Goal: Task Accomplishment & Management: Manage account settings

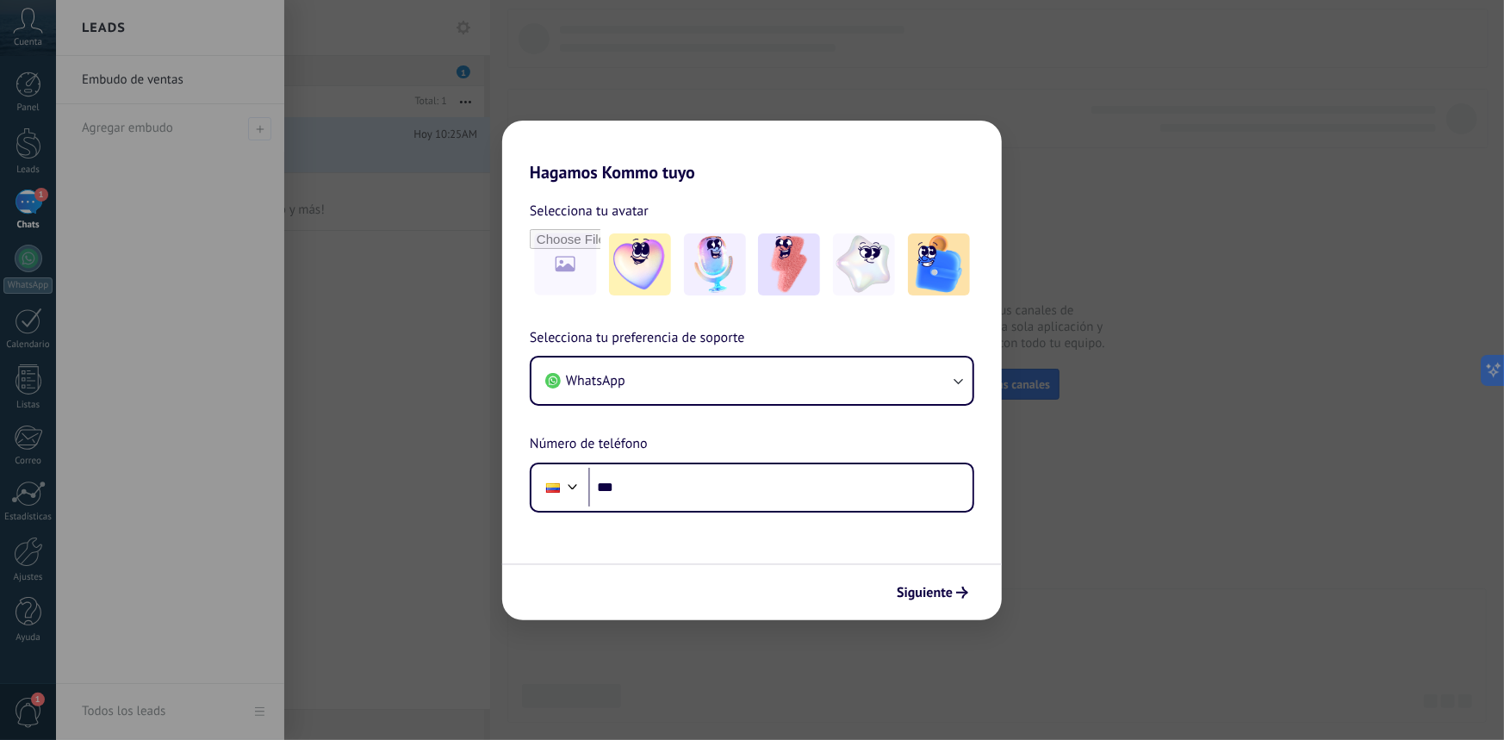
click at [416, 438] on div "Hagamos Kommo tuyo Selecciona tu avatar Selecciona tu preferencia de soporte Wh…" at bounding box center [752, 370] width 1504 height 740
click at [935, 592] on span "Siguiente" at bounding box center [925, 593] width 56 height 12
click at [760, 500] on input "***" at bounding box center [780, 488] width 384 height 40
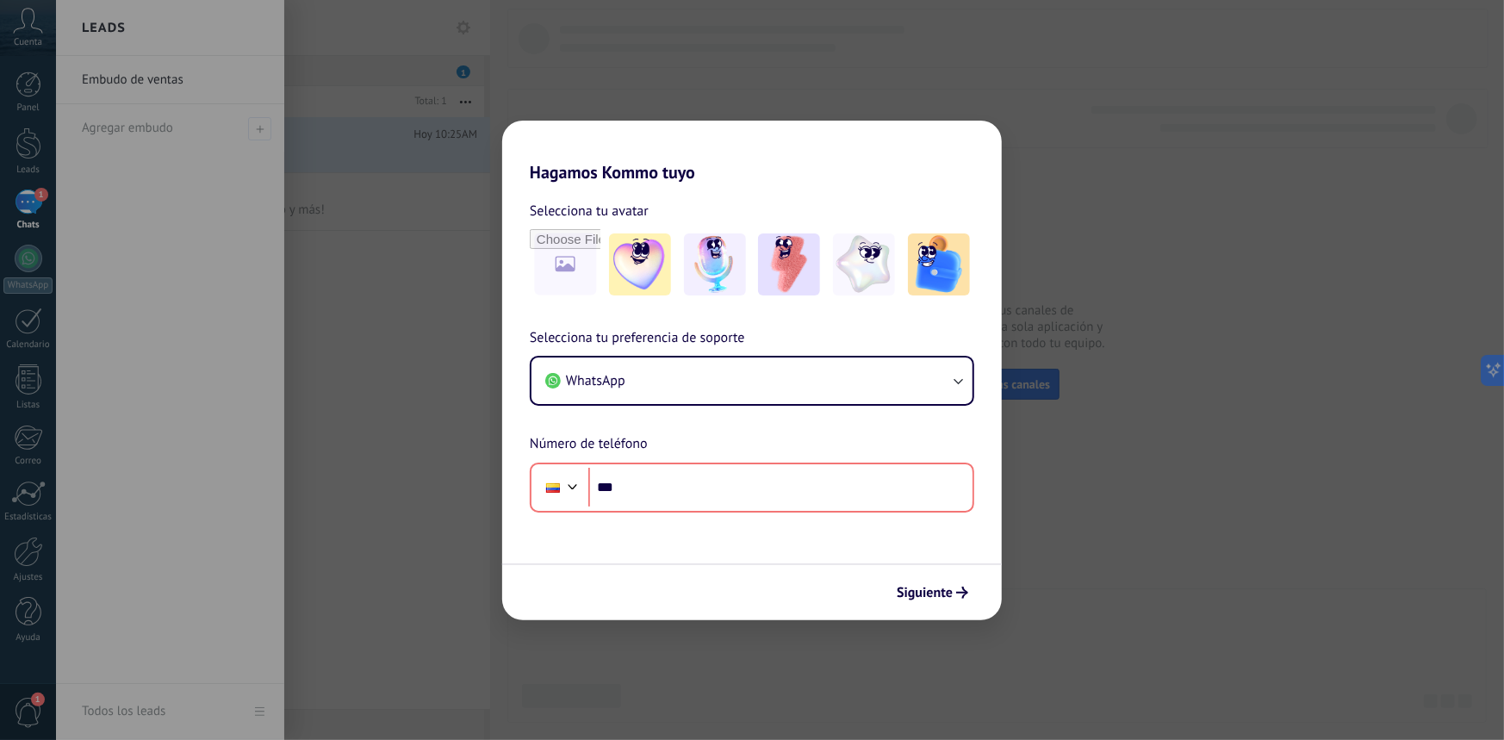
click at [978, 371] on div "Selecciona tu preferencia de soporte WhatsApp Número de teléfono Phone ***" at bounding box center [752, 419] width 500 height 185
click at [956, 383] on icon "button" at bounding box center [957, 380] width 17 height 17
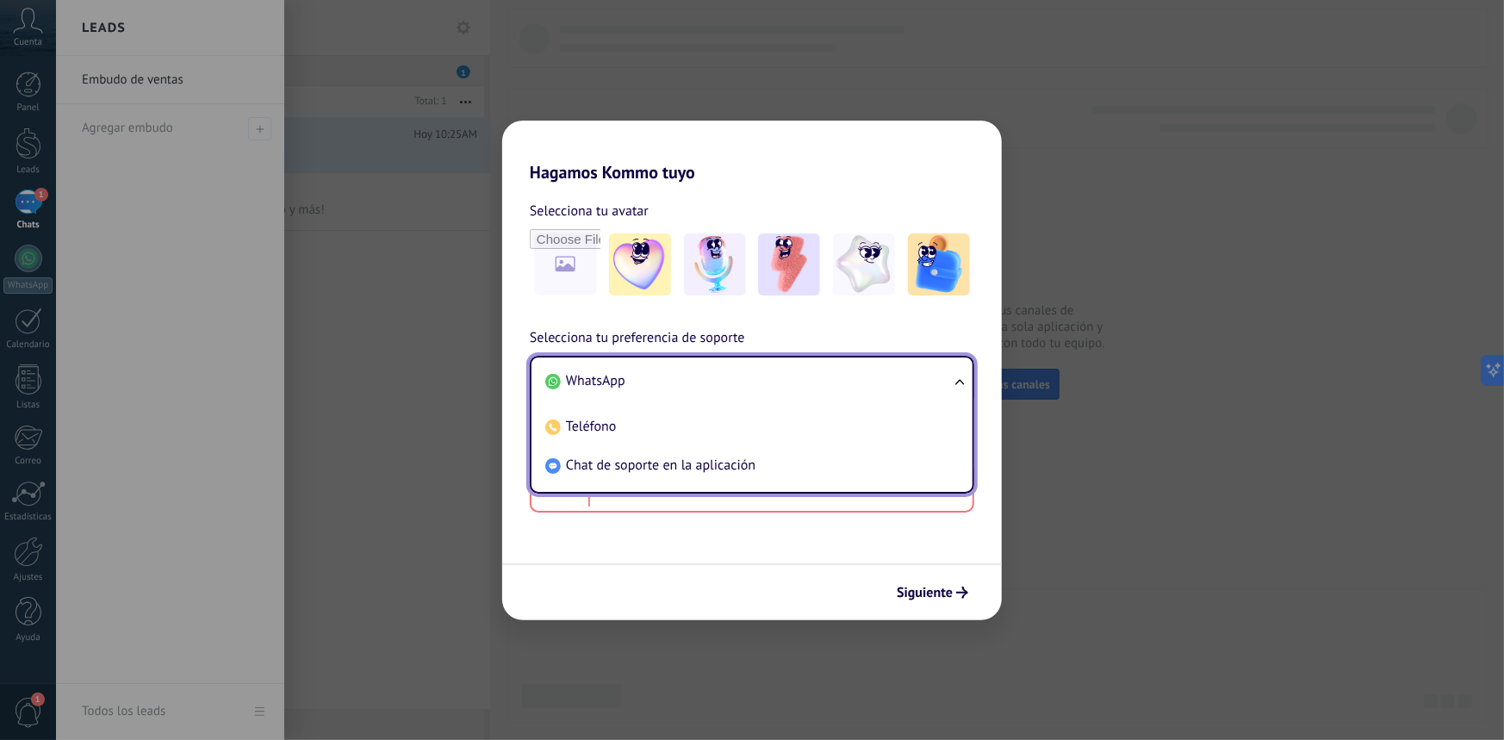
click at [601, 383] on span "WhatsApp" at bounding box center [595, 380] width 59 height 17
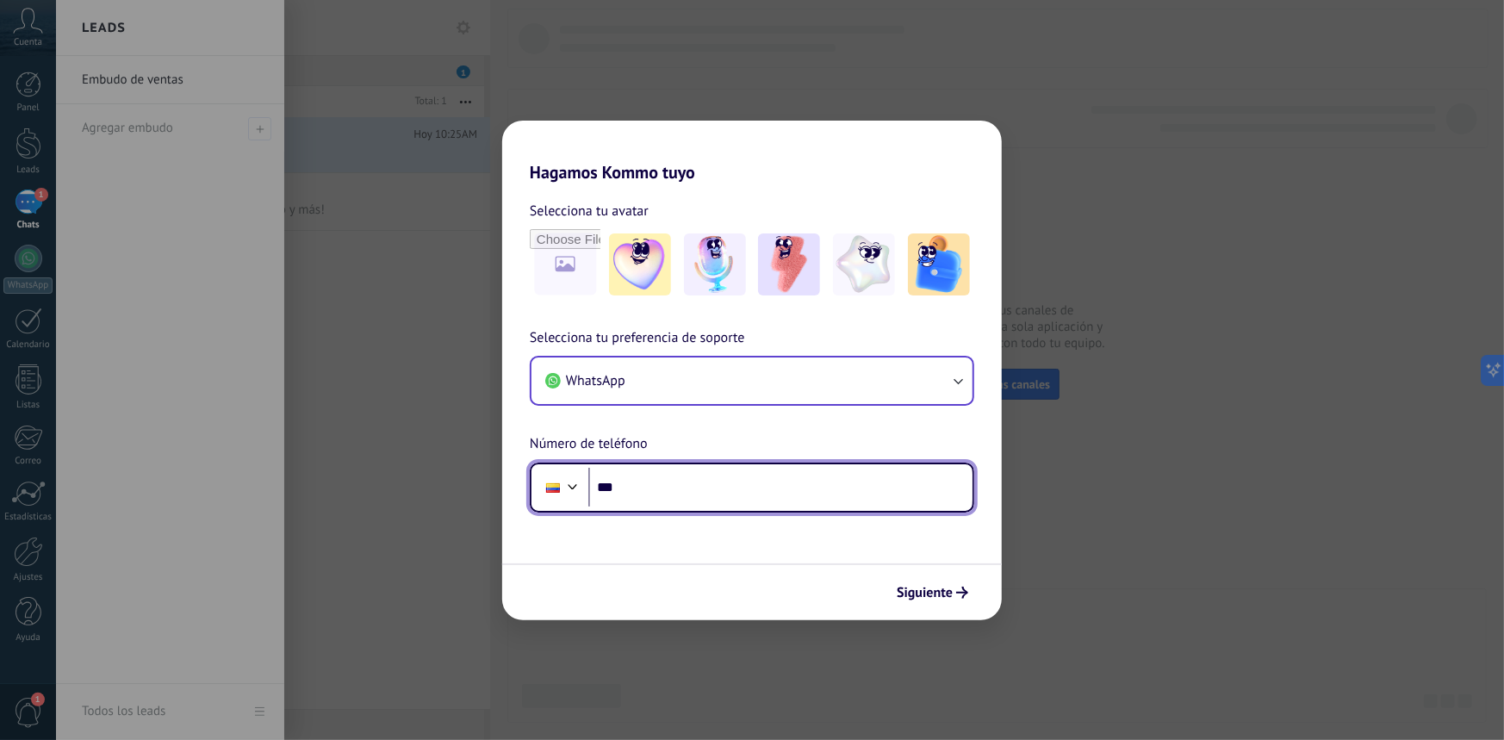
click at [660, 485] on input "***" at bounding box center [780, 488] width 384 height 40
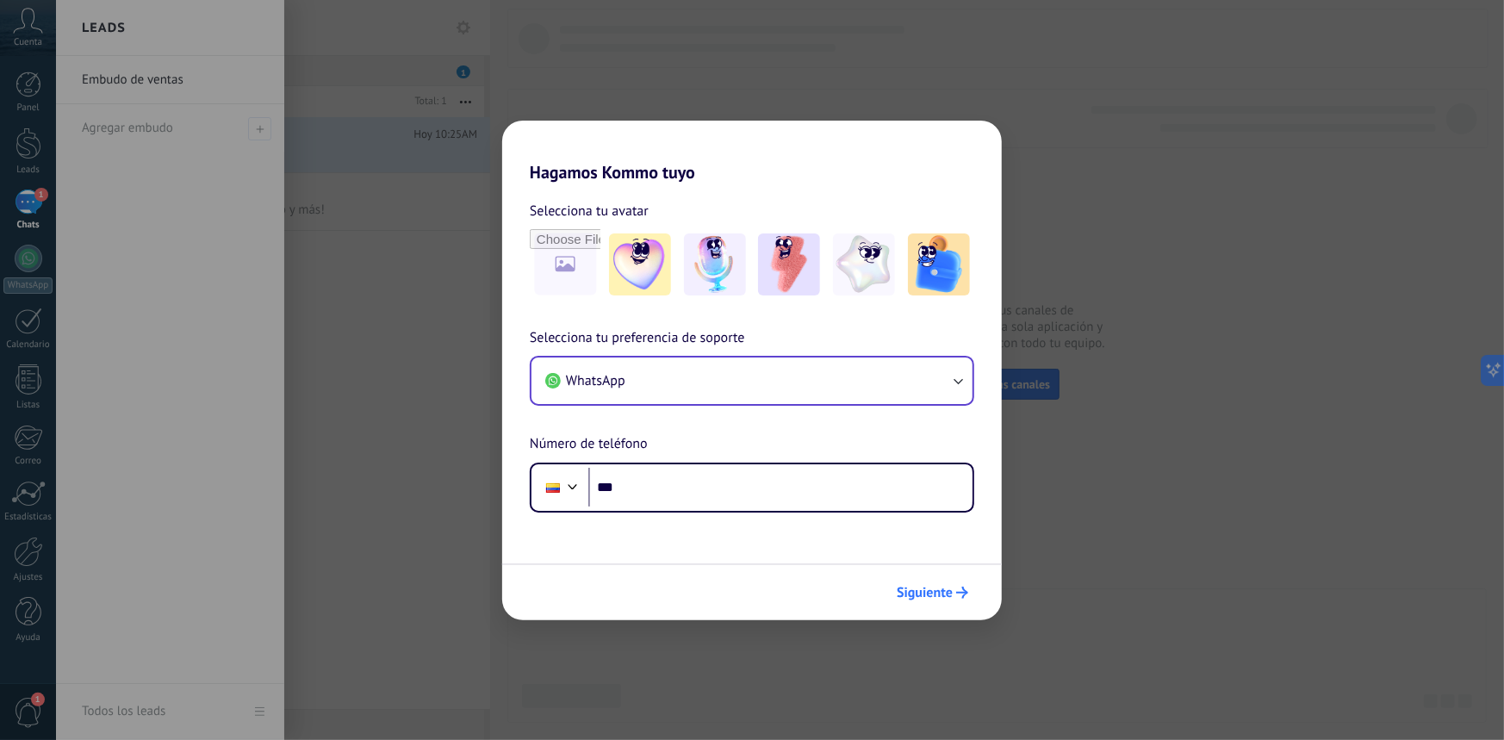
click at [943, 582] on button "Siguiente" at bounding box center [932, 592] width 87 height 29
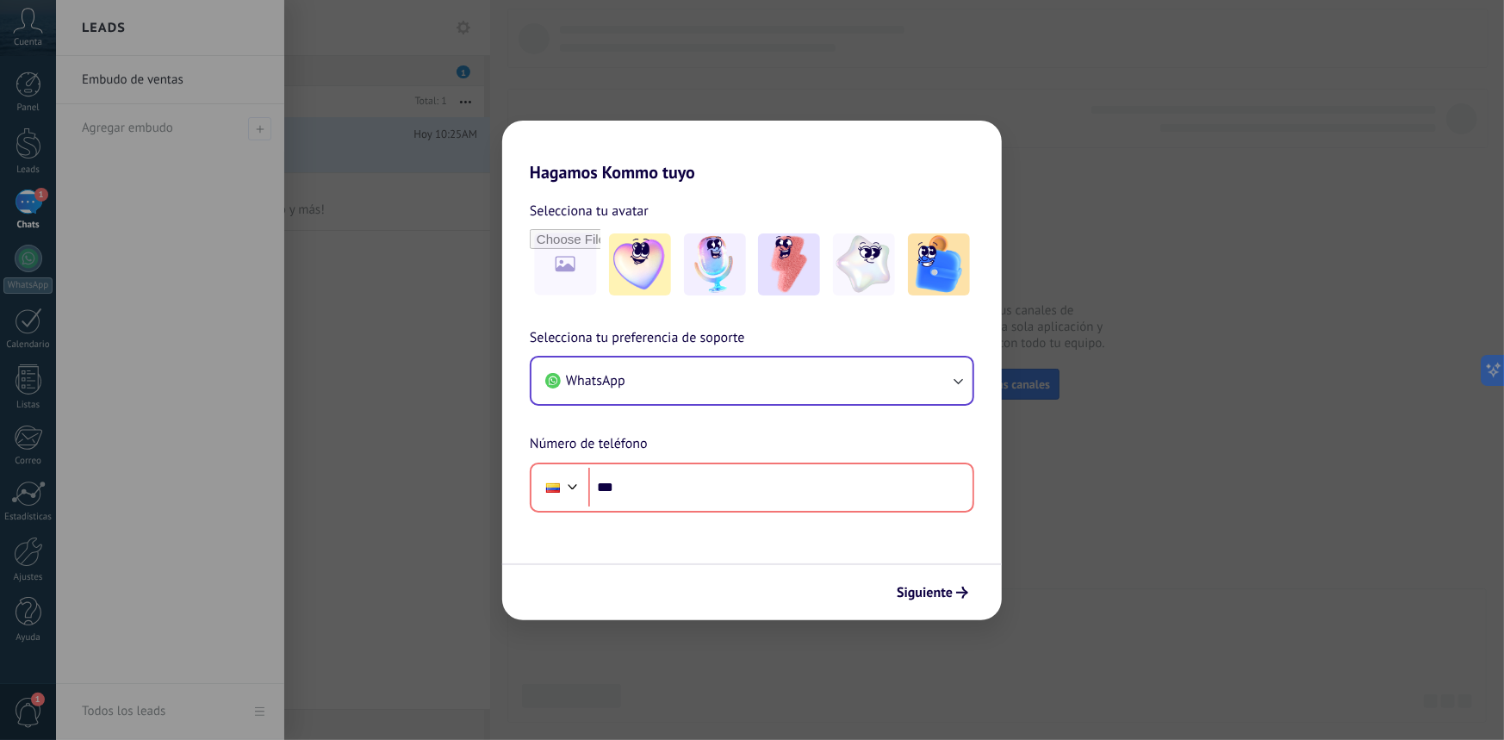
click at [1096, 476] on div "Hagamos Kommo tuyo Selecciona tu avatar Selecciona tu preferencia de soporte Wh…" at bounding box center [752, 370] width 1504 height 740
click at [37, 31] on div "Hagamos Kommo tuyo Selecciona tu avatar Selecciona tu preferencia de soporte Wh…" at bounding box center [752, 370] width 1504 height 740
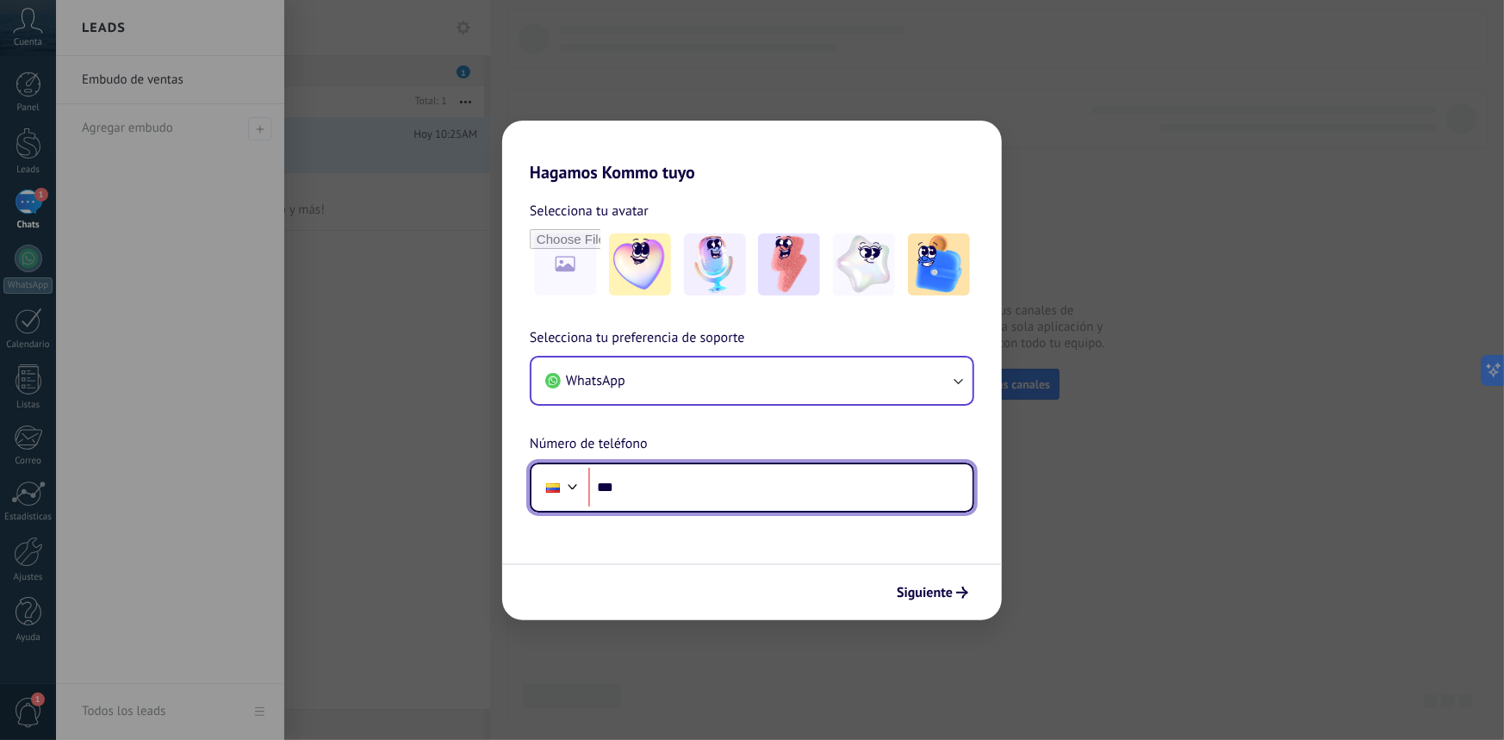
click at [695, 488] on input "***" at bounding box center [780, 488] width 384 height 40
paste input "**********"
click at [623, 491] on input "**********" at bounding box center [780, 488] width 384 height 40
click at [700, 487] on input "**********" at bounding box center [780, 488] width 384 height 40
click at [569, 487] on div at bounding box center [573, 485] width 21 height 21
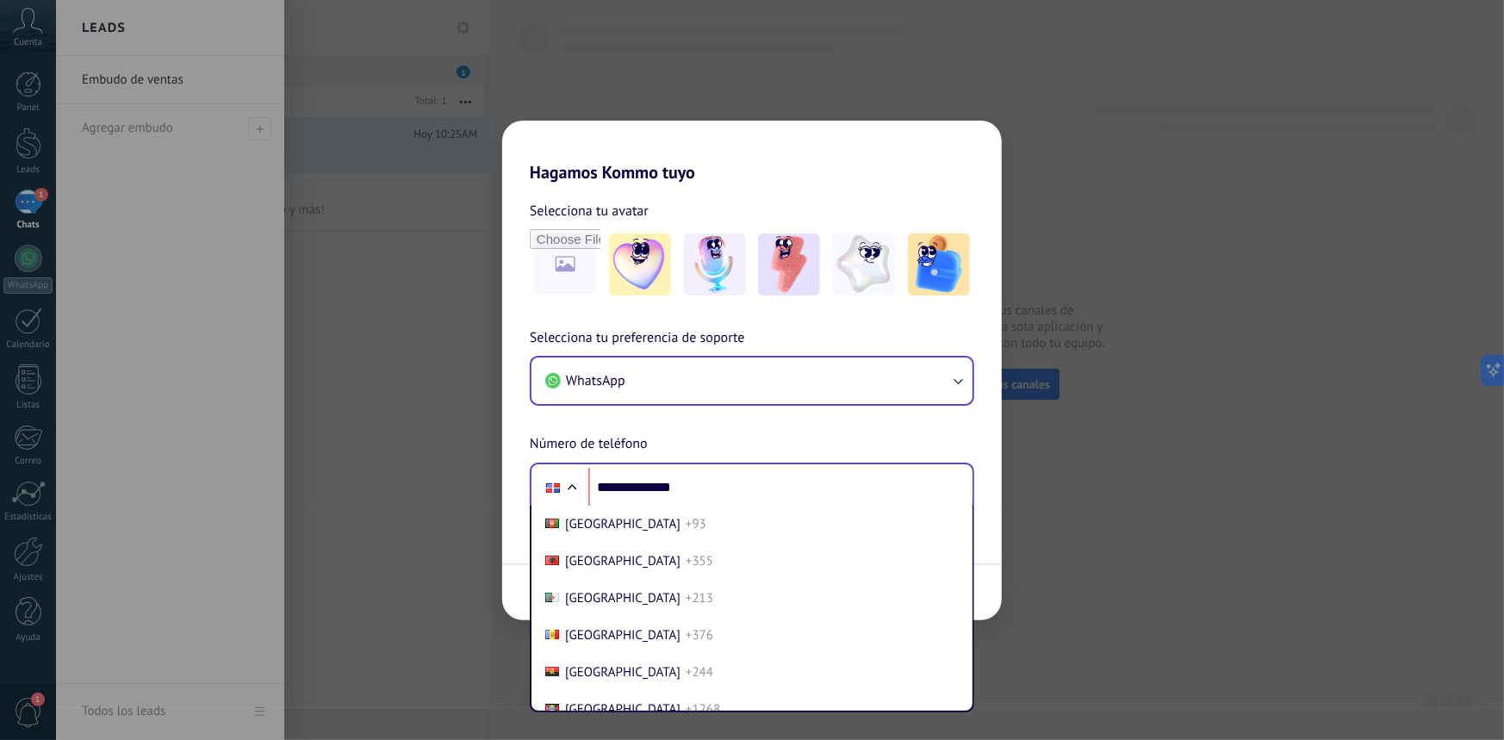
scroll to position [1838, 0]
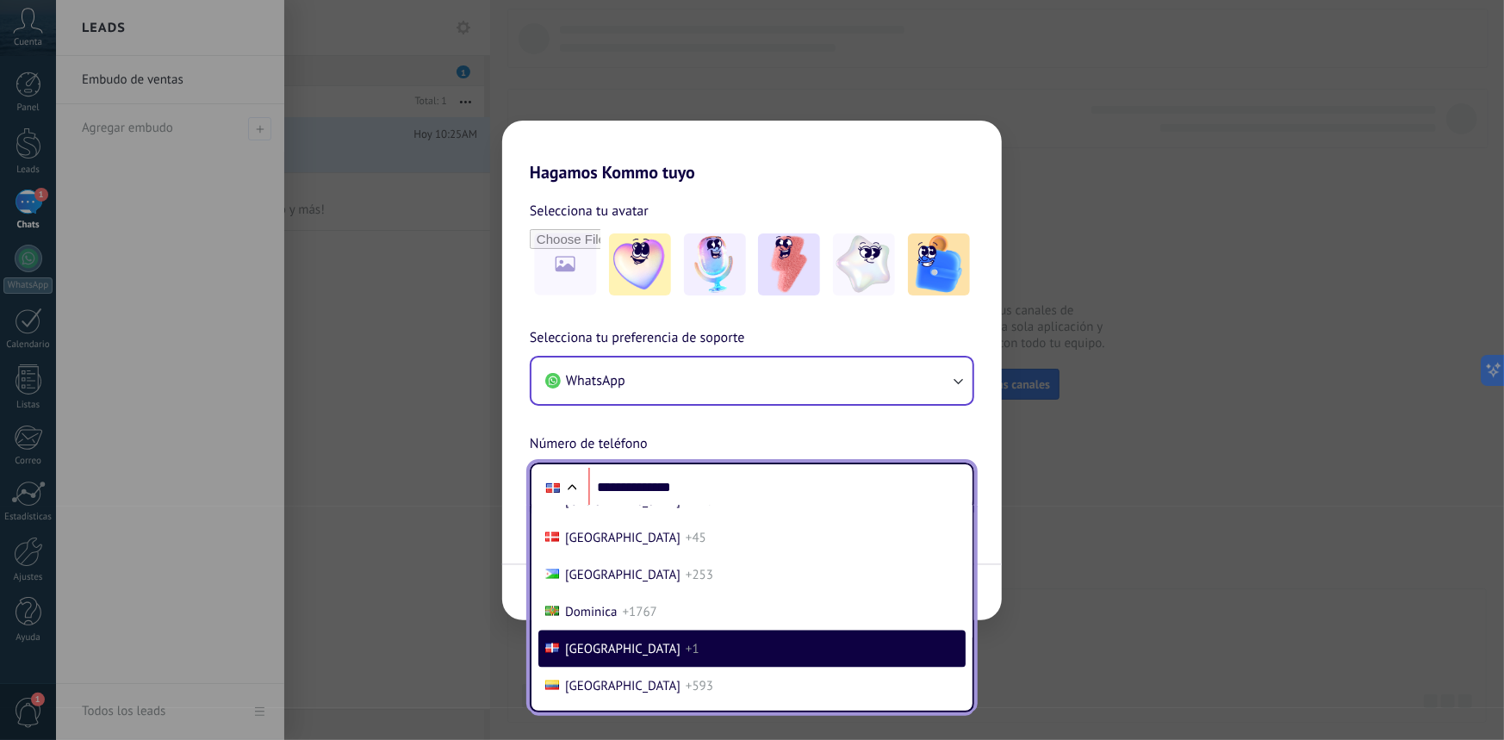
click at [582, 657] on span "Dominican Republic" at bounding box center [622, 649] width 115 height 16
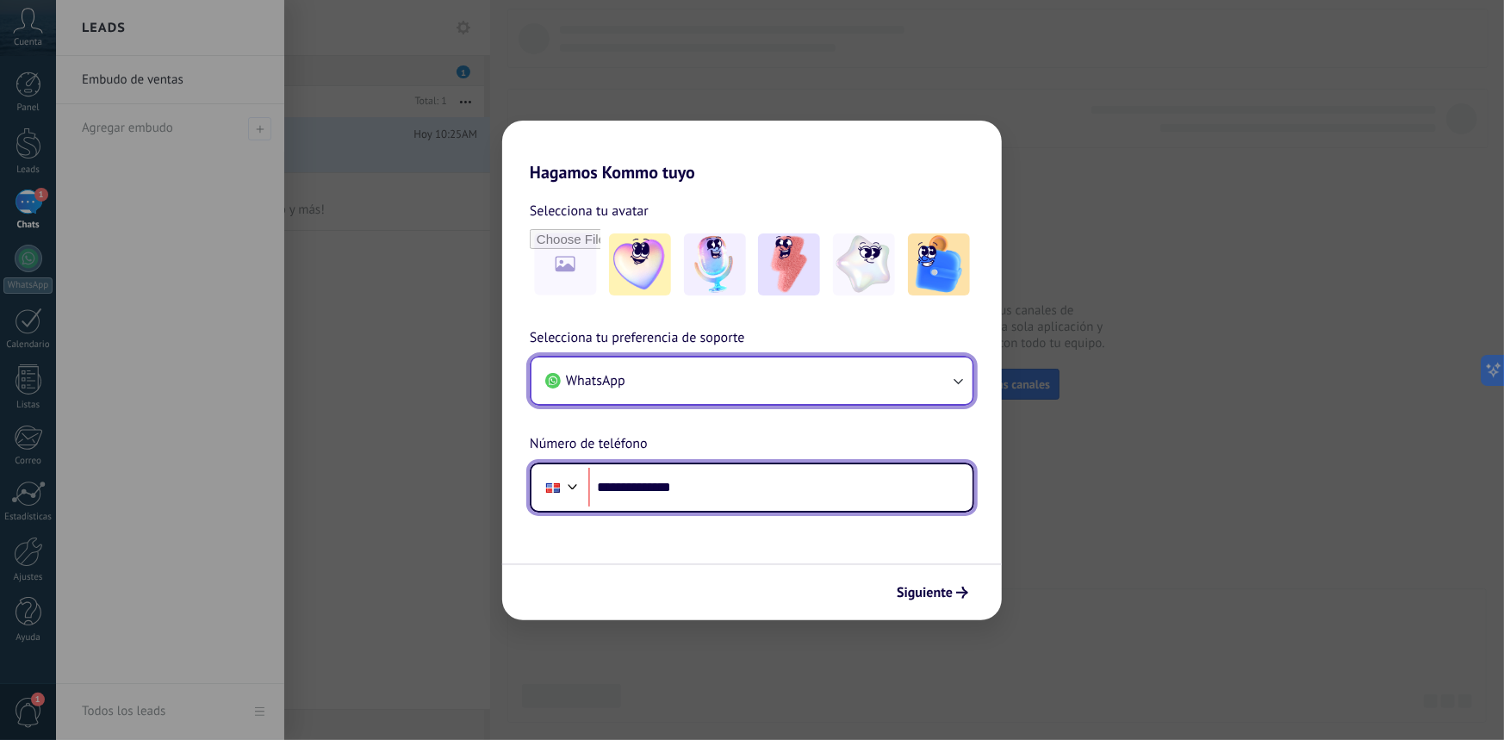
click at [893, 373] on button "WhatsApp" at bounding box center [752, 381] width 441 height 47
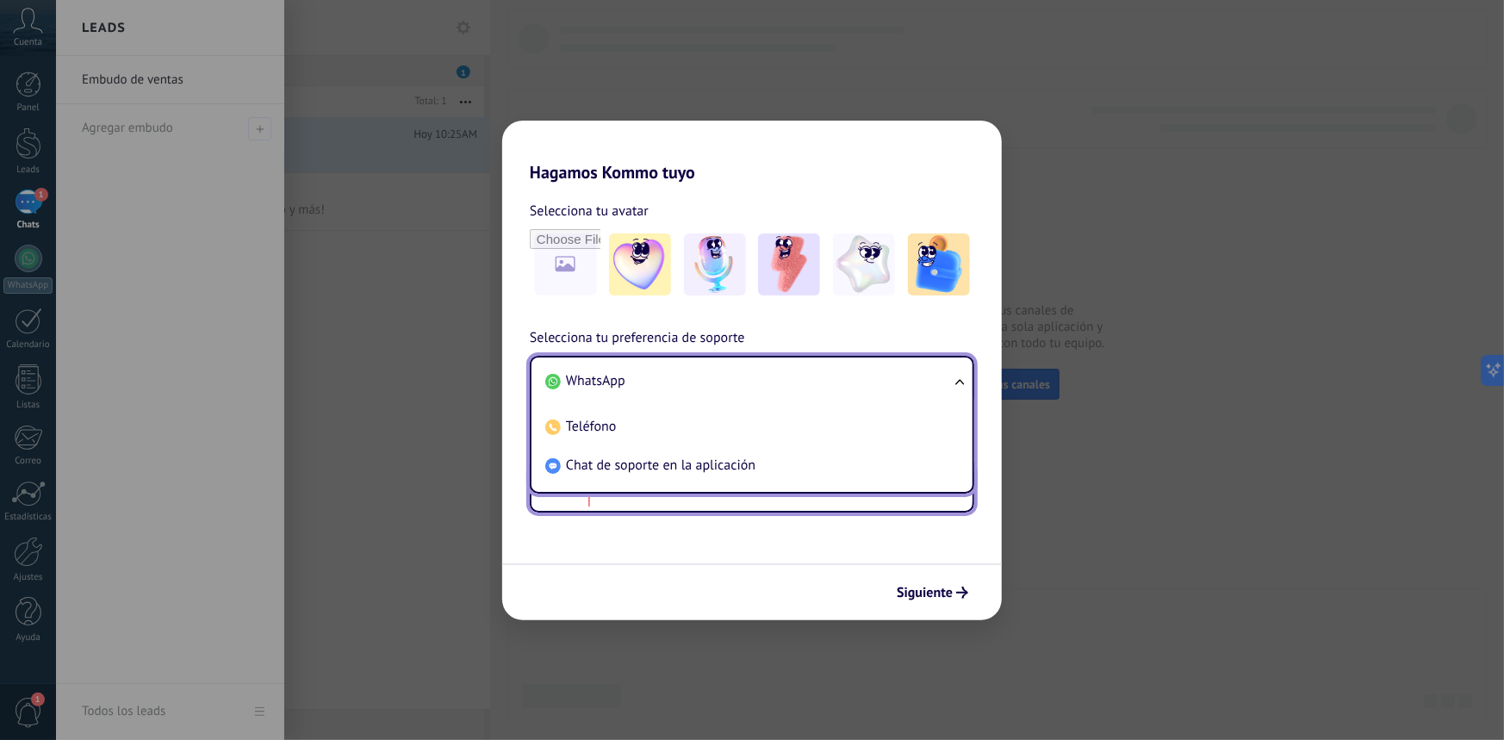
click at [603, 378] on span "WhatsApp" at bounding box center [595, 380] width 59 height 17
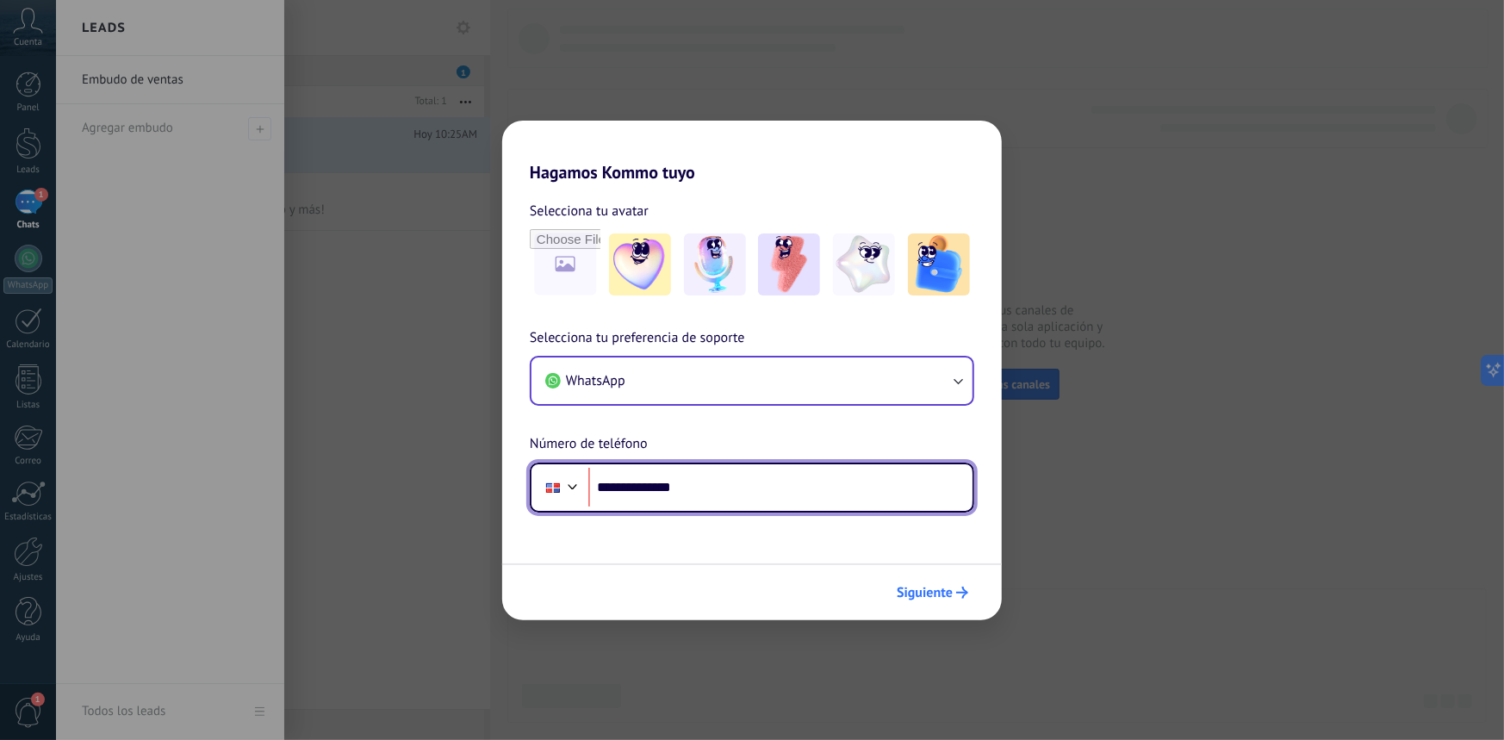
click at [947, 594] on span "Siguiente" at bounding box center [925, 593] width 56 height 12
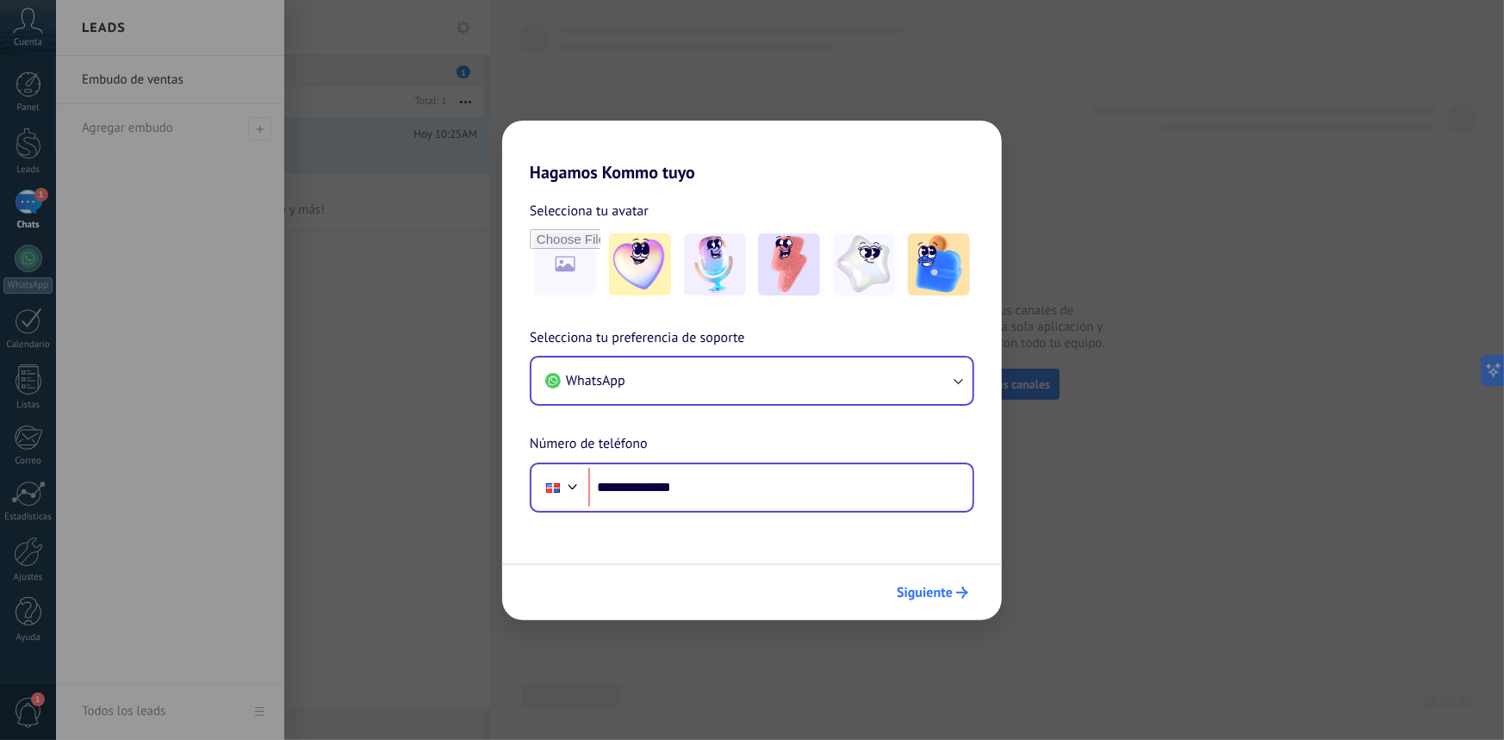
click at [947, 594] on span "Siguiente" at bounding box center [925, 593] width 56 height 12
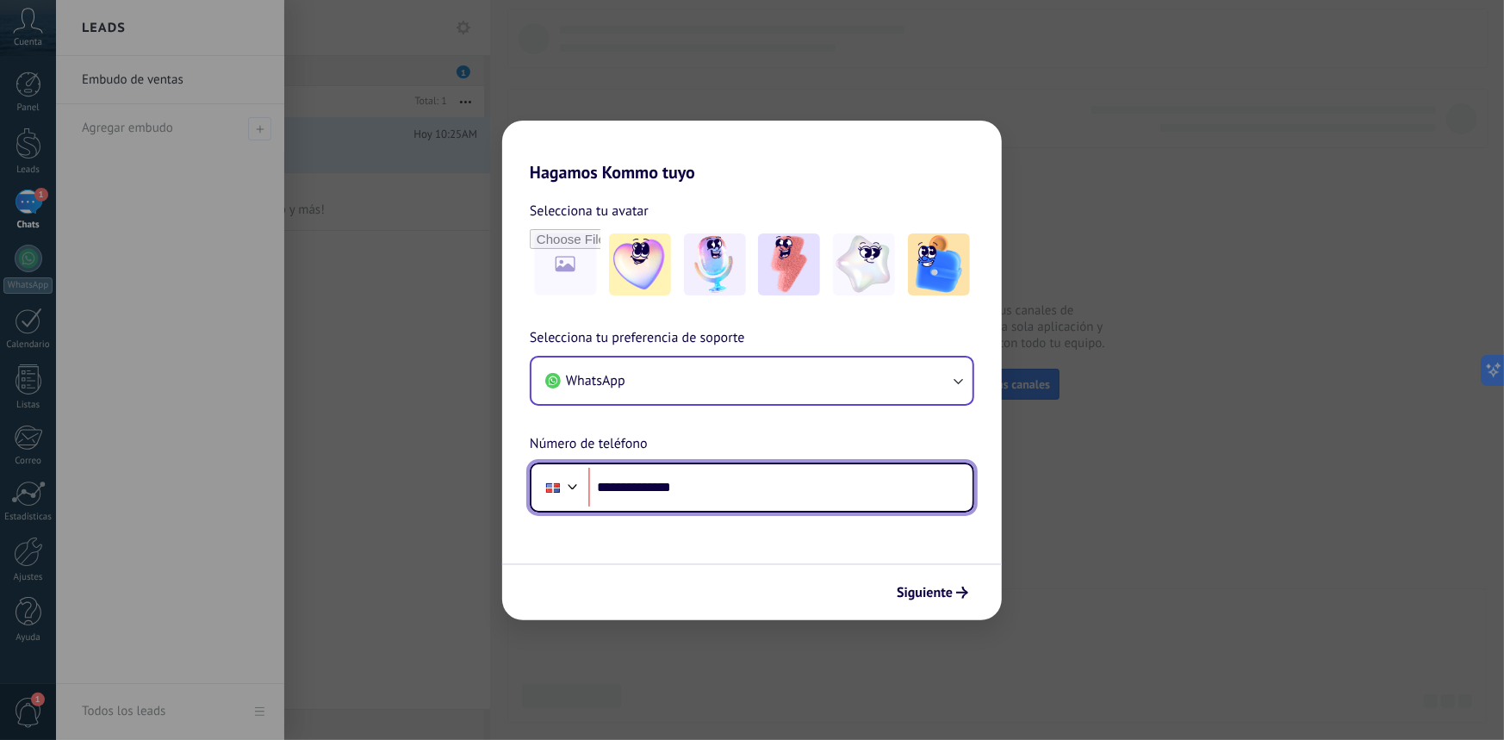
click at [777, 494] on input "**********" at bounding box center [780, 488] width 384 height 40
click at [756, 476] on input "**********" at bounding box center [780, 488] width 384 height 40
drag, startPoint x: 752, startPoint y: 484, endPoint x: 577, endPoint y: 477, distance: 175.0
click at [577, 477] on div "**********" at bounding box center [752, 488] width 445 height 50
paste input "**"
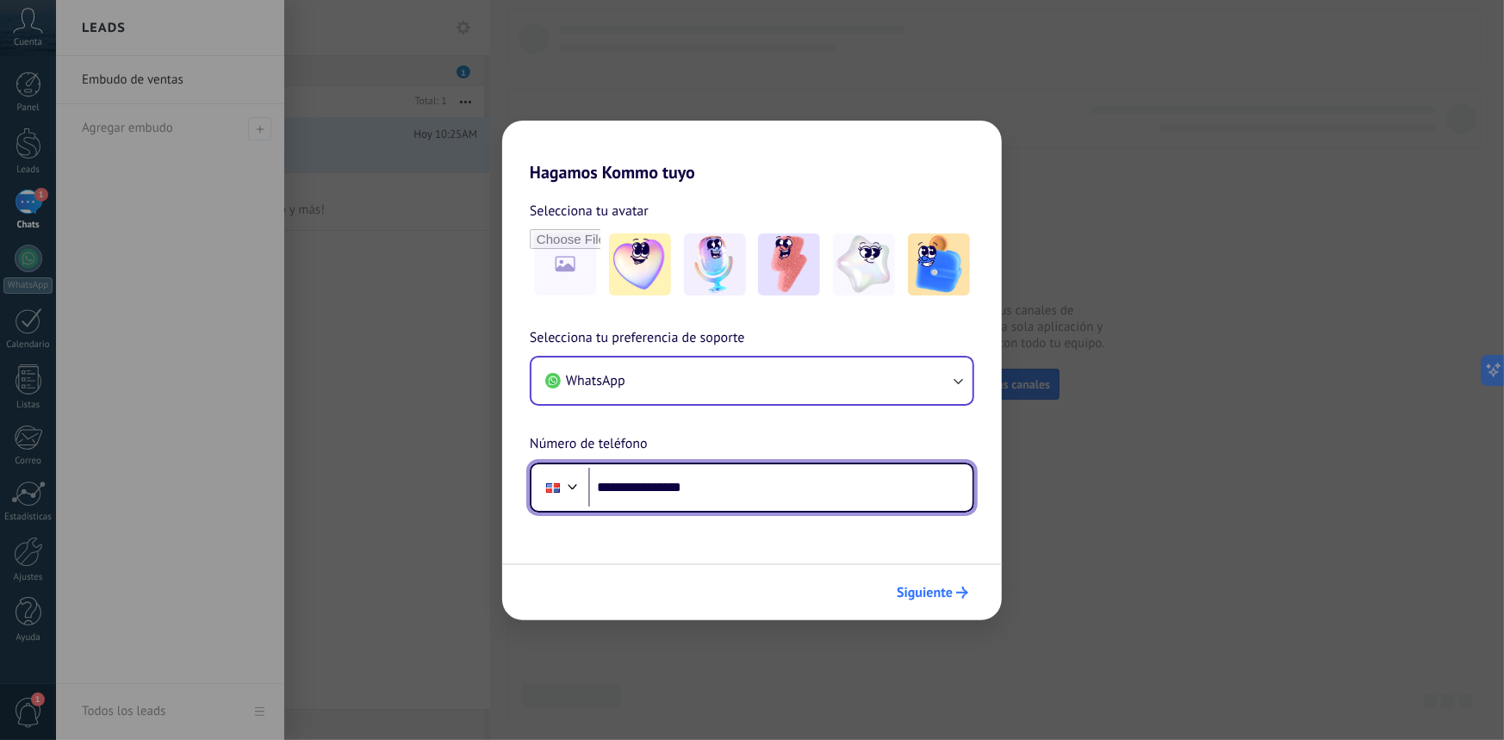
type input "**********"
click at [937, 588] on span "Siguiente" at bounding box center [925, 593] width 56 height 12
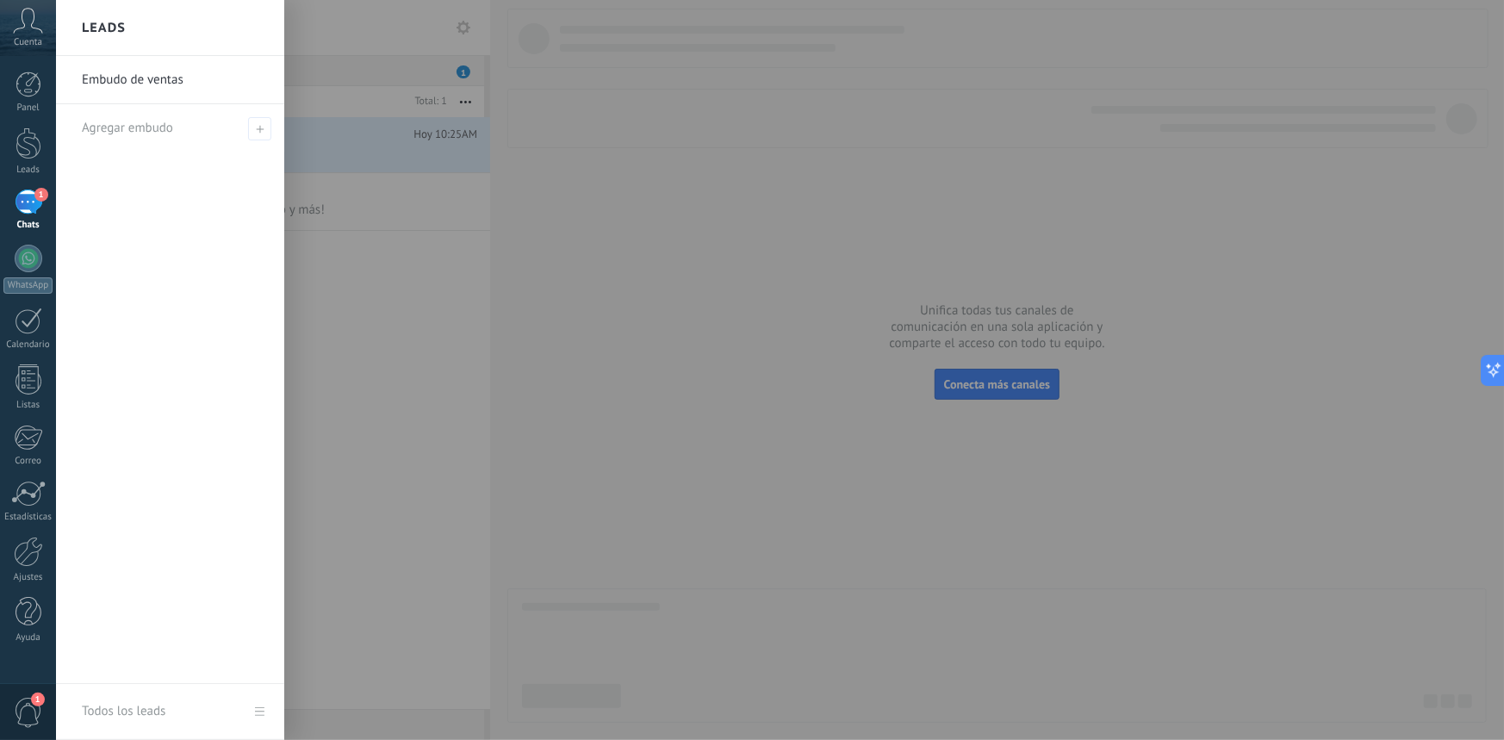
click at [457, 310] on div at bounding box center [808, 370] width 1504 height 740
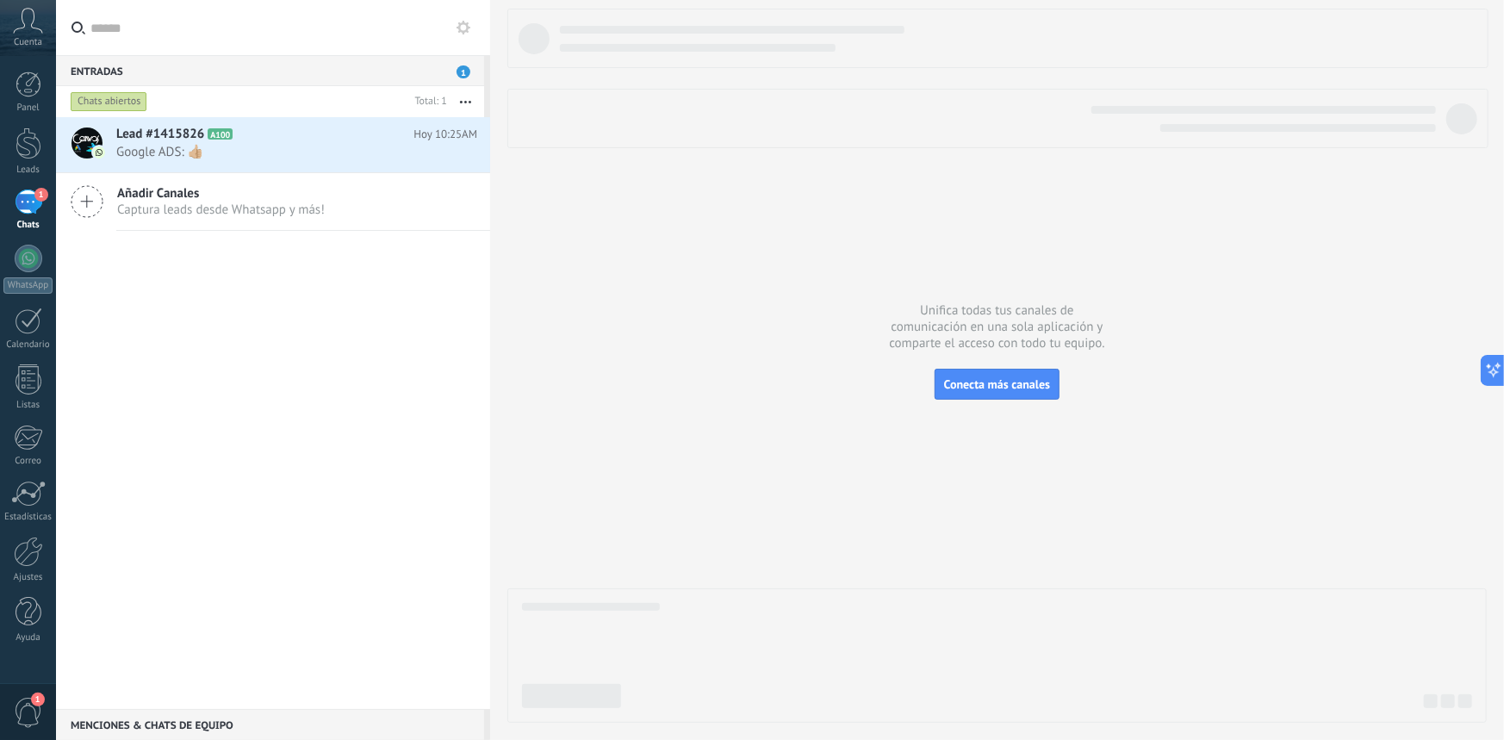
click at [361, 78] on div "Entradas 1" at bounding box center [270, 70] width 428 height 31
click at [329, 148] on span "Google ADS: 👍🏼" at bounding box center [280, 152] width 328 height 16
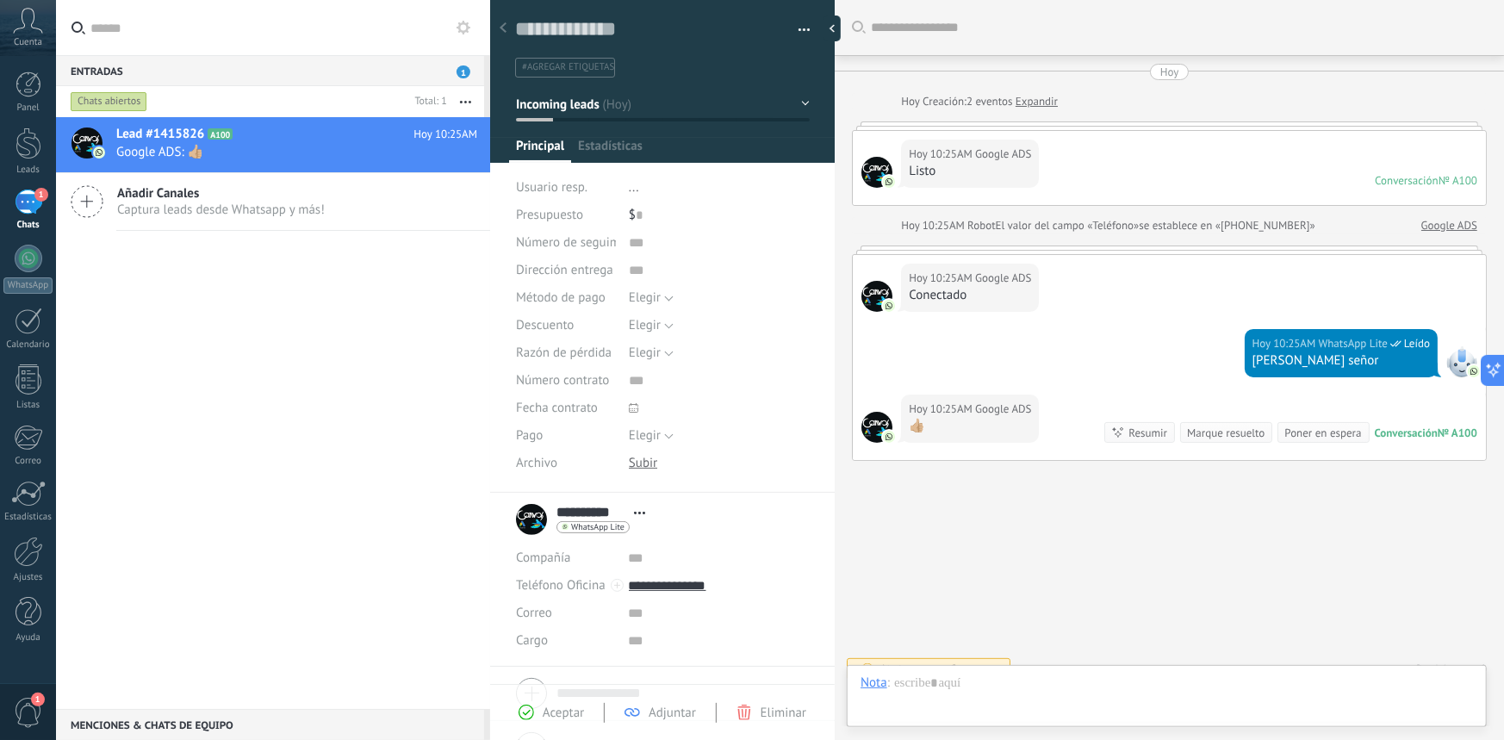
scroll to position [26, 0]
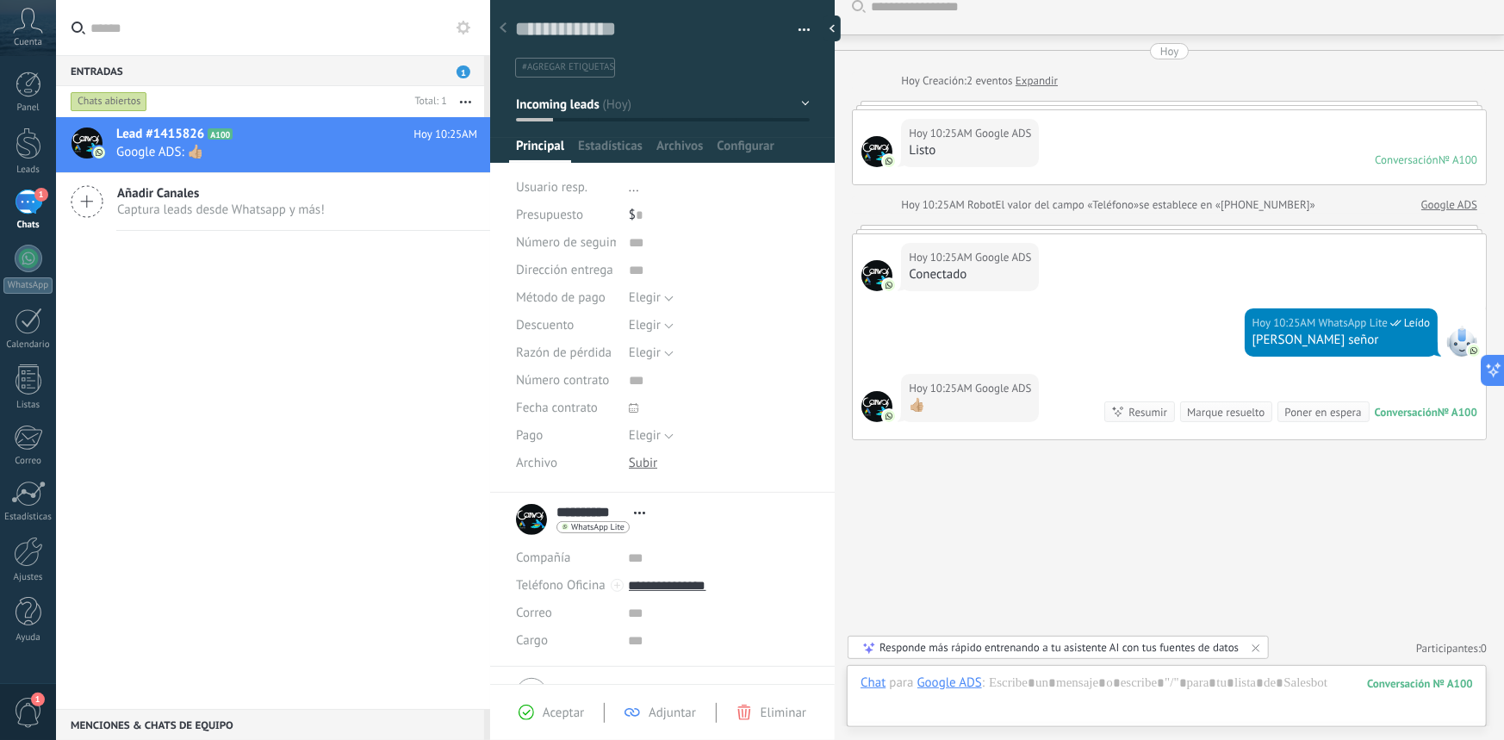
click at [25, 209] on div "1" at bounding box center [29, 202] width 28 height 25
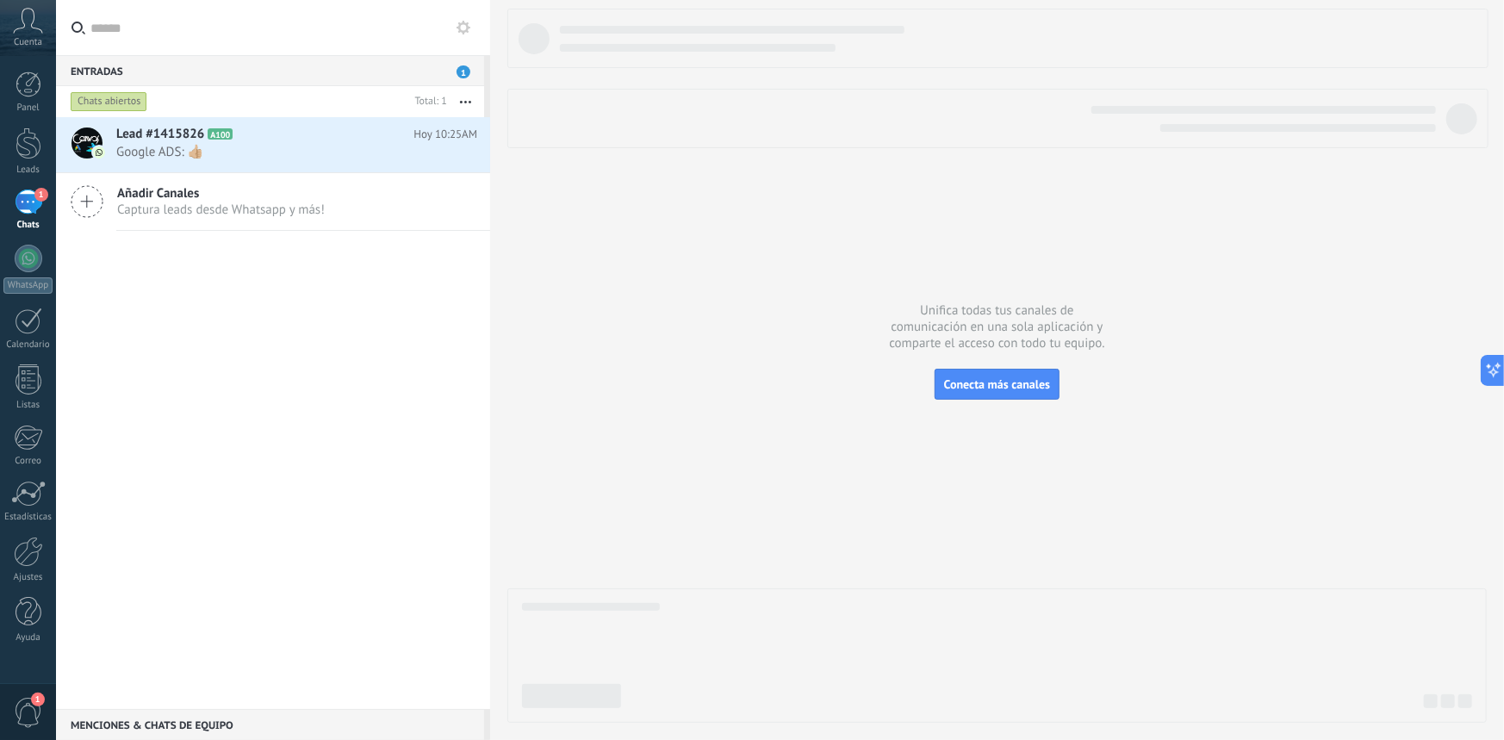
click at [189, 377] on div "Lead #1415826 A100 Hoy 10:25AM Google ADS: 👍🏼 Añadir Canales Captura leads desd…" at bounding box center [273, 413] width 434 height 592
click at [259, 137] on h2 "Lead #1415826 A100" at bounding box center [264, 134] width 297 height 17
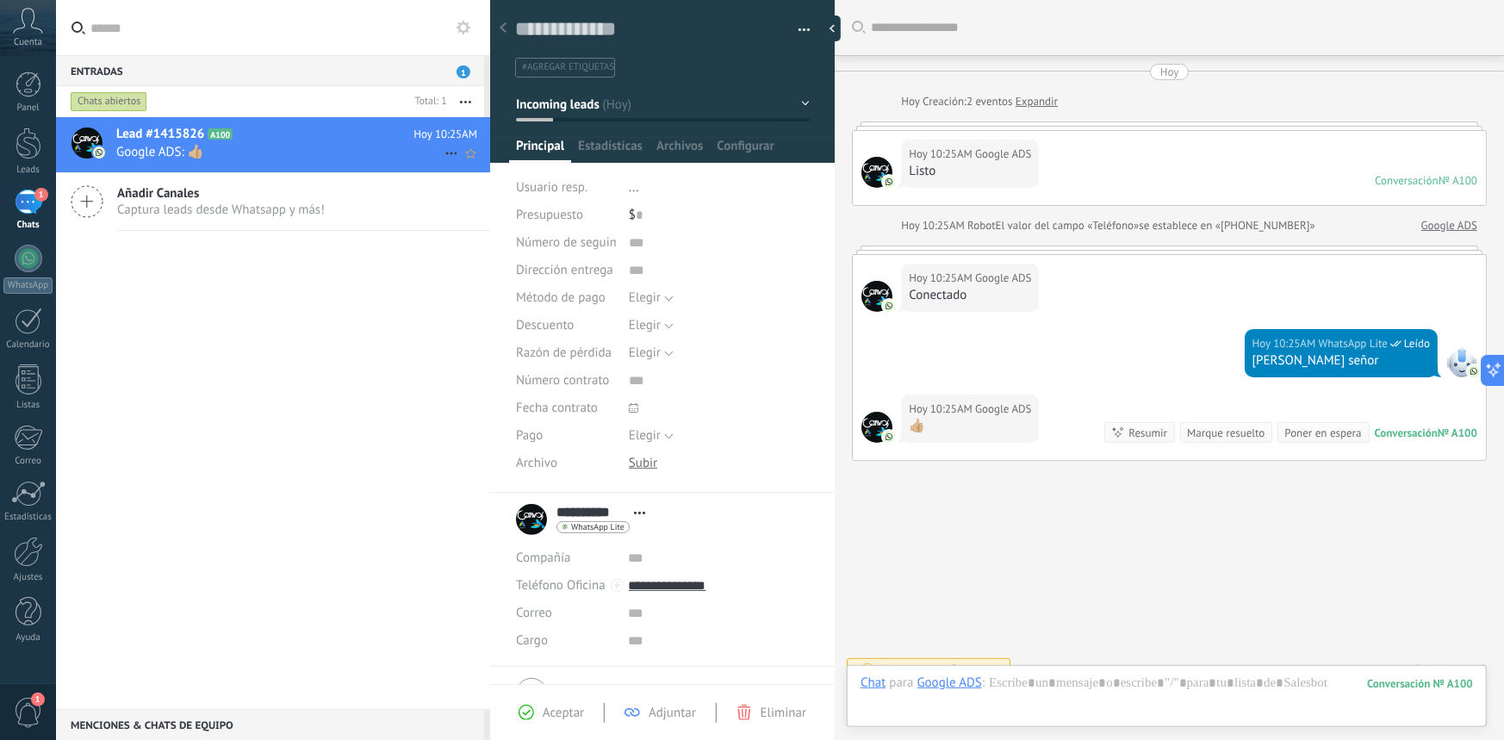
scroll to position [21, 0]
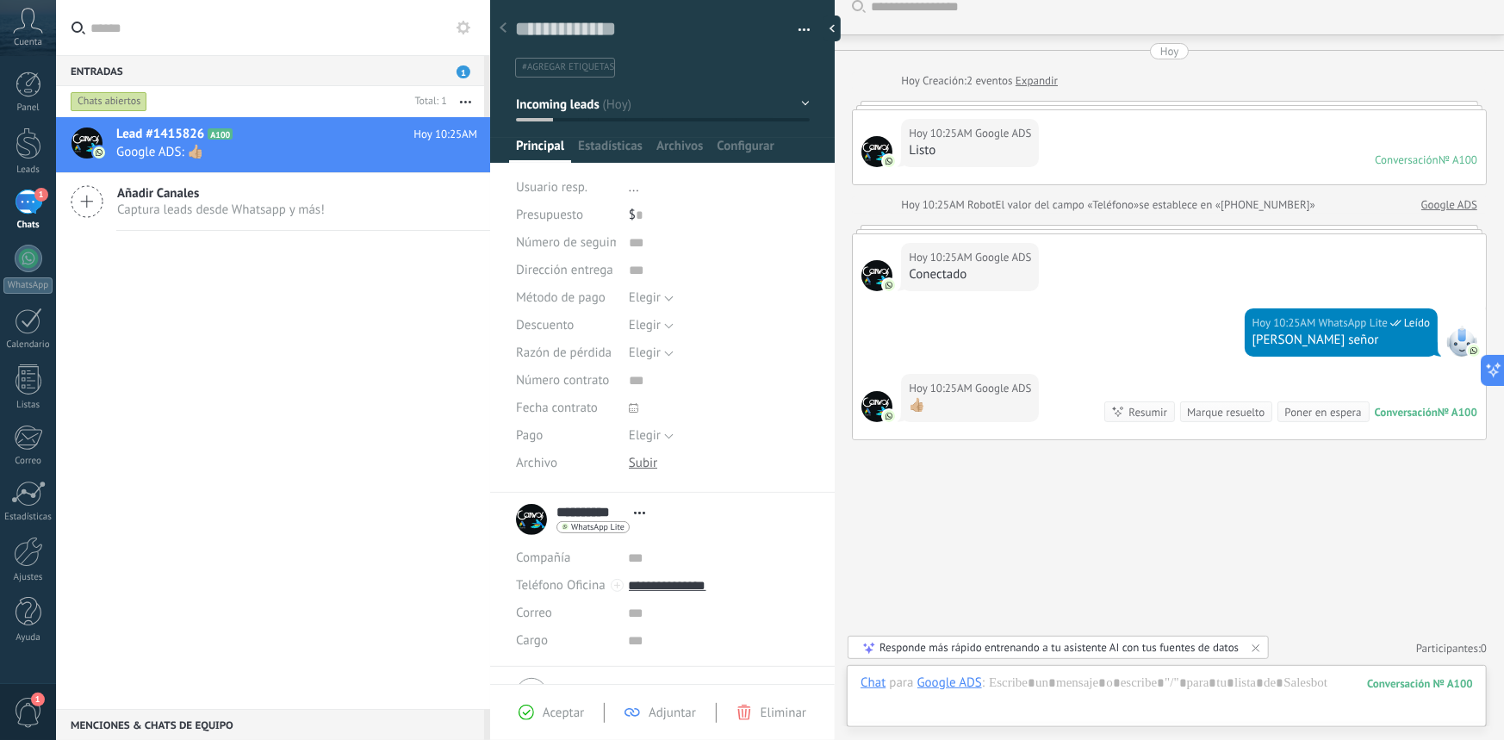
click at [250, 200] on span "Añadir Canales" at bounding box center [221, 193] width 208 height 16
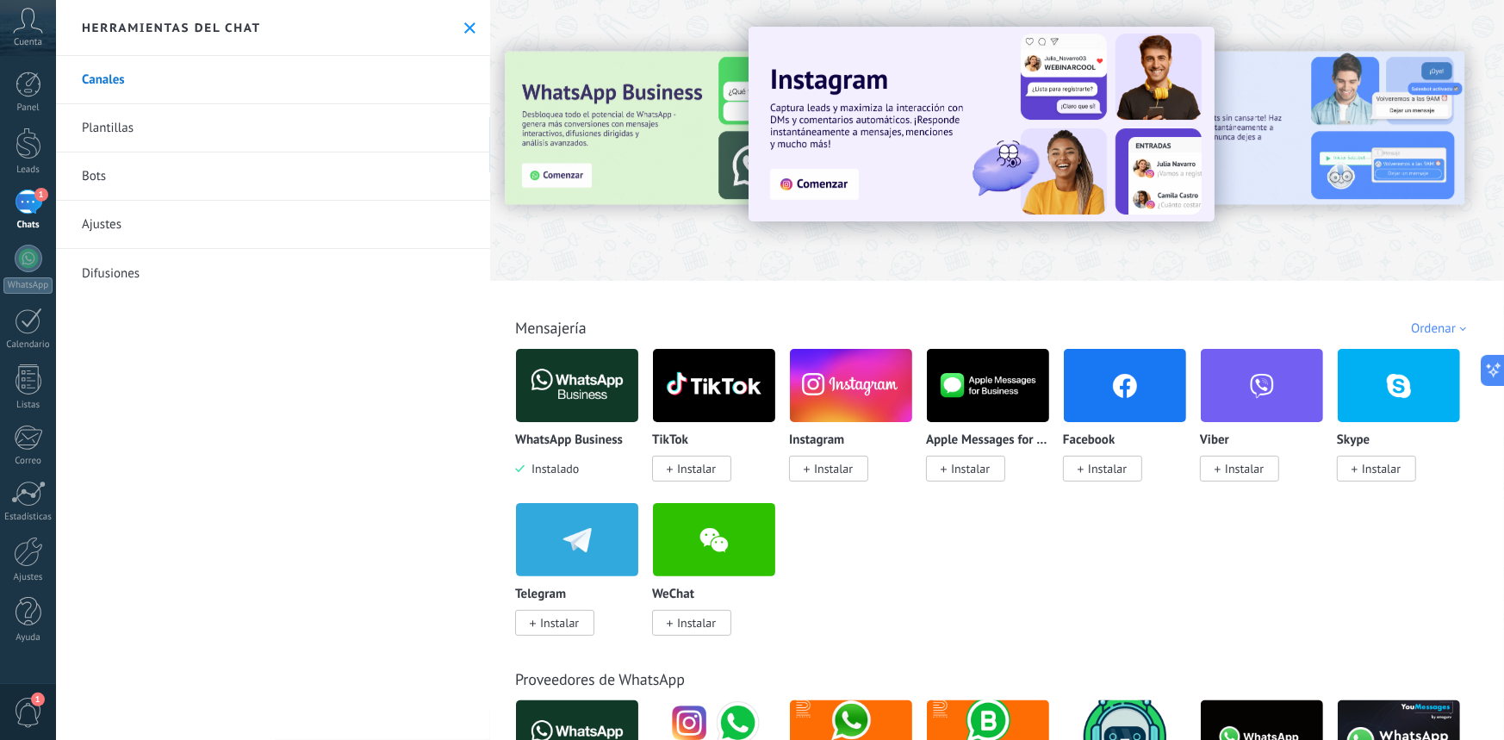
click at [27, 207] on div "1" at bounding box center [29, 202] width 28 height 25
click at [34, 259] on div at bounding box center [29, 259] width 28 height 28
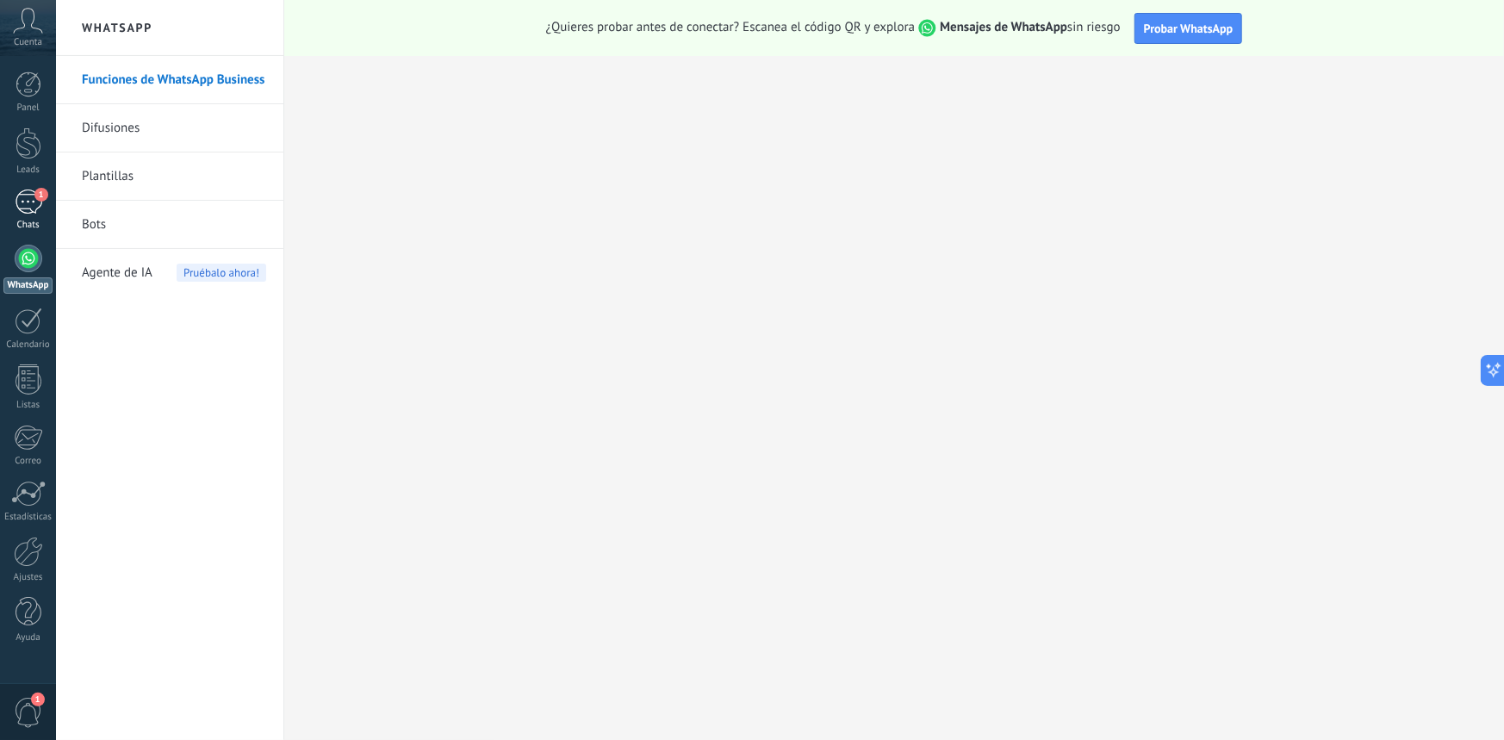
click at [24, 212] on div "1" at bounding box center [29, 202] width 28 height 25
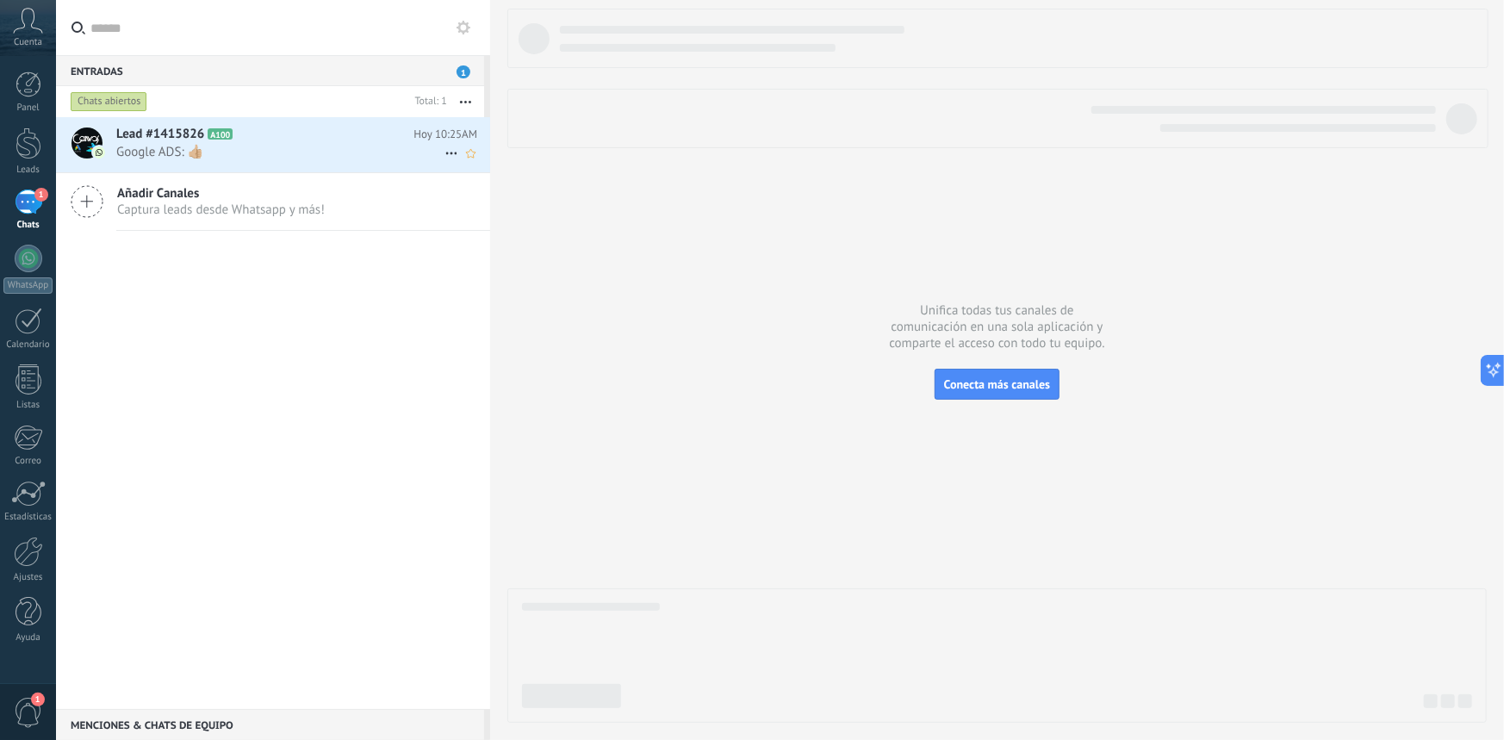
click at [278, 146] on span "Google ADS: 👍🏼" at bounding box center [280, 152] width 328 height 16
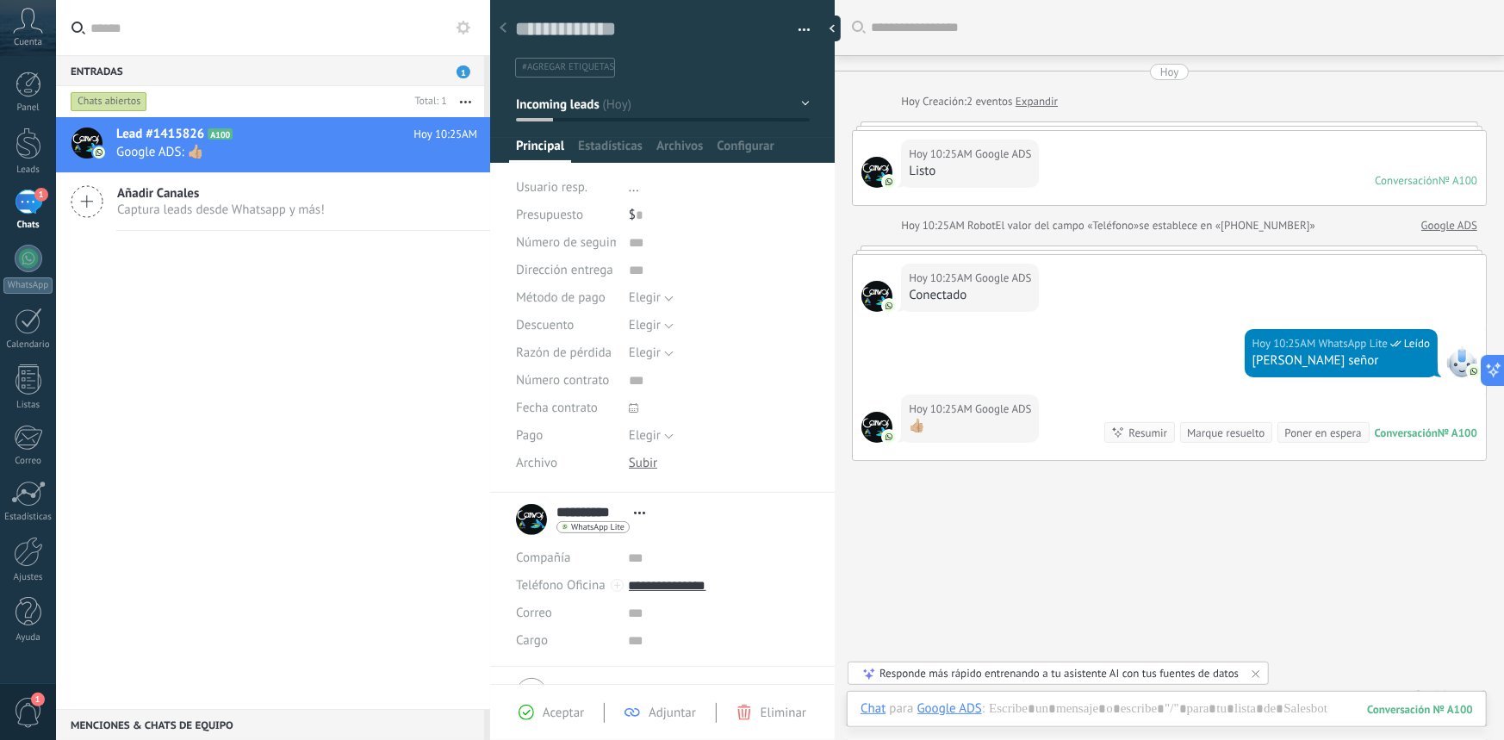
click at [23, 215] on div "1" at bounding box center [29, 202] width 28 height 25
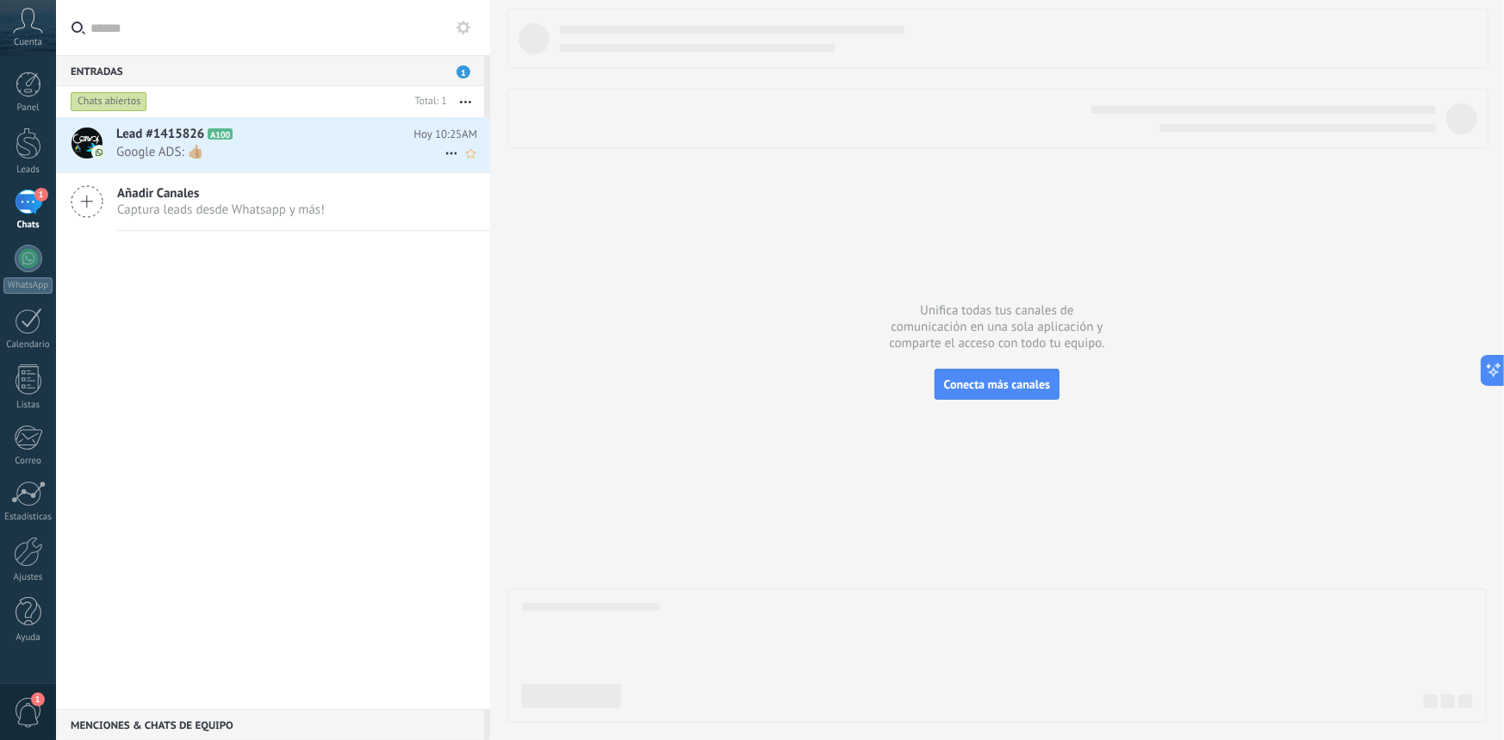
drag, startPoint x: 289, startPoint y: 154, endPoint x: 439, endPoint y: 149, distance: 149.1
click at [441, 149] on icon at bounding box center [451, 153] width 21 height 21
click at [381, 144] on div at bounding box center [752, 370] width 1504 height 740
click at [445, 152] on icon "Mark respondió Conversación cerrada" at bounding box center [451, 153] width 21 height 21
click at [464, 101] on div at bounding box center [752, 370] width 1504 height 740
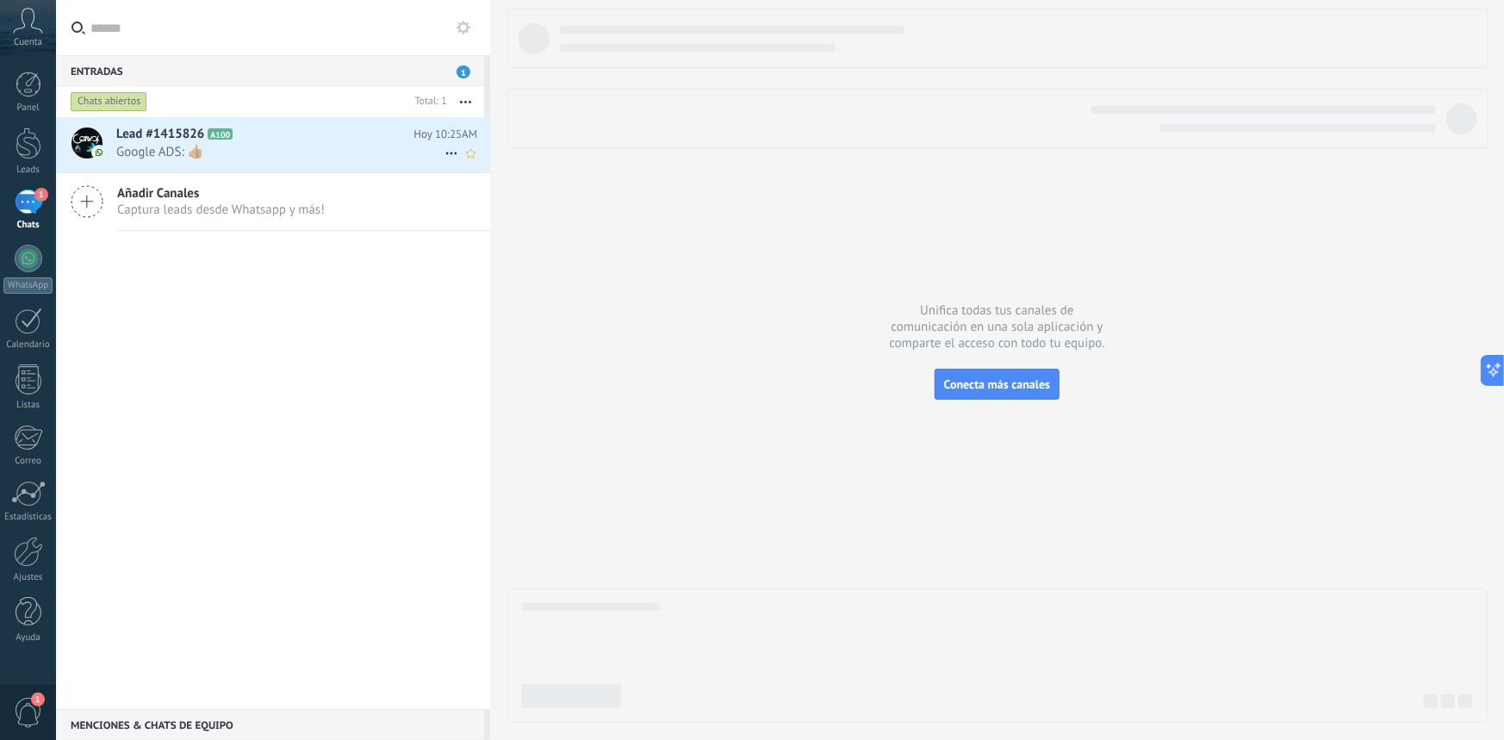
click at [267, 131] on h2 "Lead #1415826 A100" at bounding box center [264, 134] width 297 height 17
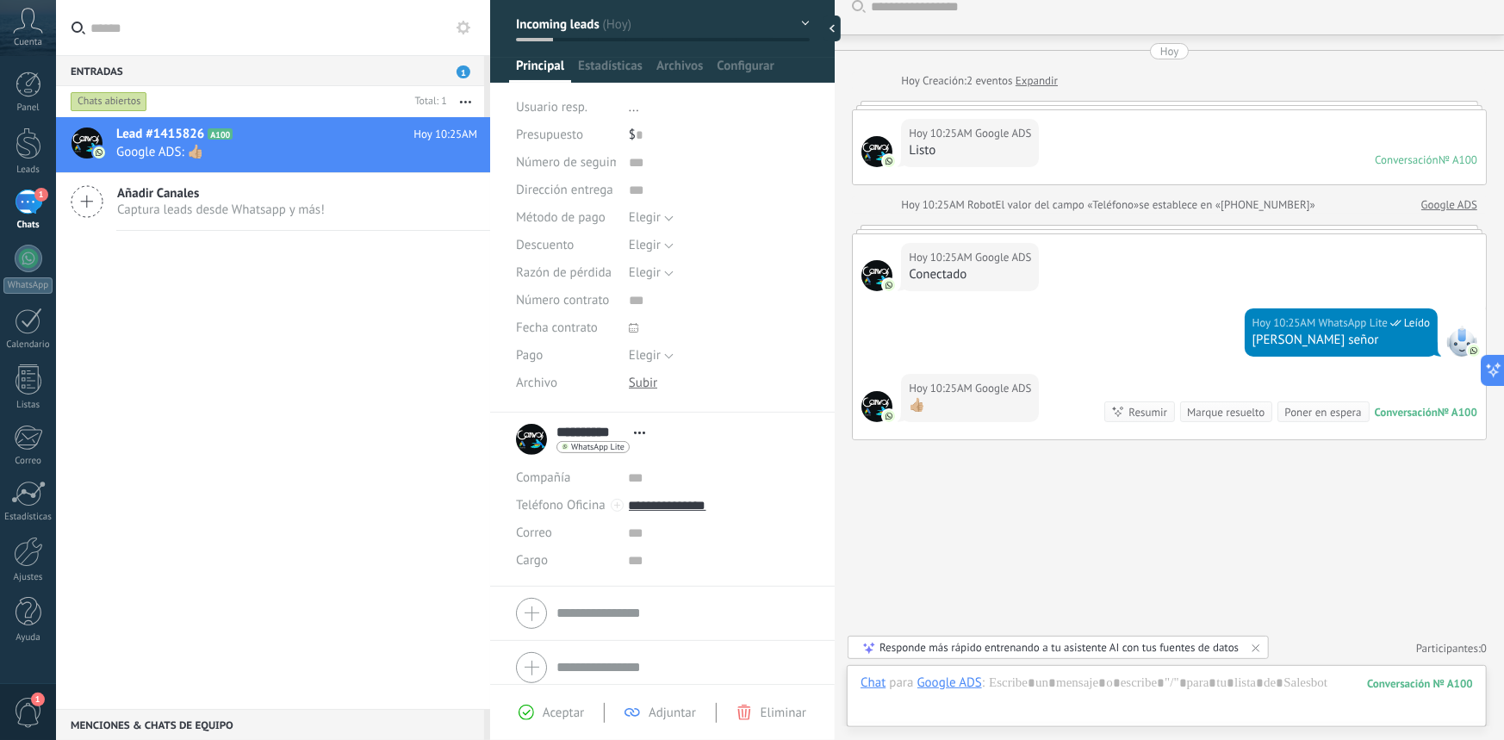
scroll to position [86, 0]
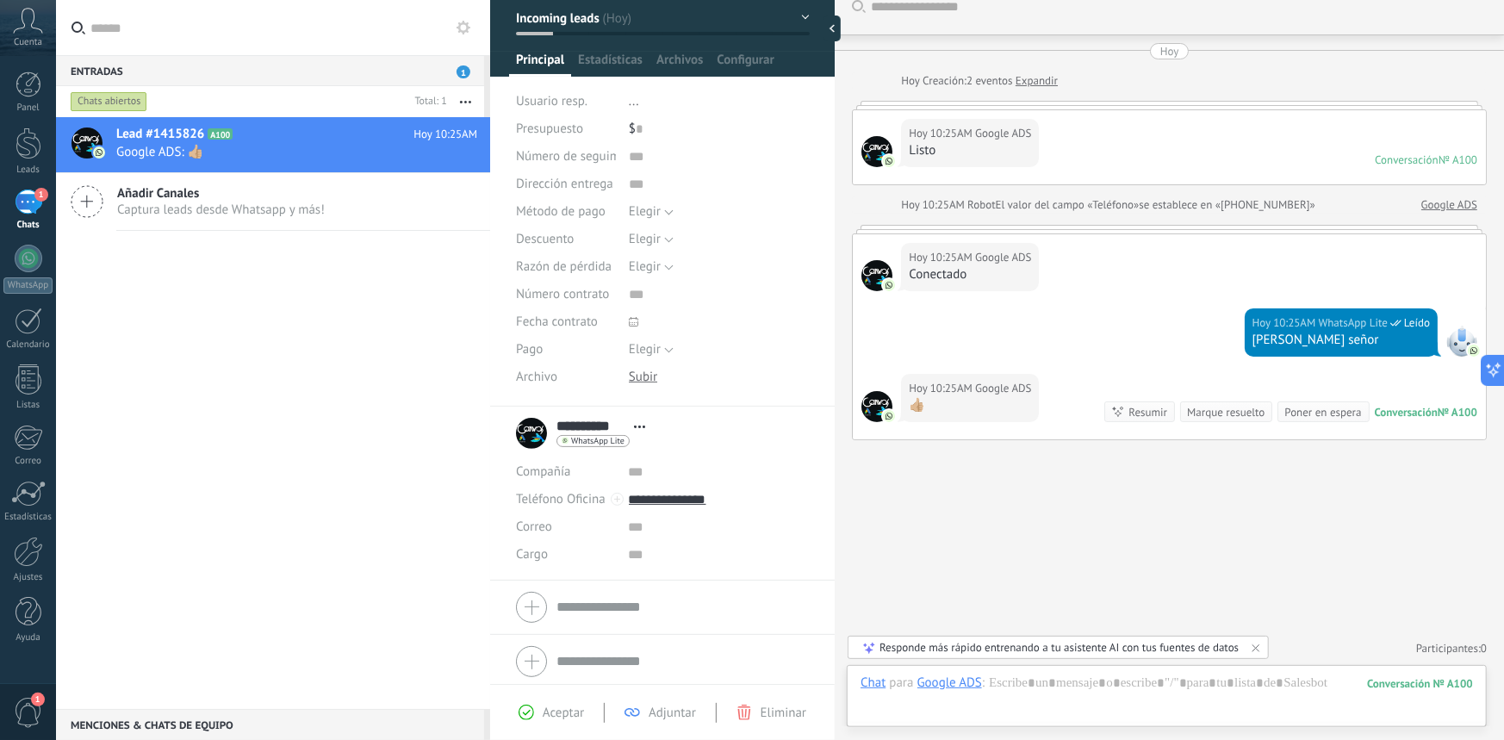
click at [641, 431] on span "Abrir detalle Copie el nombre Desatar Contacto principal" at bounding box center [639, 426] width 28 height 13
click at [691, 451] on link "Abrir detalle" at bounding box center [693, 450] width 69 height 16
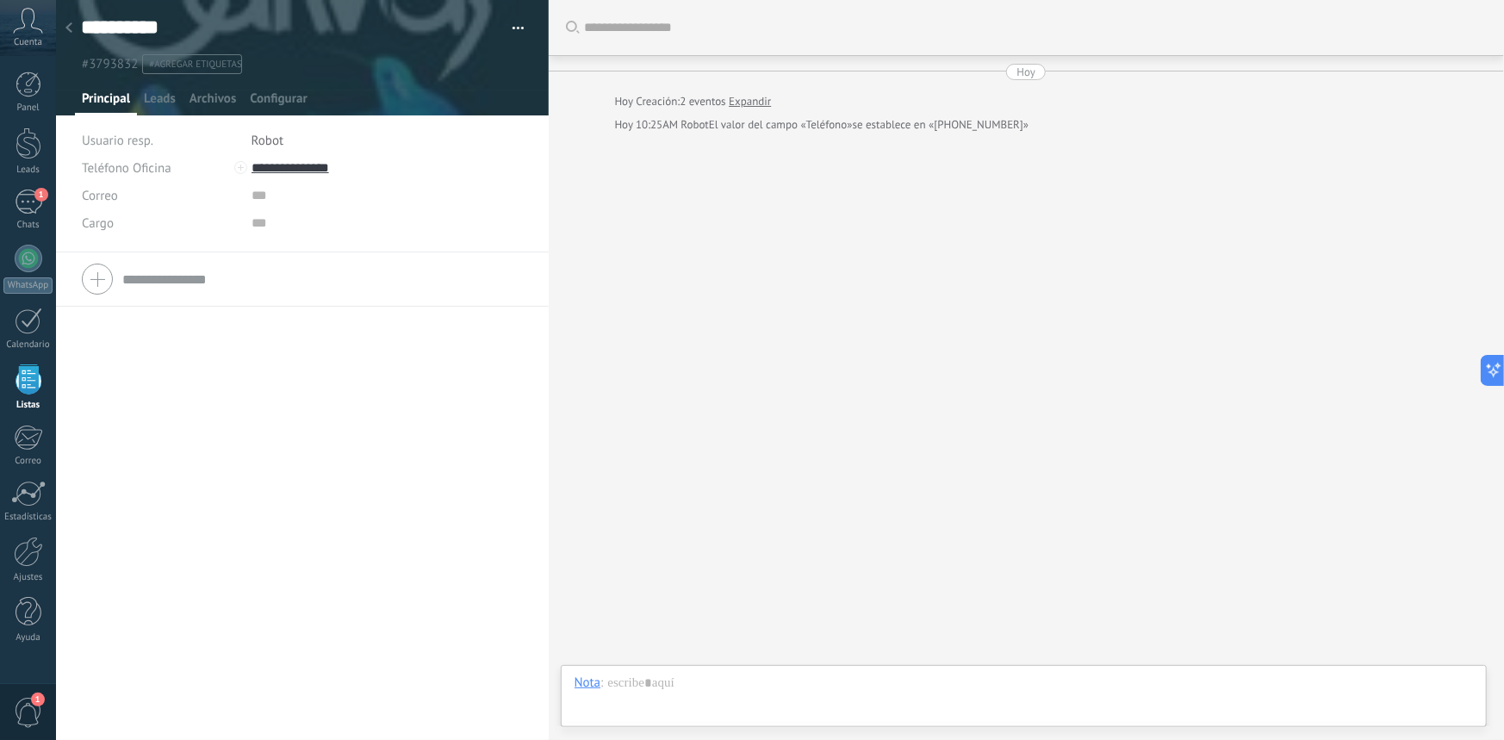
click at [269, 140] on span "Robot" at bounding box center [268, 141] width 32 height 16
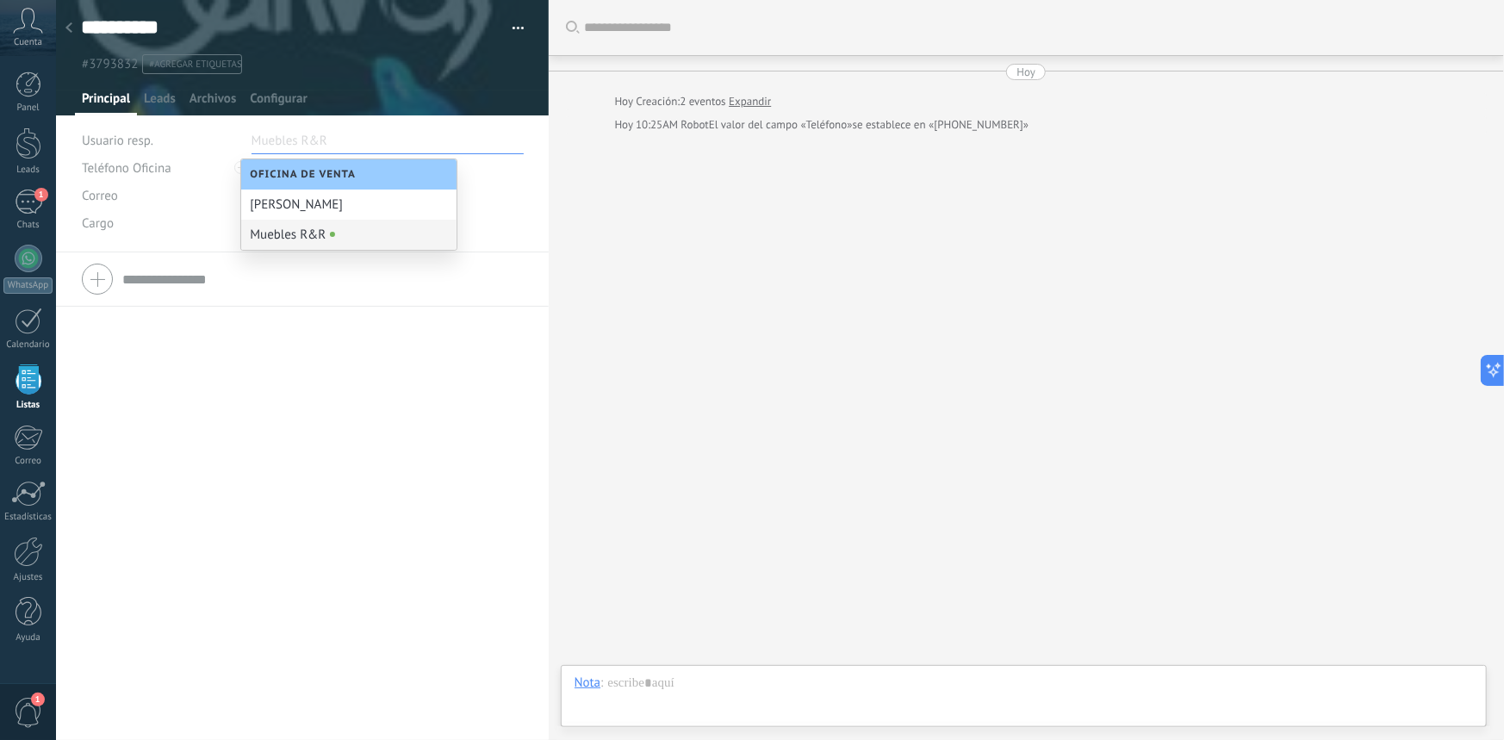
click at [282, 241] on div "Muebles R&R" at bounding box center [348, 235] width 215 height 30
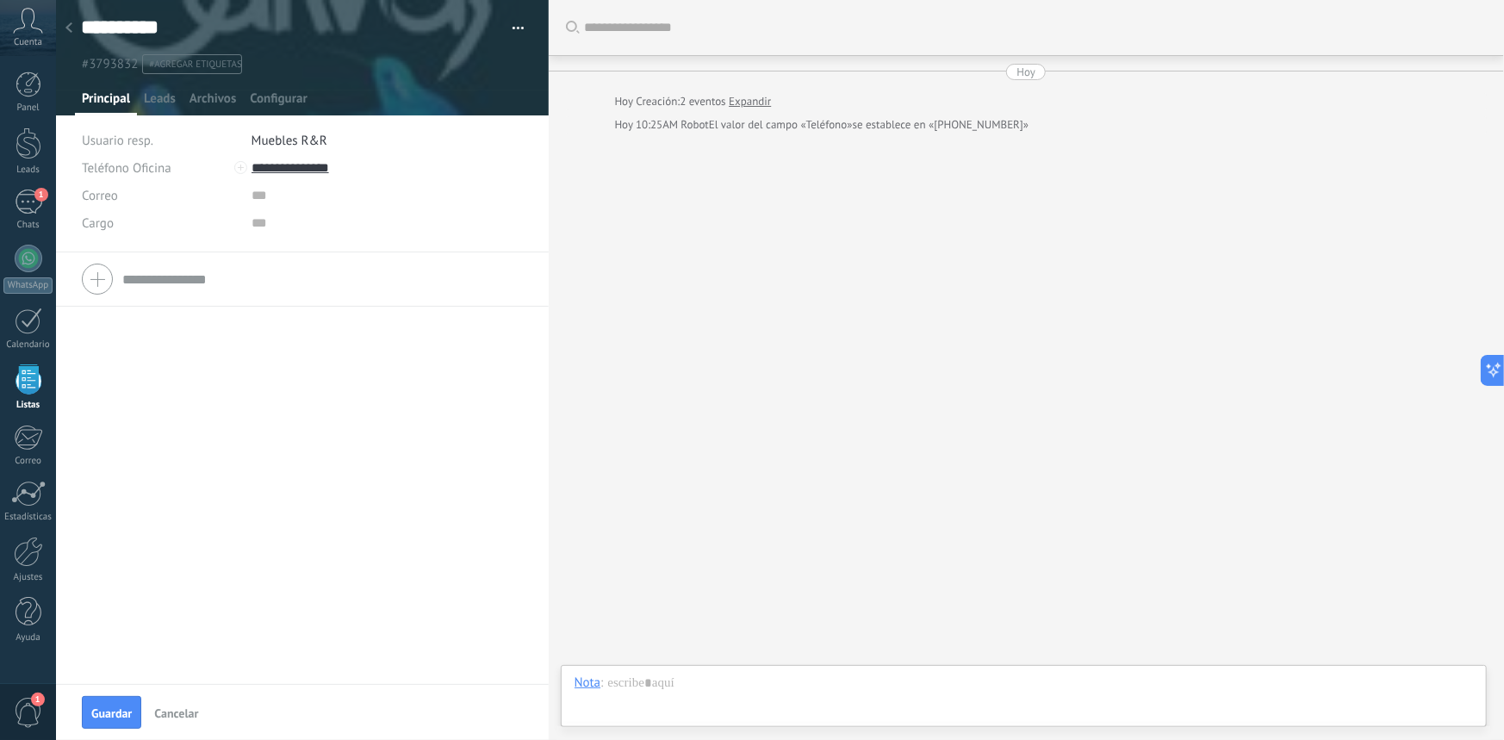
click at [160, 713] on span "Cancelar" at bounding box center [176, 713] width 44 height 12
click at [163, 90] on span "Leads" at bounding box center [160, 102] width 32 height 25
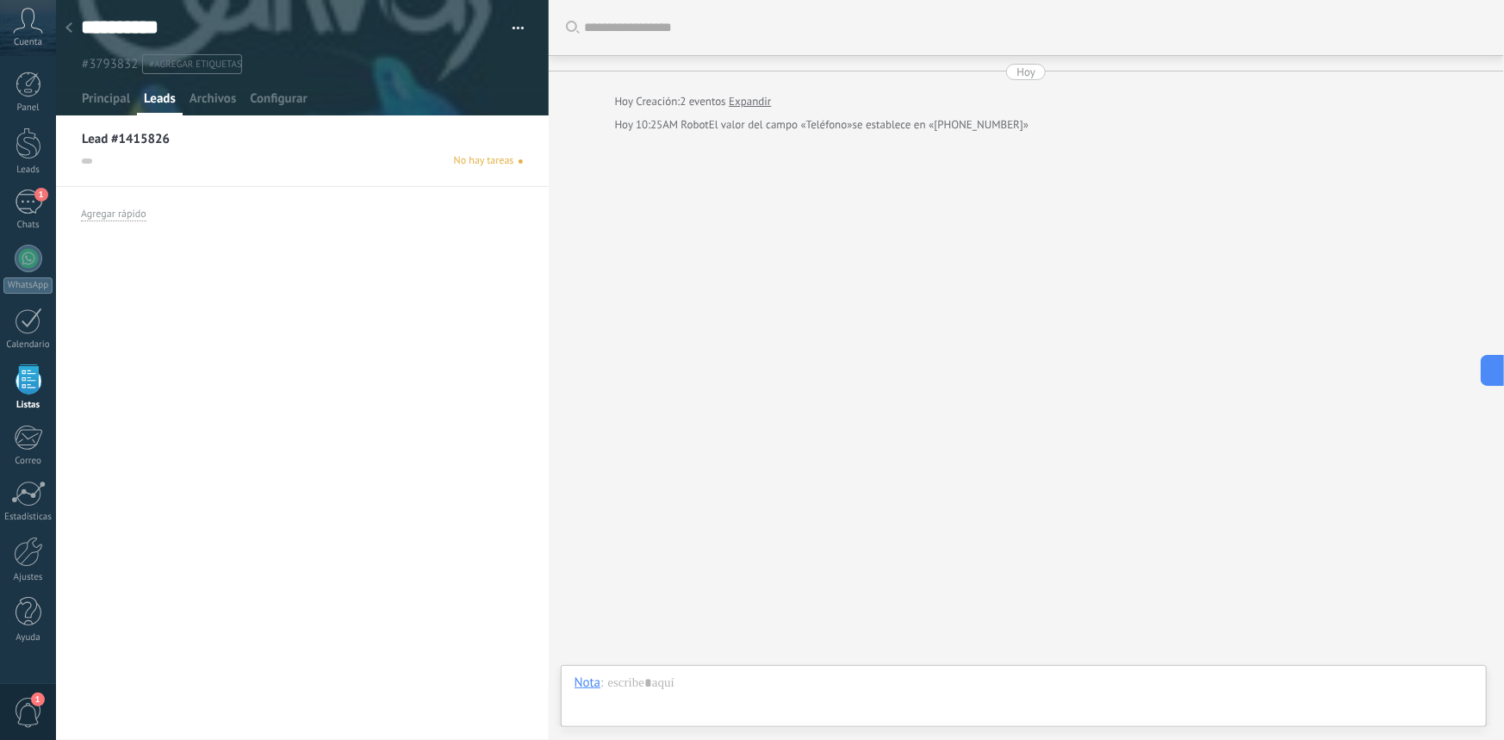
click at [430, 156] on div "No hay tareas" at bounding box center [302, 161] width 441 height 16
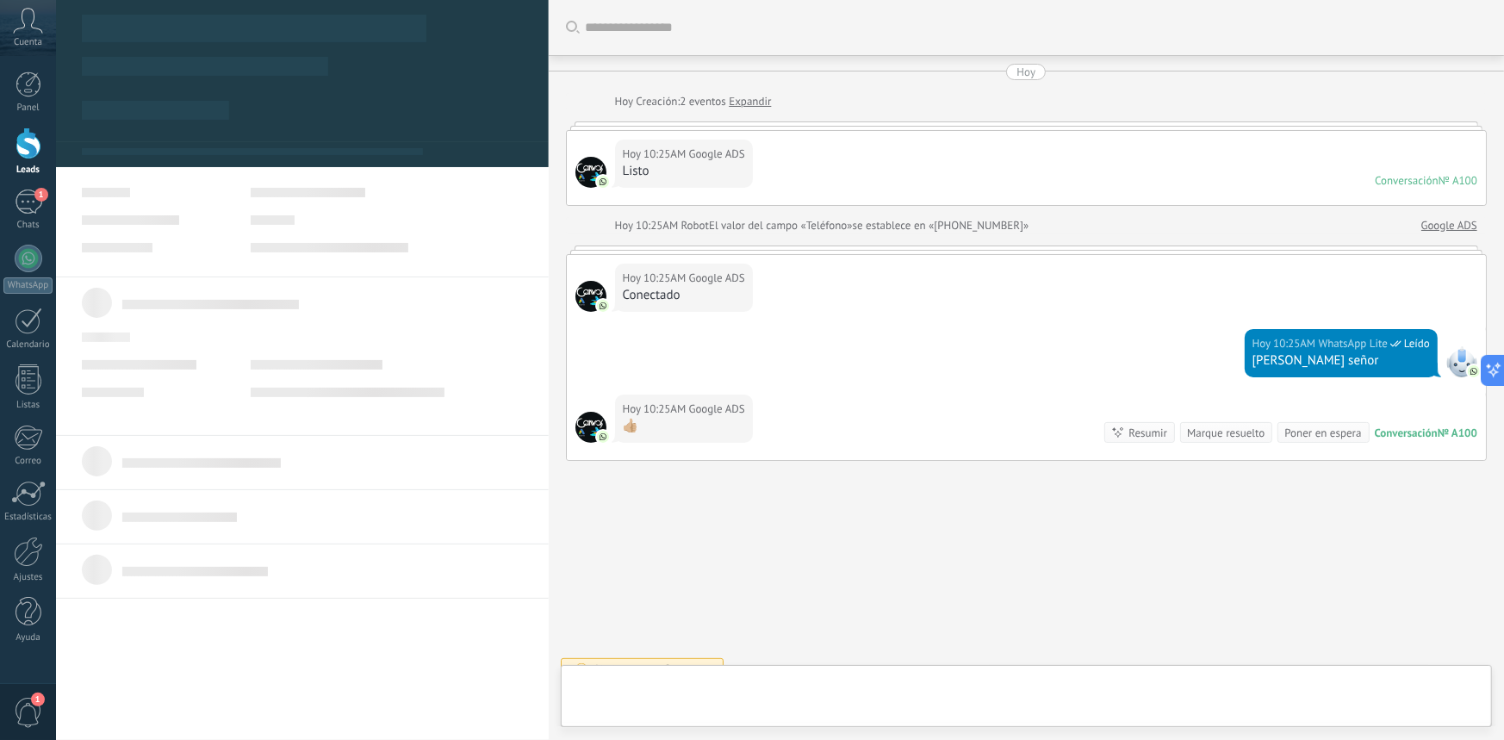
scroll to position [21, 0]
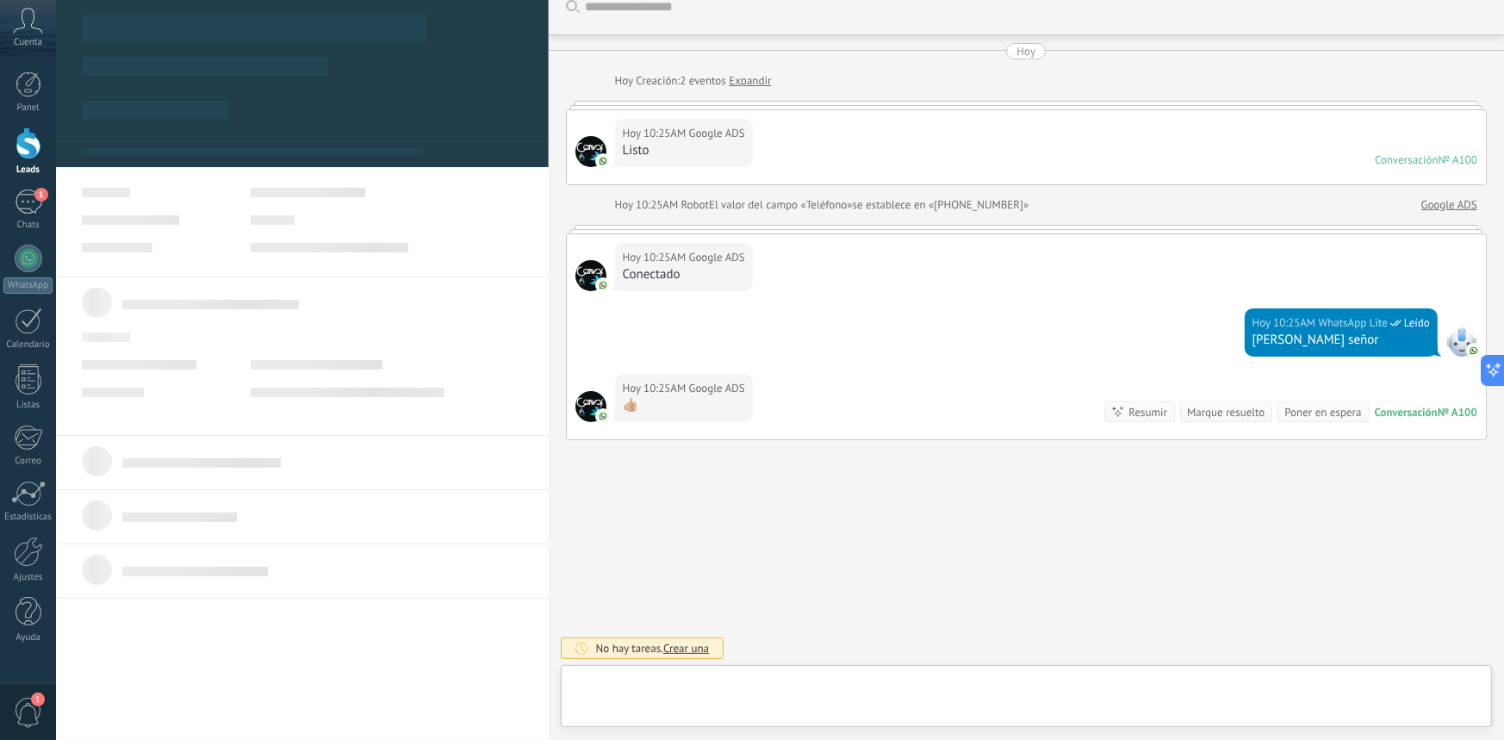
type textarea "**********"
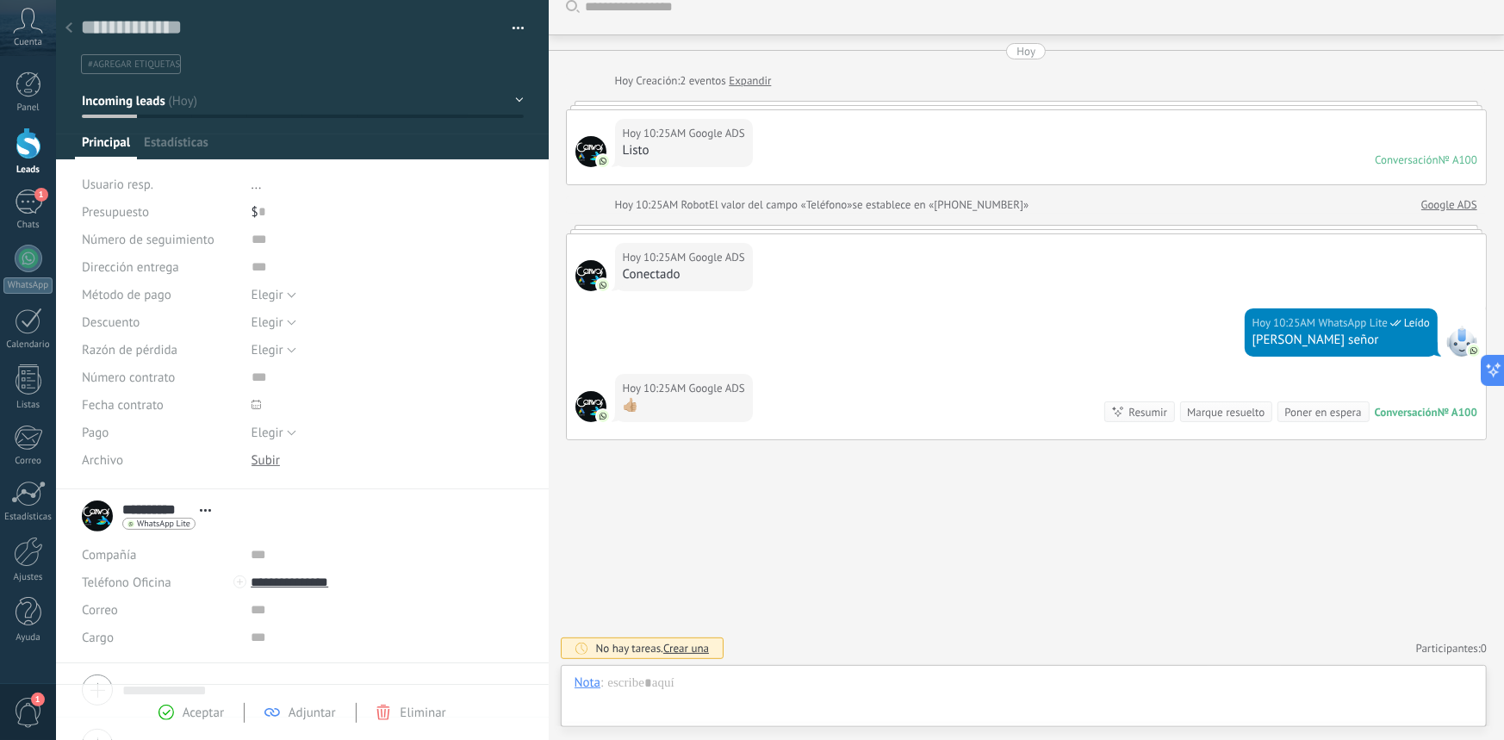
scroll to position [26, 0]
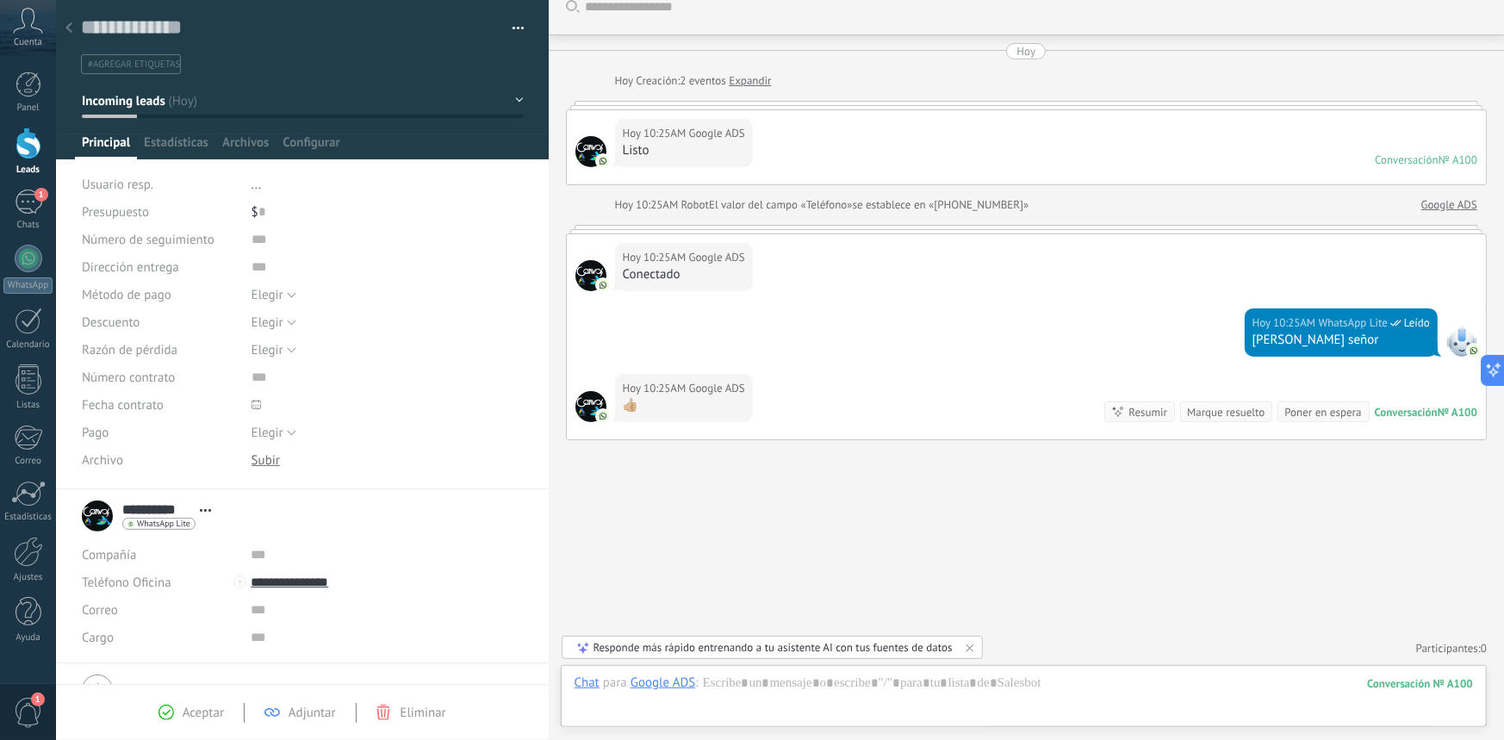
click at [1137, 409] on div "Resumir" at bounding box center [1148, 412] width 39 height 16
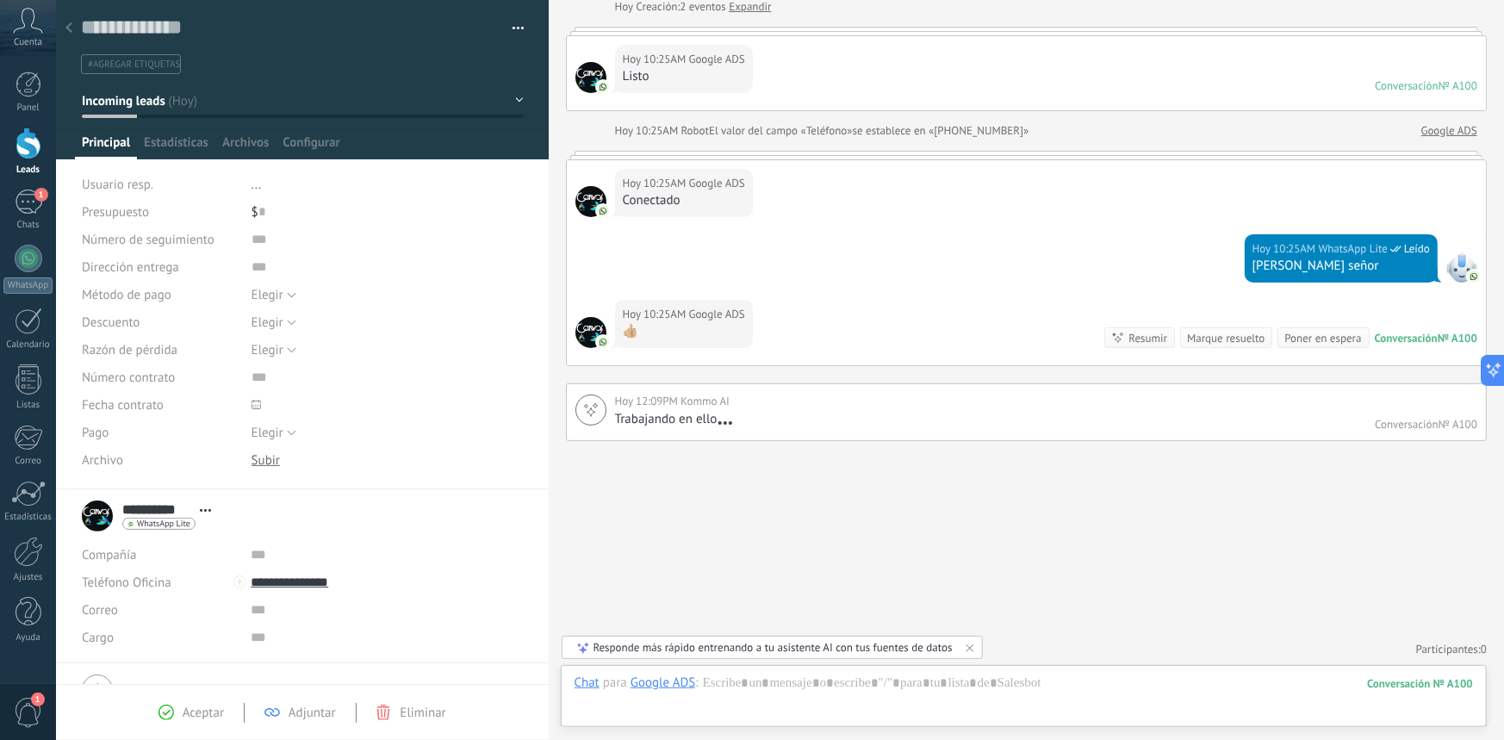
scroll to position [99, 0]
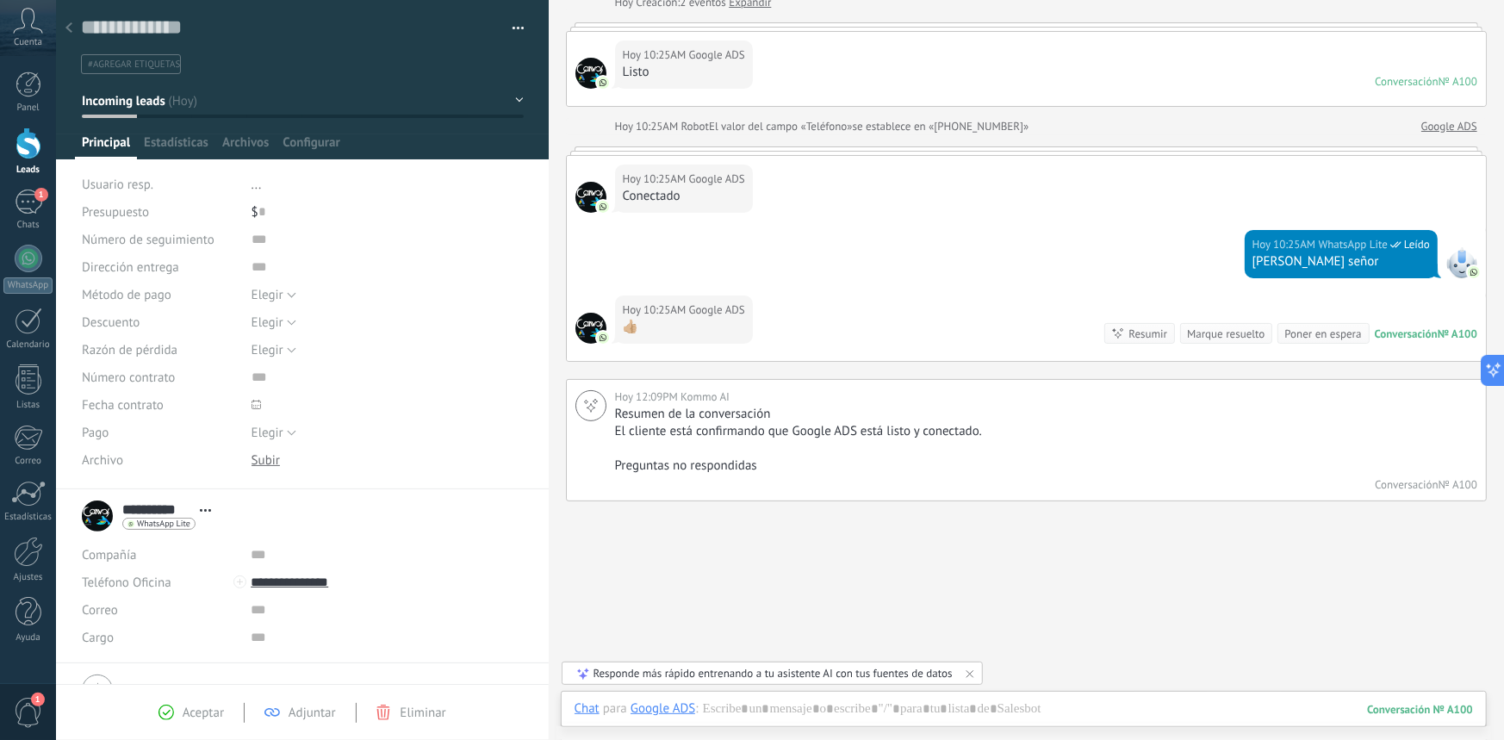
click at [418, 703] on div "Aceptar Adjuntar Eliminar" at bounding box center [302, 713] width 327 height 20
click at [417, 714] on span "Eliminar" at bounding box center [423, 713] width 46 height 16
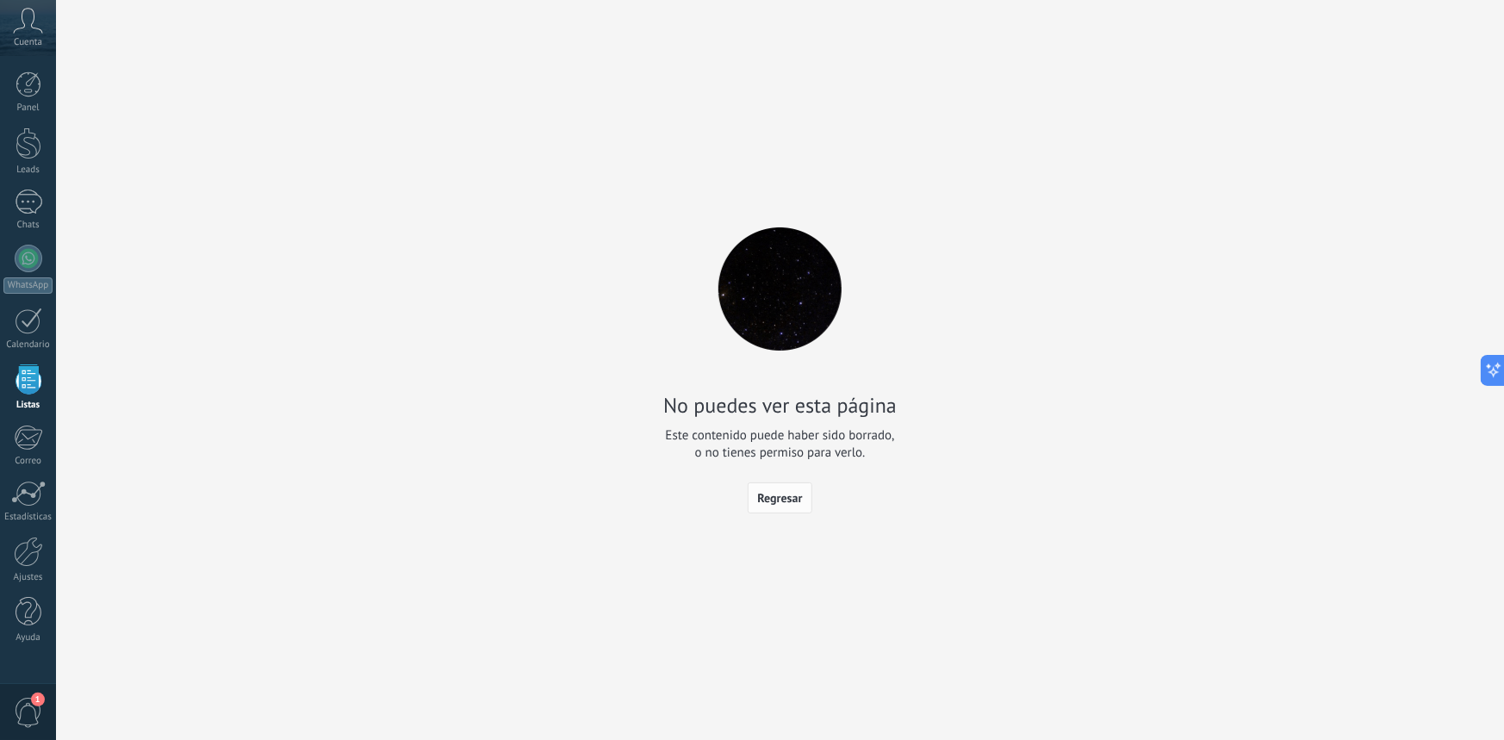
click at [771, 501] on span "Regresar" at bounding box center [779, 498] width 45 height 12
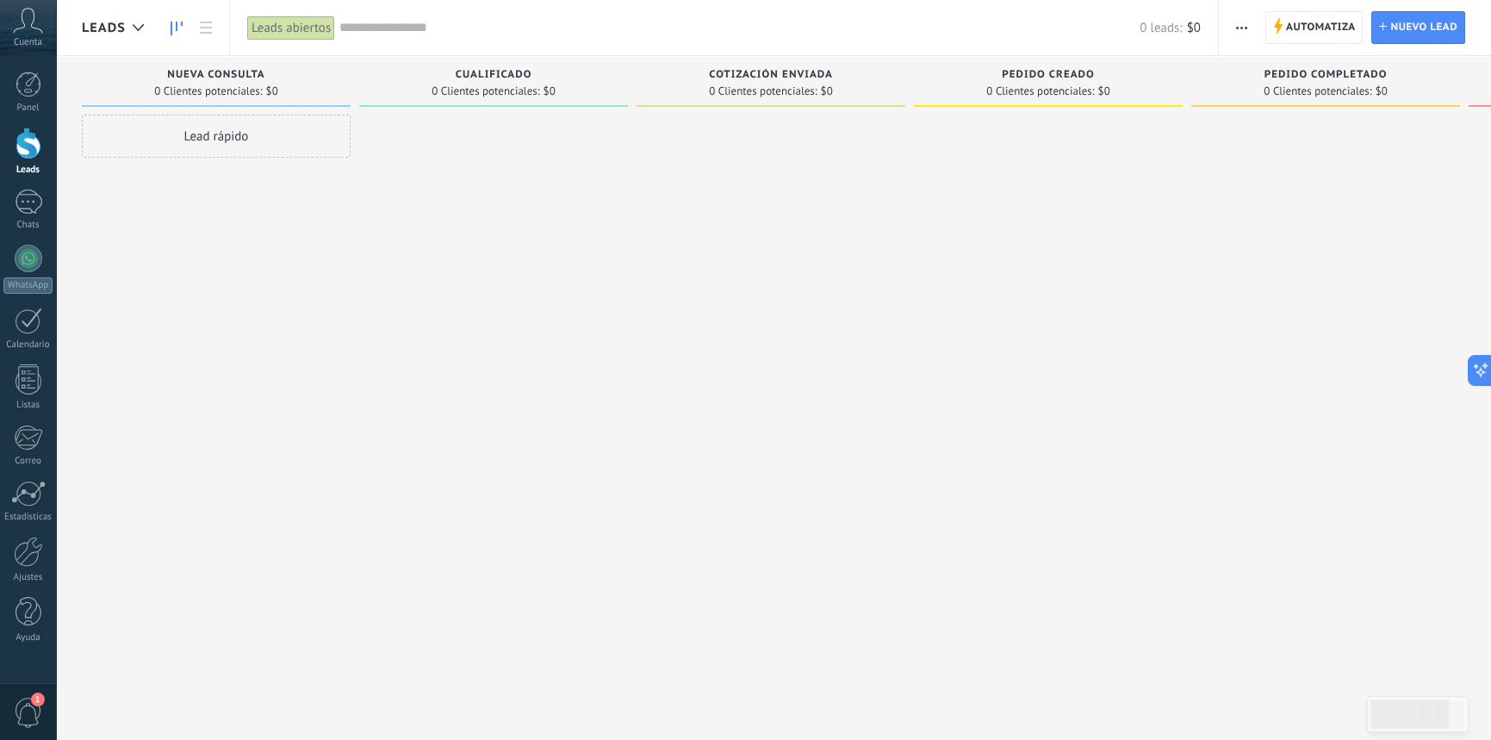
click at [262, 127] on div "Lead rápido" at bounding box center [216, 136] width 269 height 43
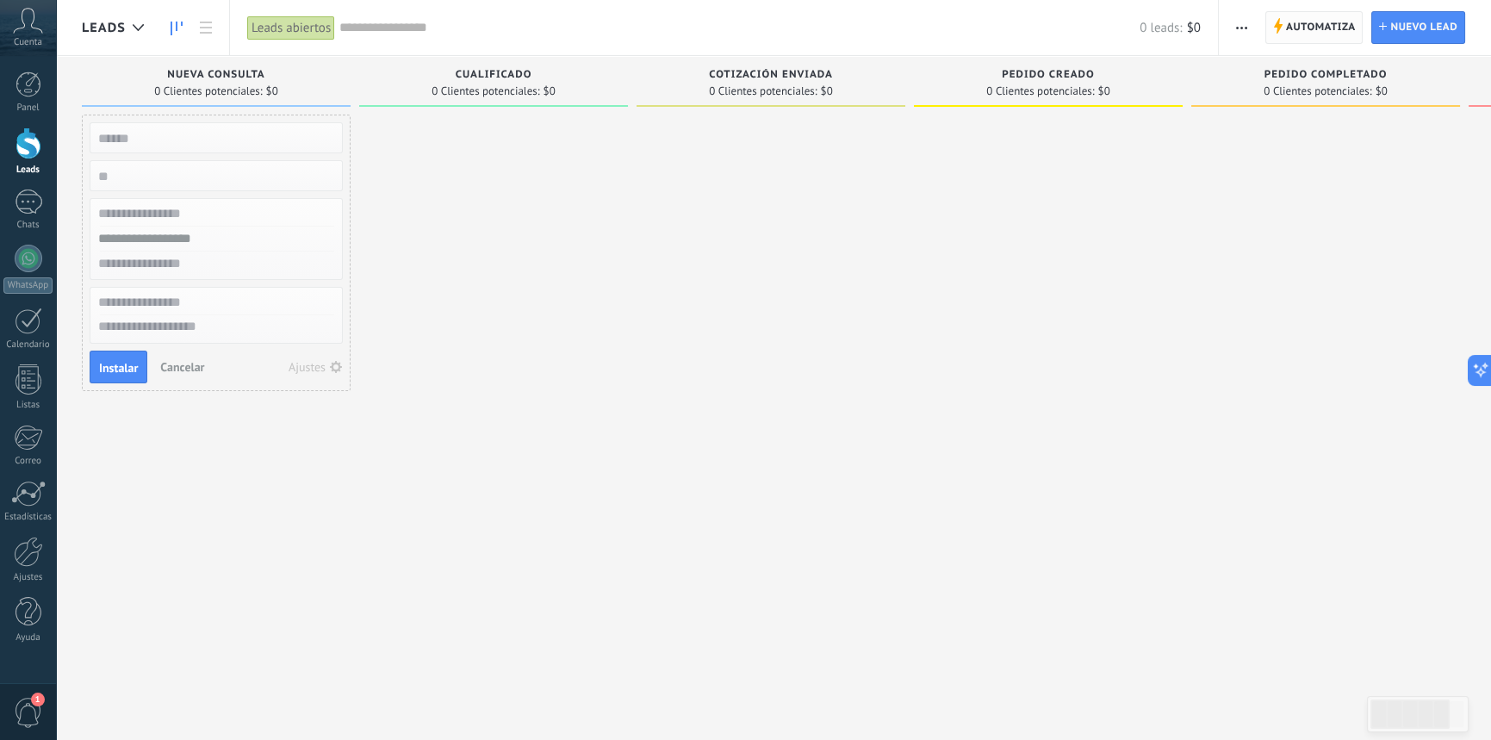
click at [1300, 27] on span "Automatiza" at bounding box center [1321, 27] width 70 height 31
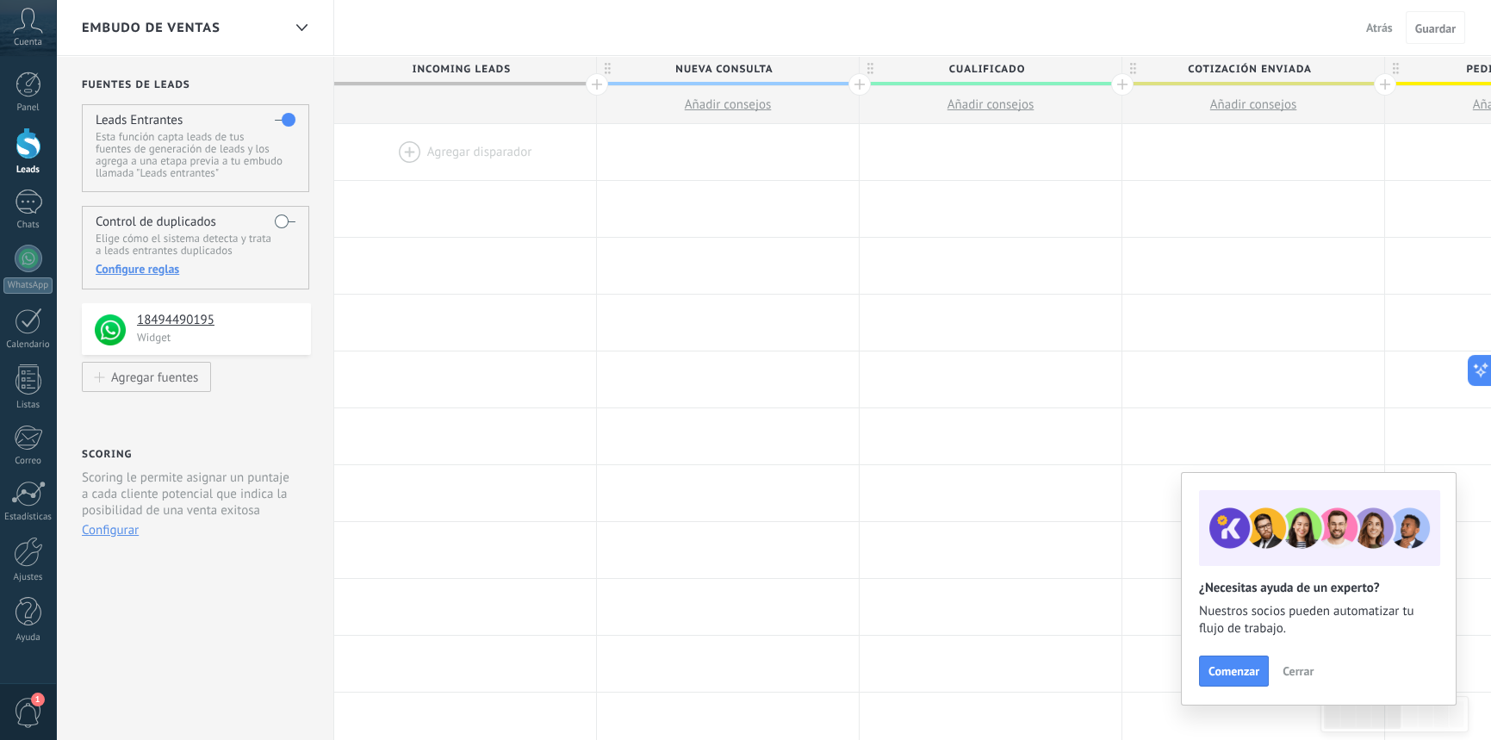
click at [1291, 669] on span "Cerrar" at bounding box center [1298, 671] width 31 height 12
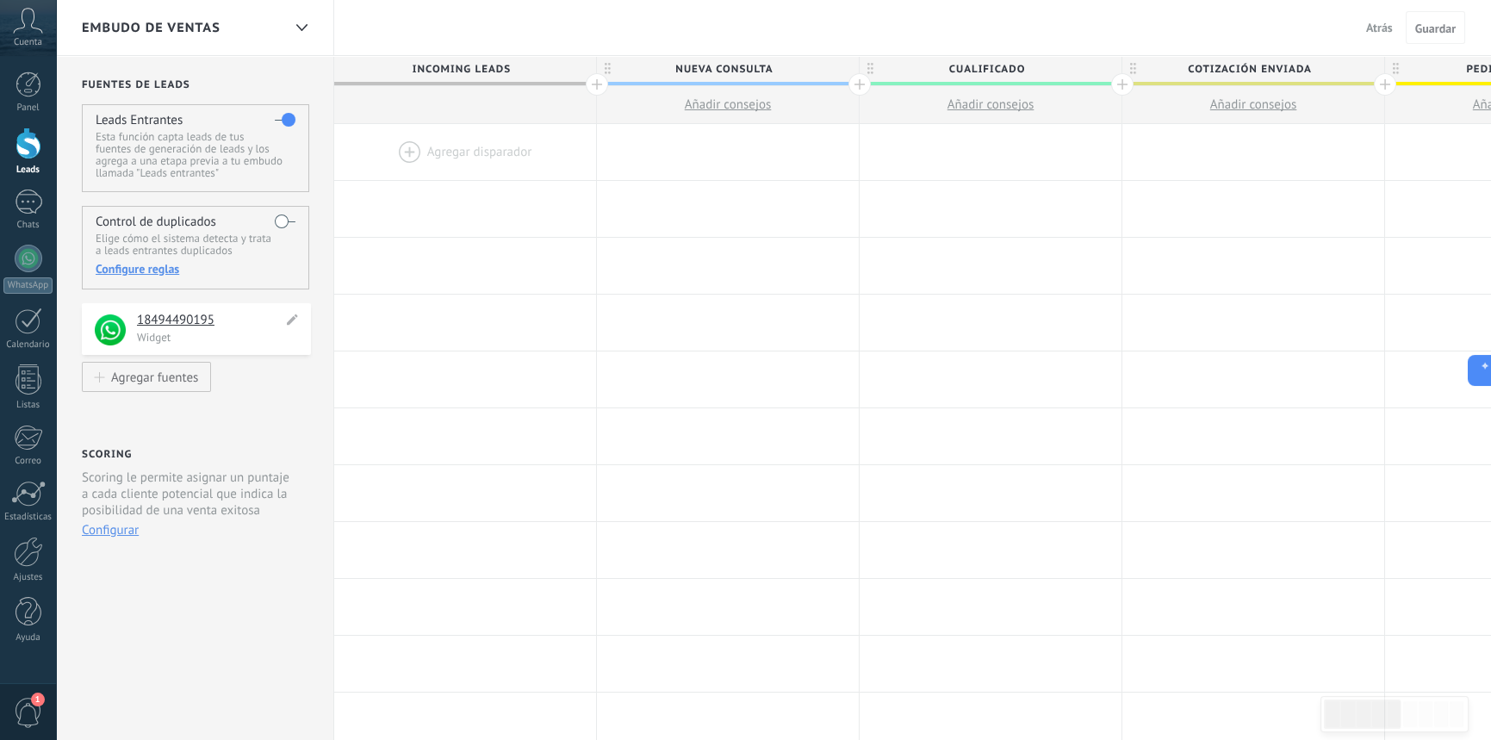
click at [225, 341] on p "Widget" at bounding box center [219, 337] width 164 height 15
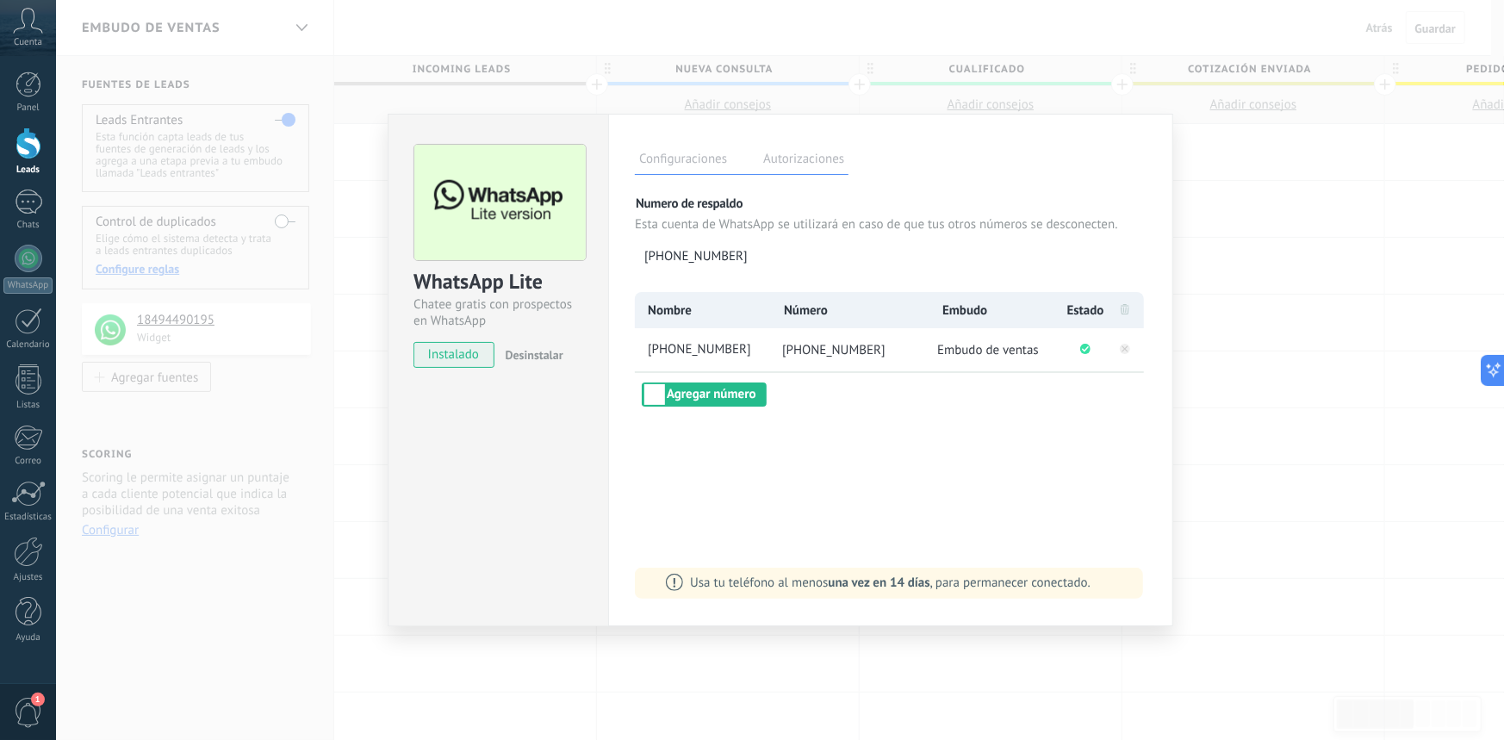
click at [487, 488] on div "WhatsApp Lite Chatee gratis con prospectos en WhatsApp instalado Desinstalar" at bounding box center [498, 370] width 221 height 513
click at [1341, 205] on div "WhatsApp Lite Chatee gratis con prospectos en WhatsApp instalado Desinstalar Co…" at bounding box center [780, 370] width 1448 height 740
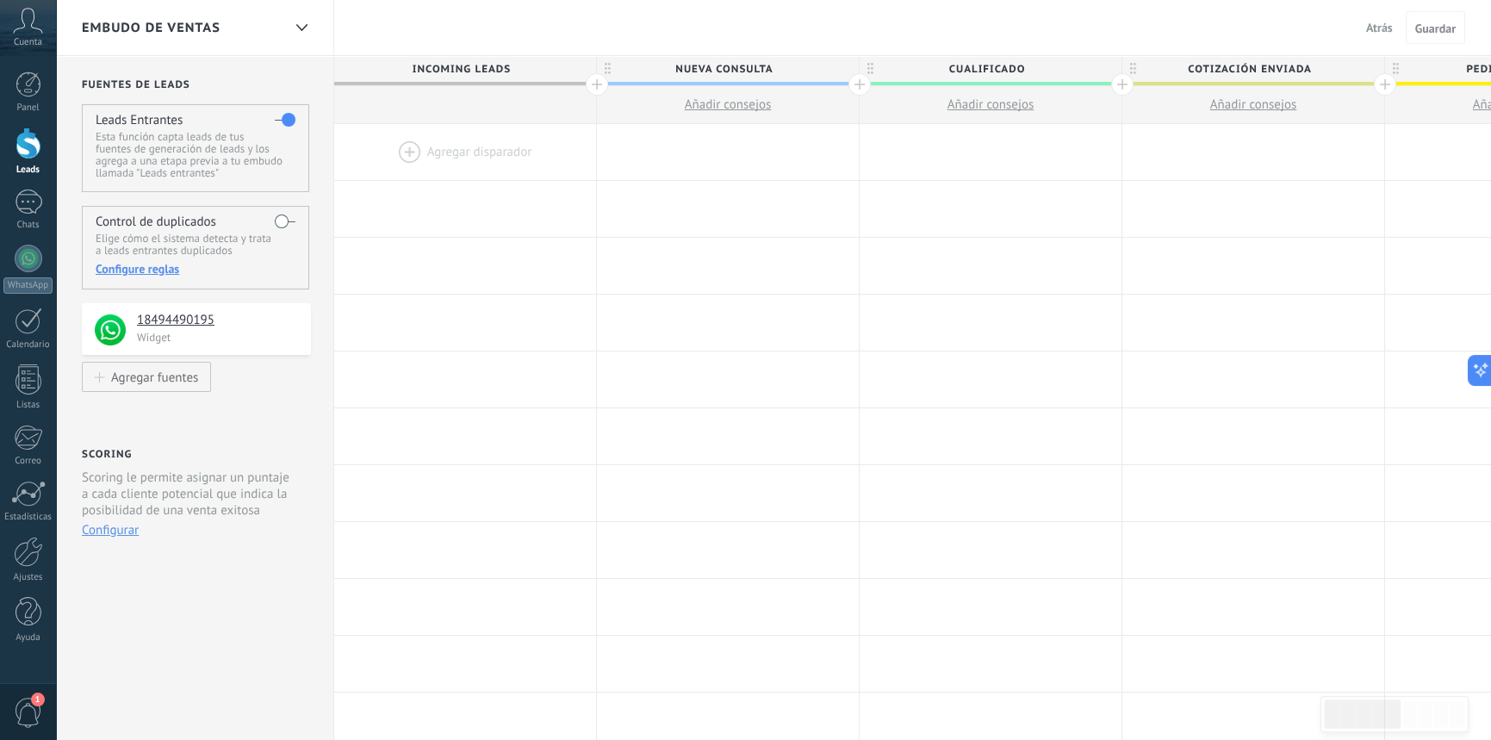
click at [471, 138] on div at bounding box center [465, 152] width 262 height 56
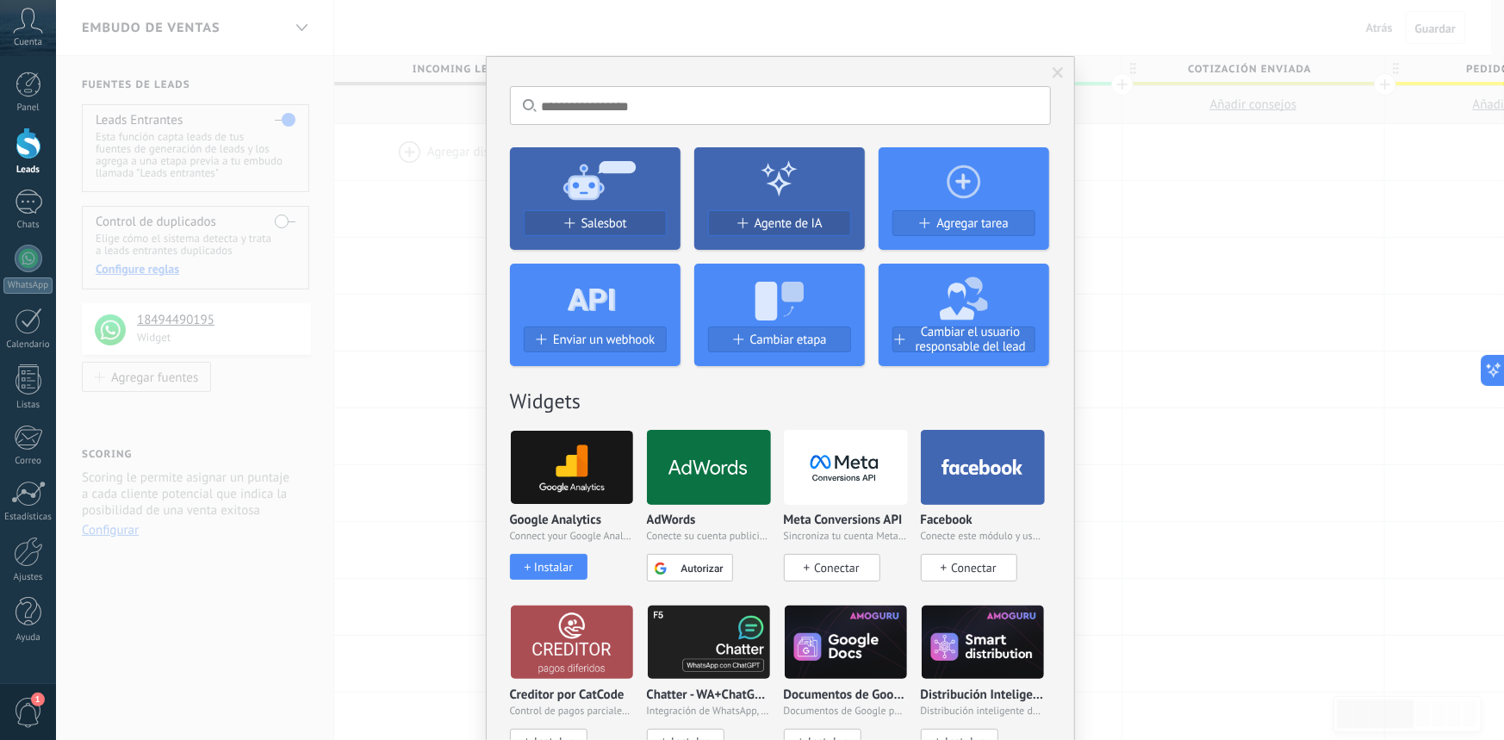
click at [563, 535] on span "Connect your Google Analytics account and create custom Google Analytics" at bounding box center [572, 537] width 124 height 12
click at [577, 471] on img at bounding box center [572, 468] width 122 height 84
click at [610, 539] on span "Connect your Google Analytics account and create custom Google Analytics" at bounding box center [572, 537] width 124 height 12
click at [531, 474] on img at bounding box center [572, 468] width 122 height 84
click at [551, 572] on div "Instalar" at bounding box center [553, 567] width 39 height 15
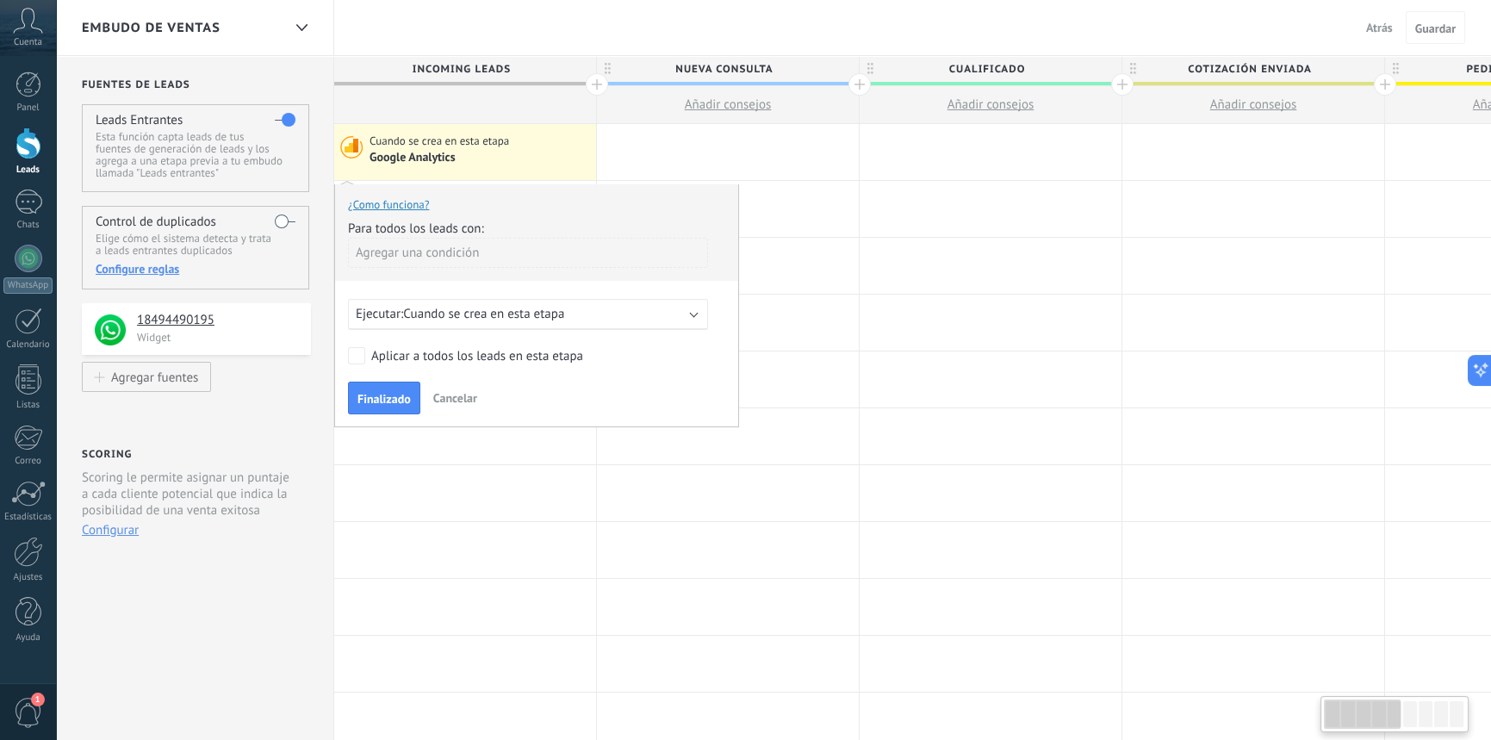
click at [466, 169] on div "Cuando se crea en esta etapa Google Analytics" at bounding box center [465, 152] width 262 height 56
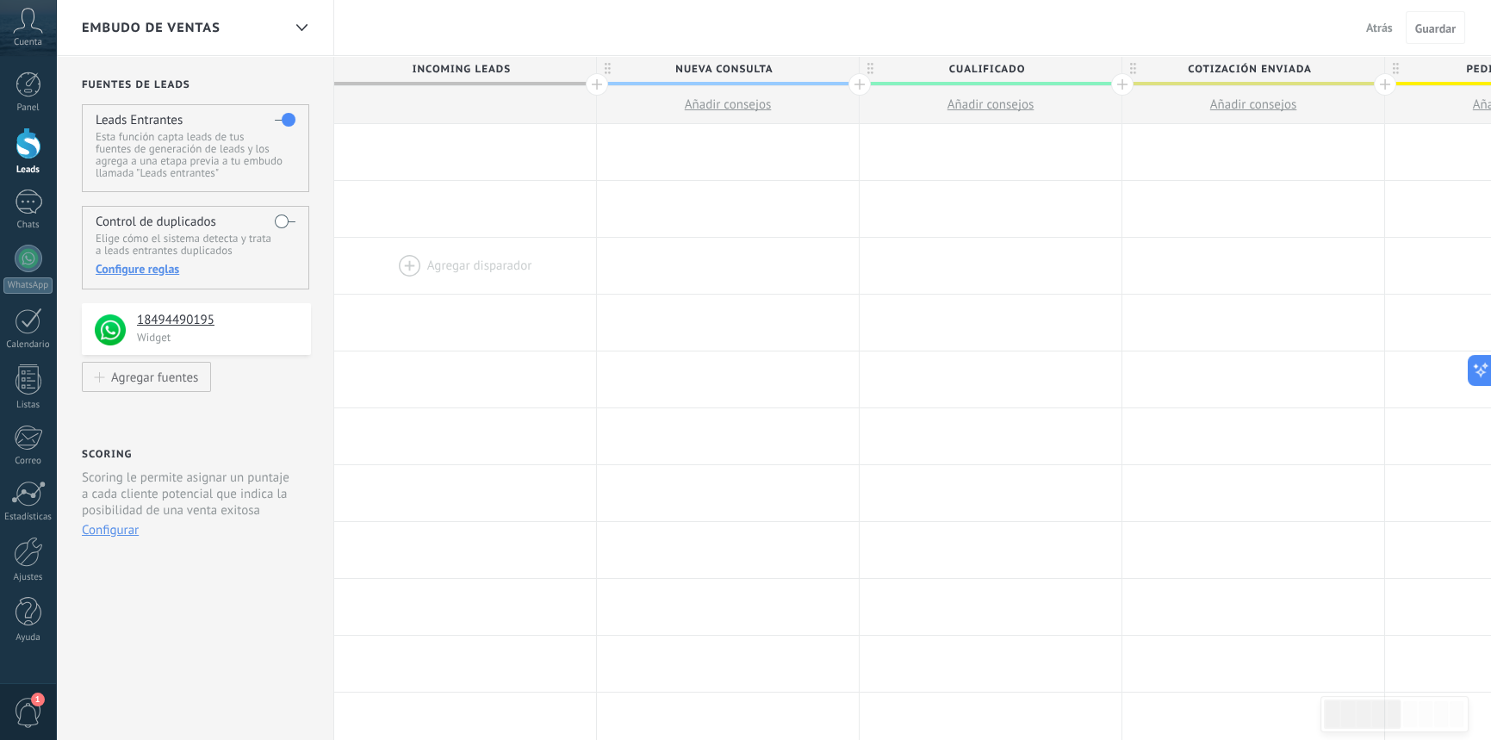
click at [538, 239] on div at bounding box center [465, 266] width 262 height 56
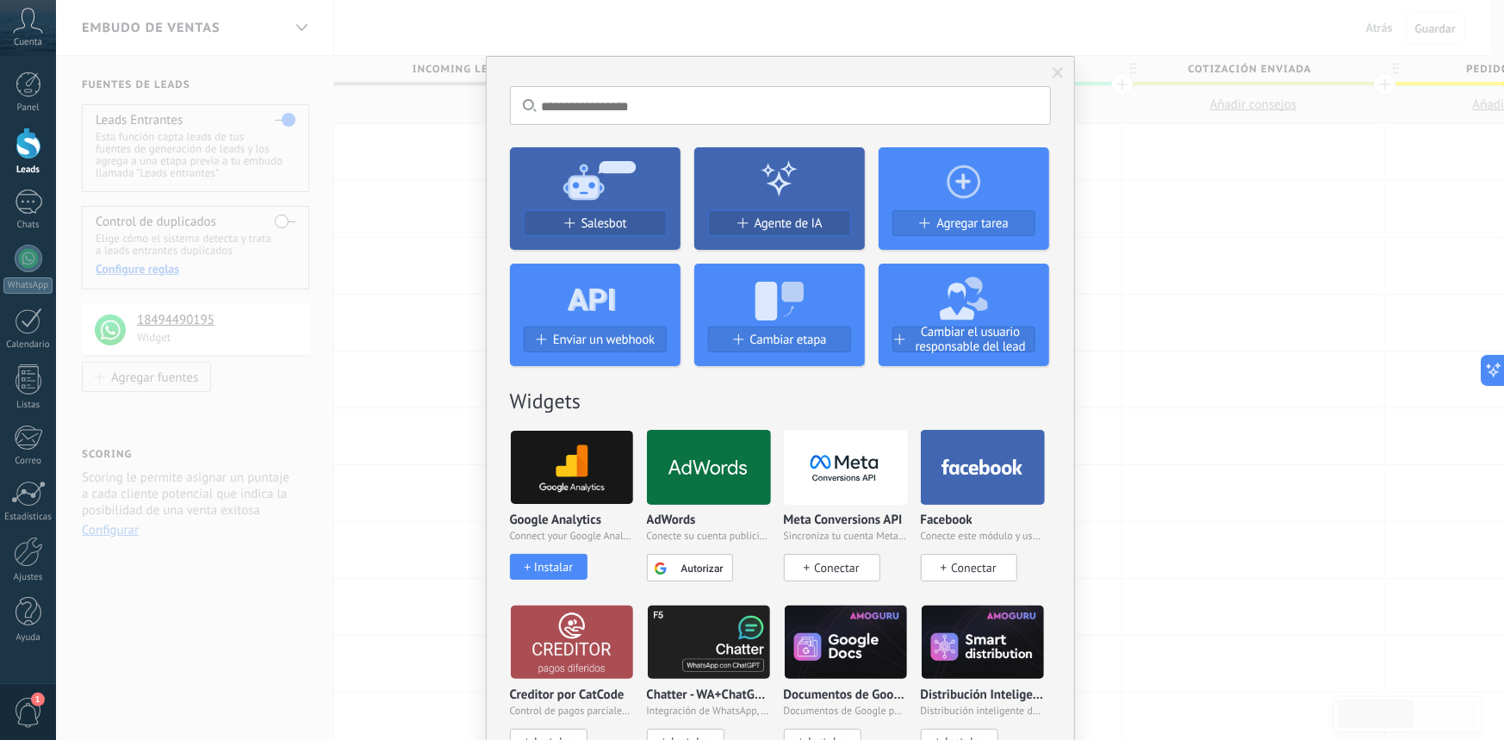
click at [527, 169] on icon at bounding box center [595, 179] width 171 height 62
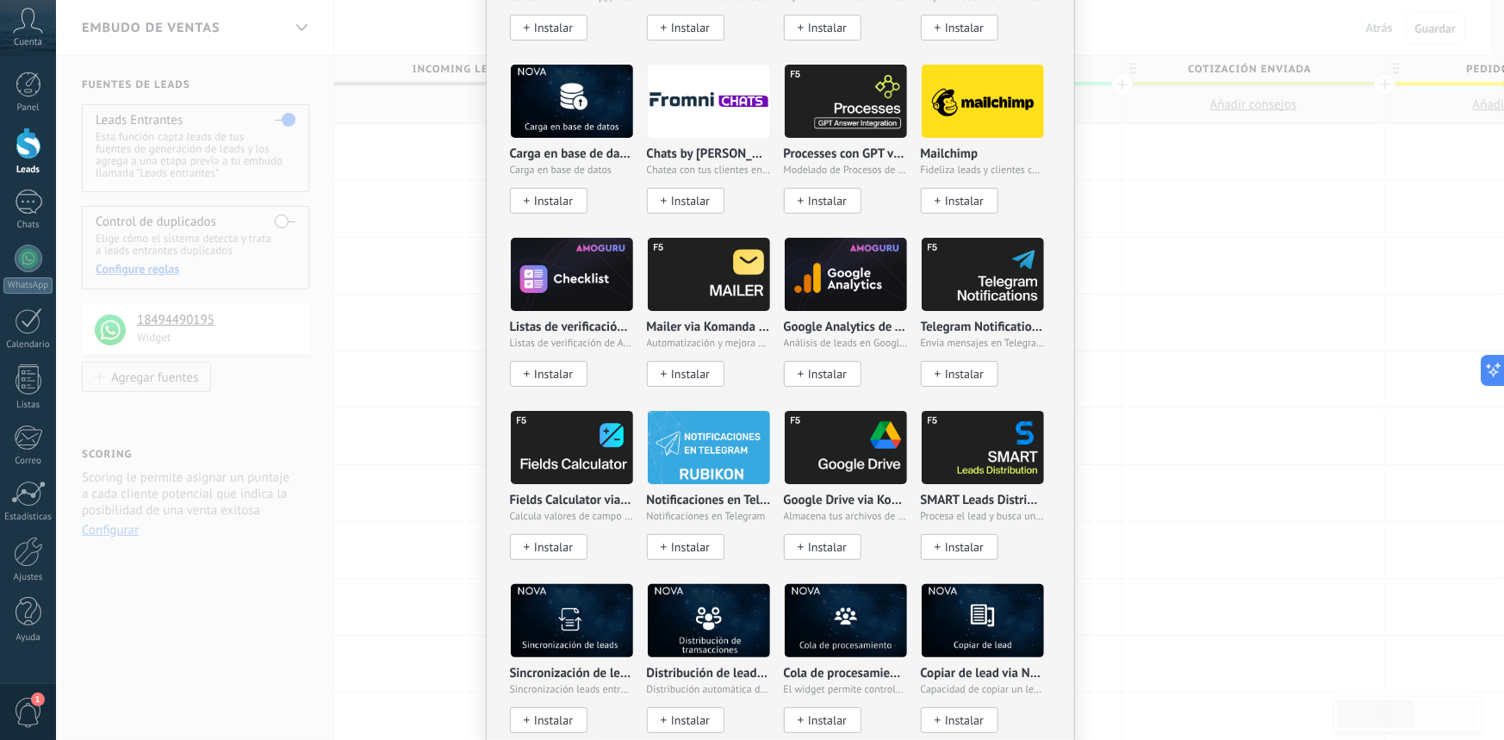
scroll to position [1551, 0]
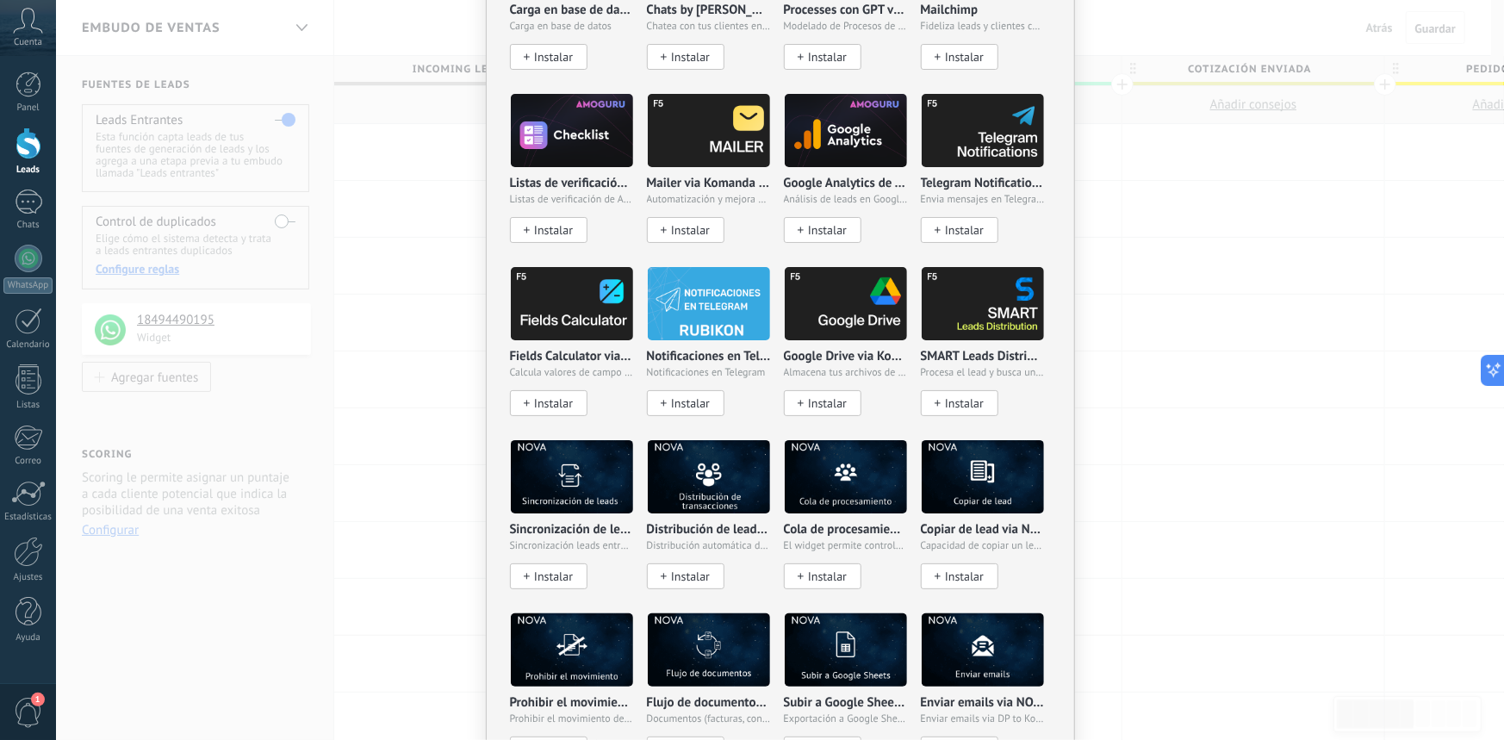
click at [454, 295] on div "No hay resultados Salesbot Agente de IA Agregar tarea Enviar un webhook Cambiar…" at bounding box center [780, 370] width 1448 height 740
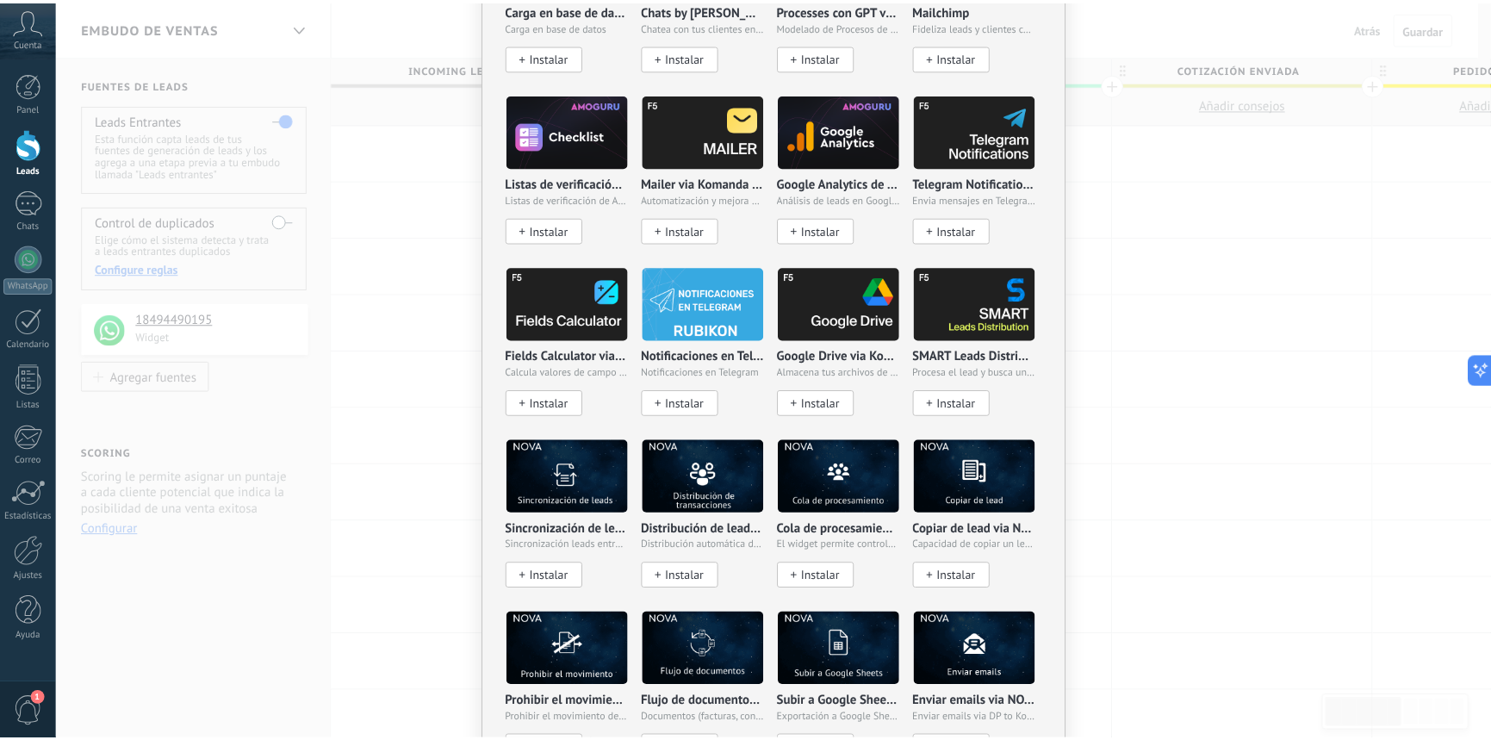
scroll to position [0, 0]
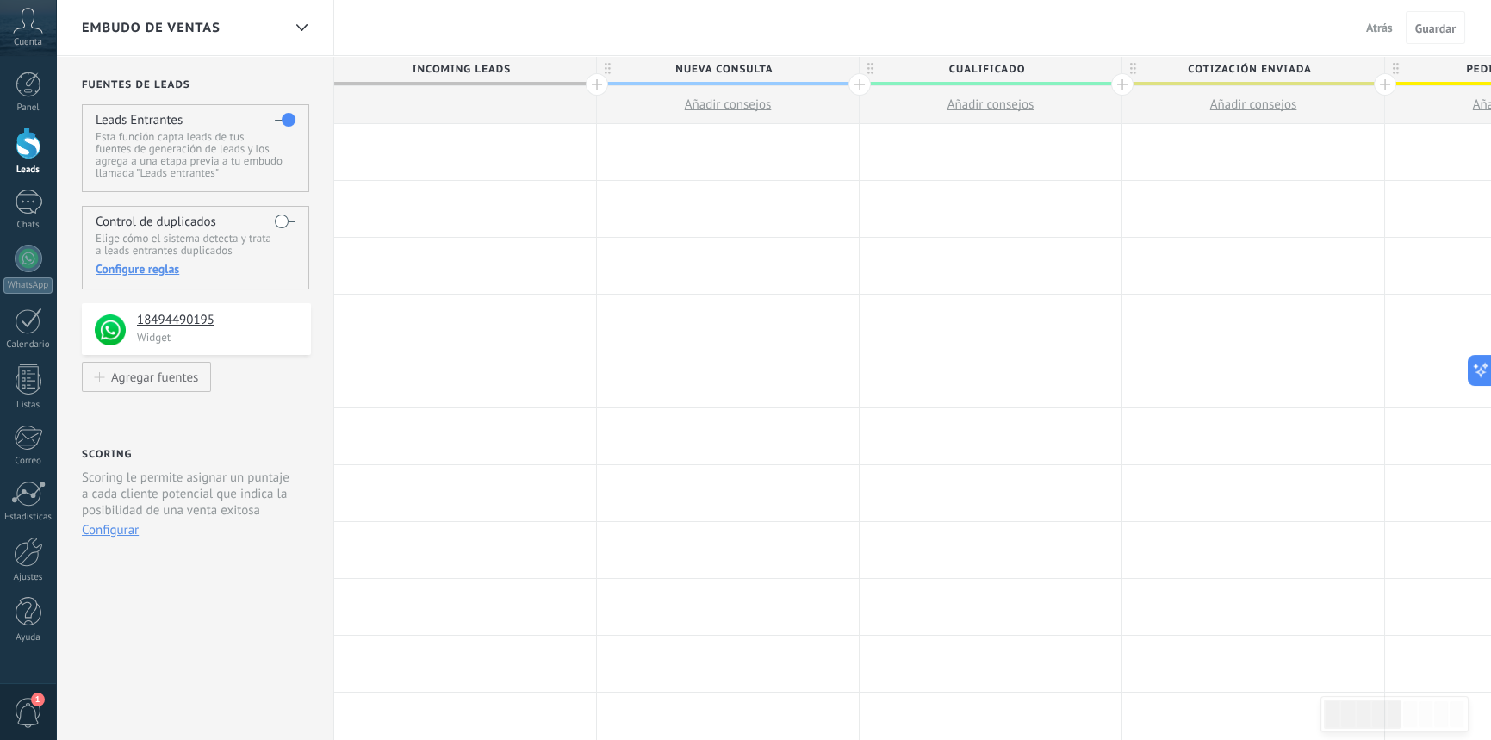
click at [22, 153] on div at bounding box center [29, 144] width 26 height 32
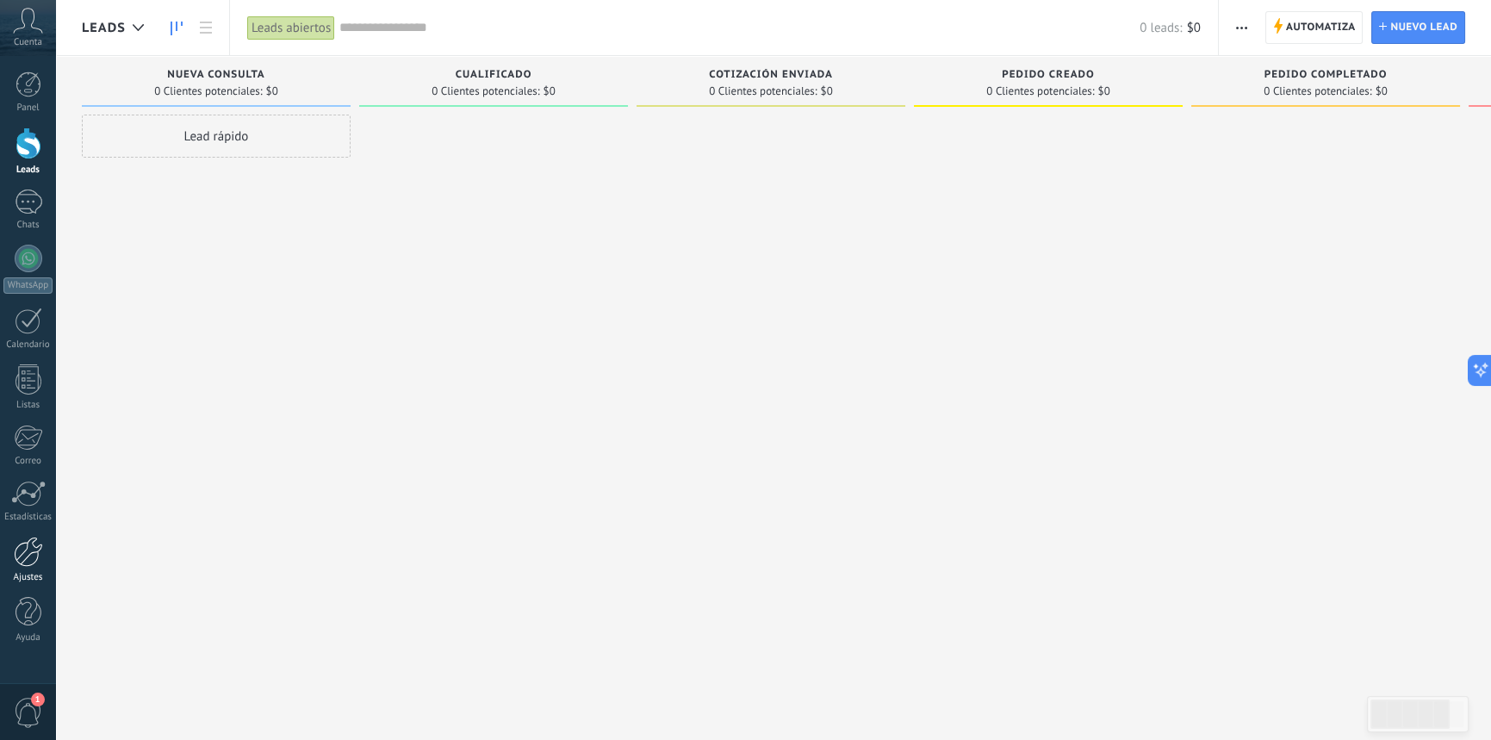
click at [25, 570] on link "Ajustes" at bounding box center [28, 560] width 56 height 47
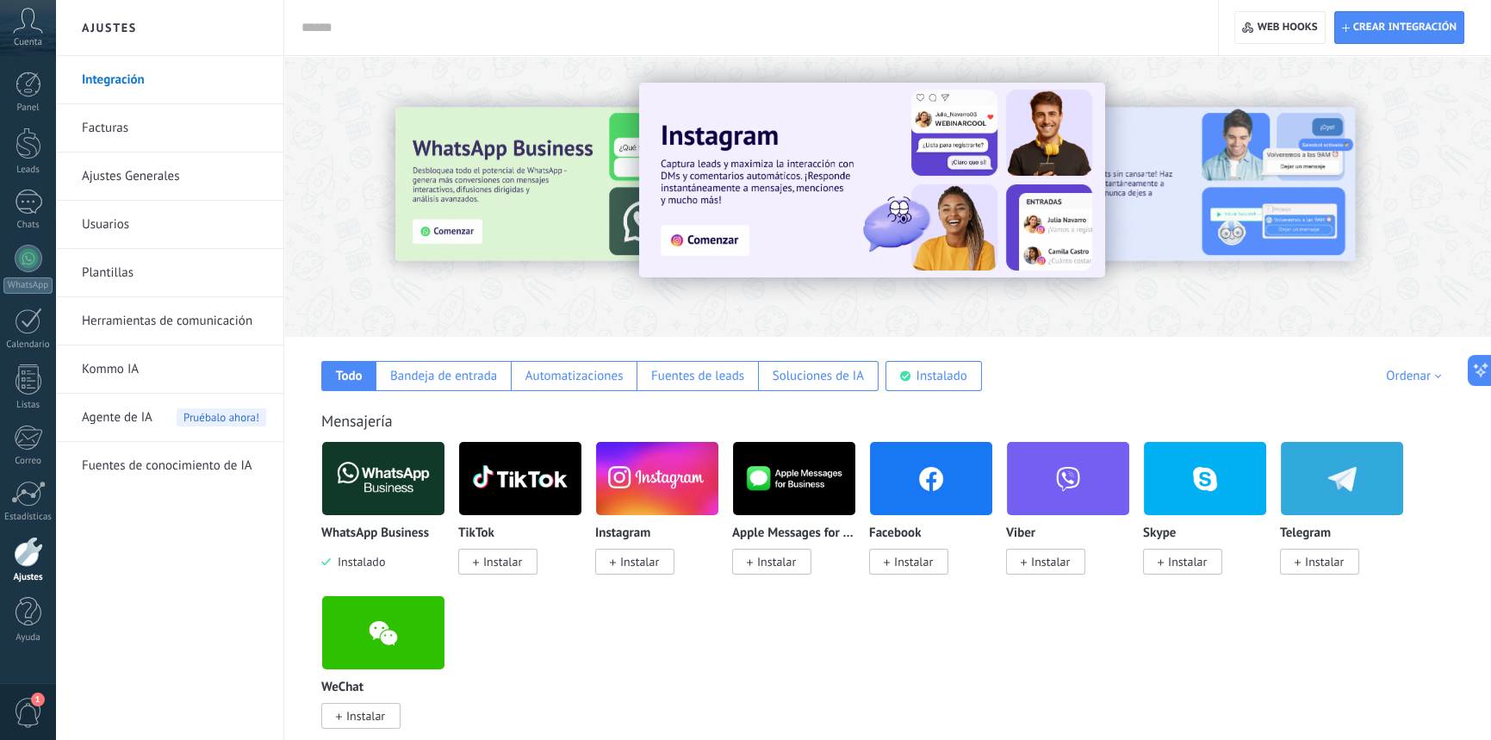
click at [1211, 293] on div at bounding box center [887, 191] width 1207 height 247
click at [1269, 23] on span "Web hooks 0" at bounding box center [1288, 28] width 60 height 14
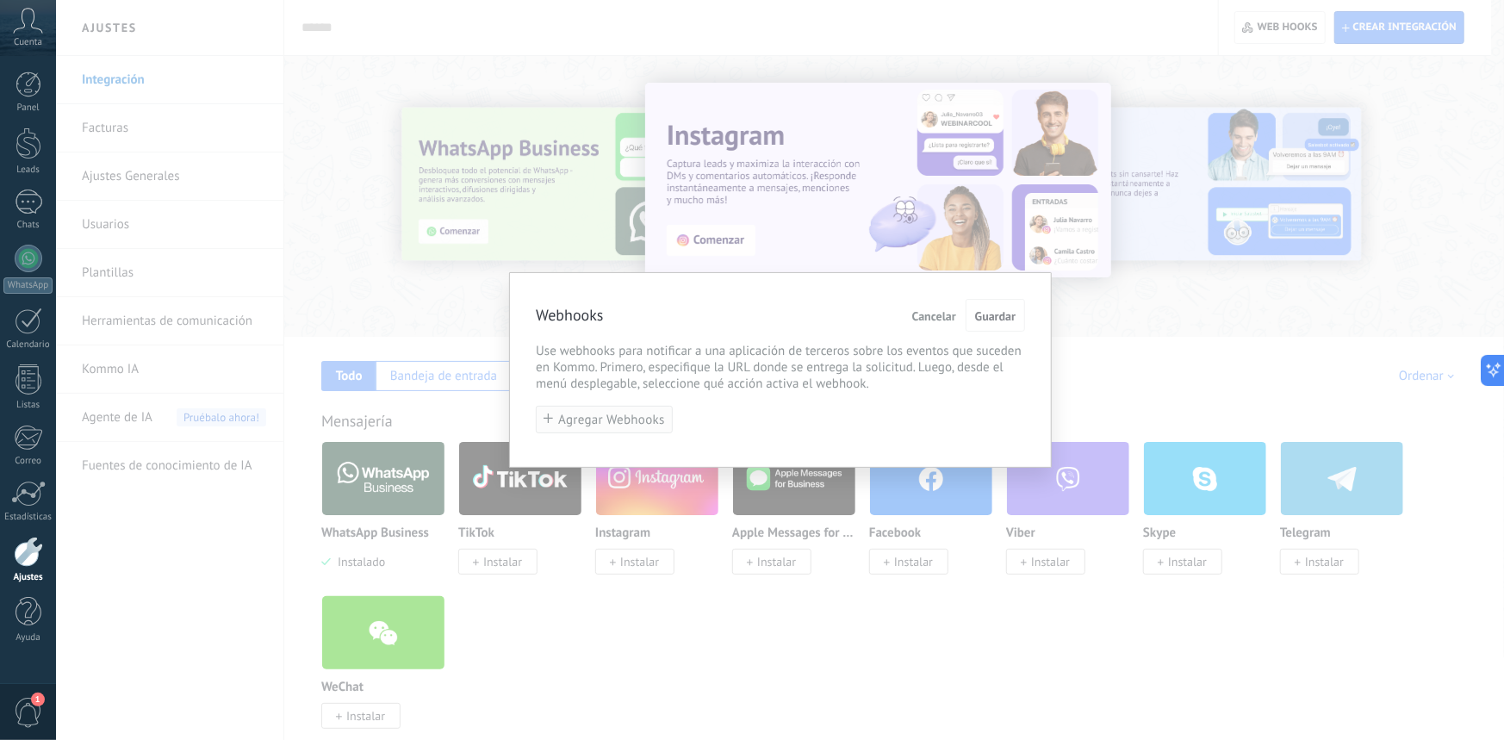
click at [634, 414] on span "Agregar Webhooks" at bounding box center [611, 420] width 107 height 13
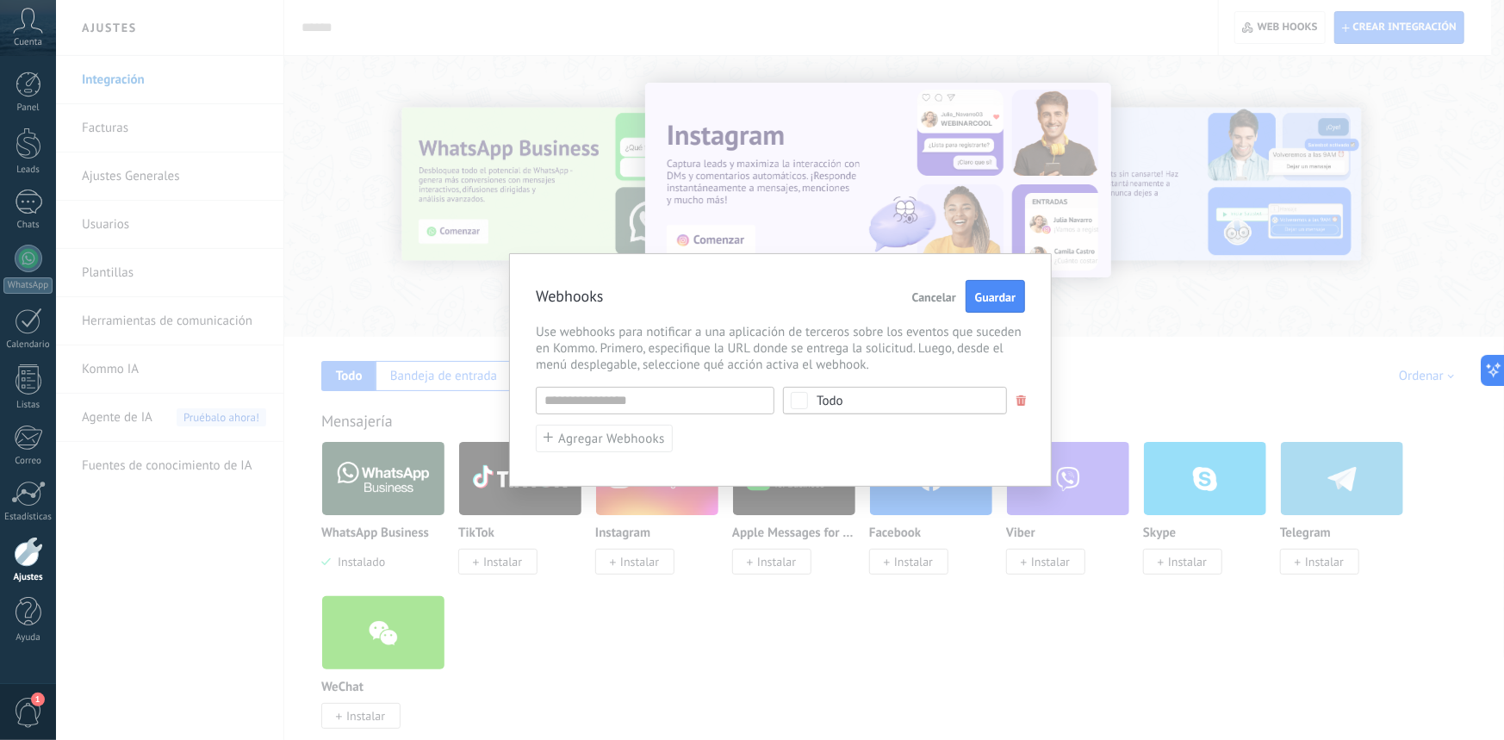
click at [836, 405] on div "Todo" at bounding box center [830, 401] width 27 height 13
click at [873, 395] on span "Todo" at bounding box center [901, 401] width 168 height 13
click at [646, 399] on input "text" at bounding box center [655, 401] width 239 height 28
type input "********"
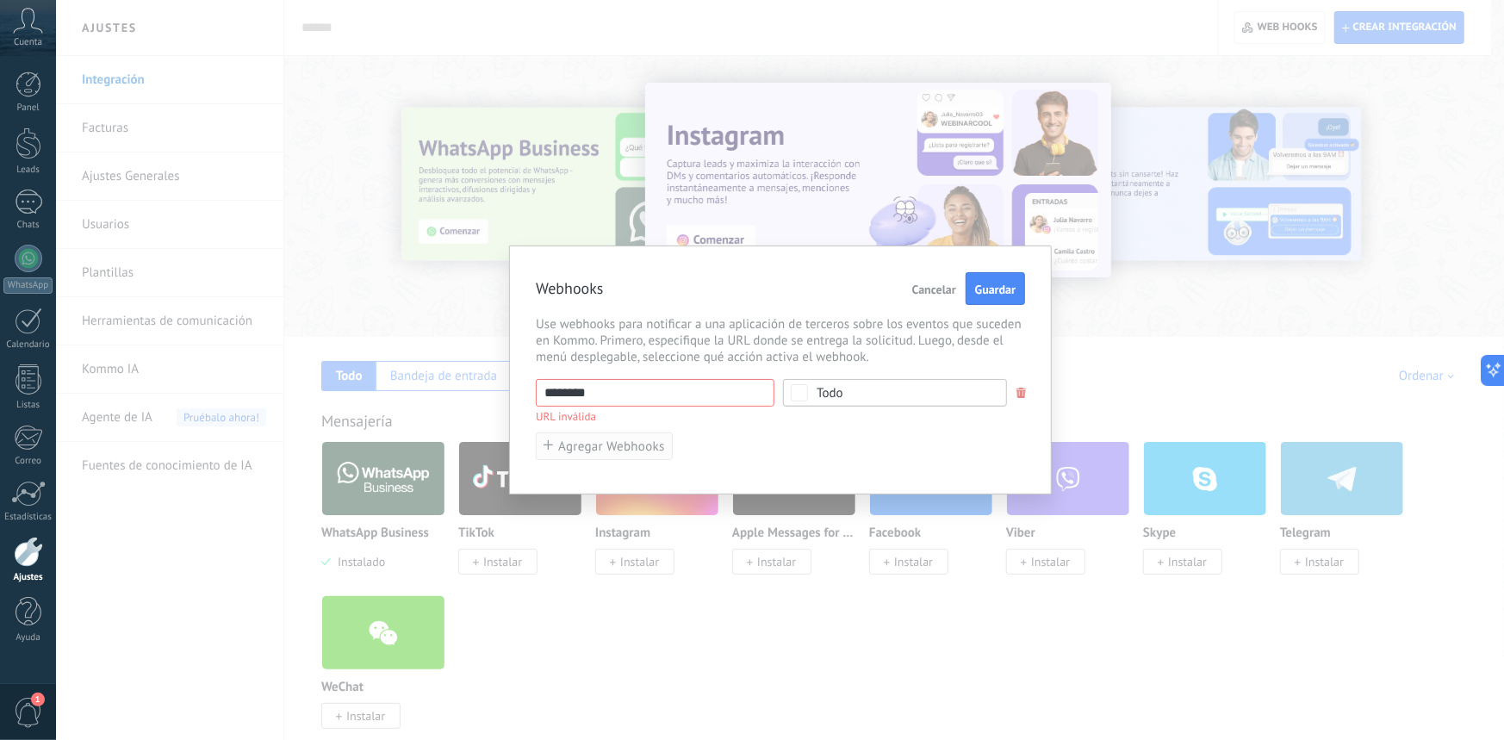
click at [627, 450] on button "Agregar Webhooks" at bounding box center [604, 446] width 137 height 28
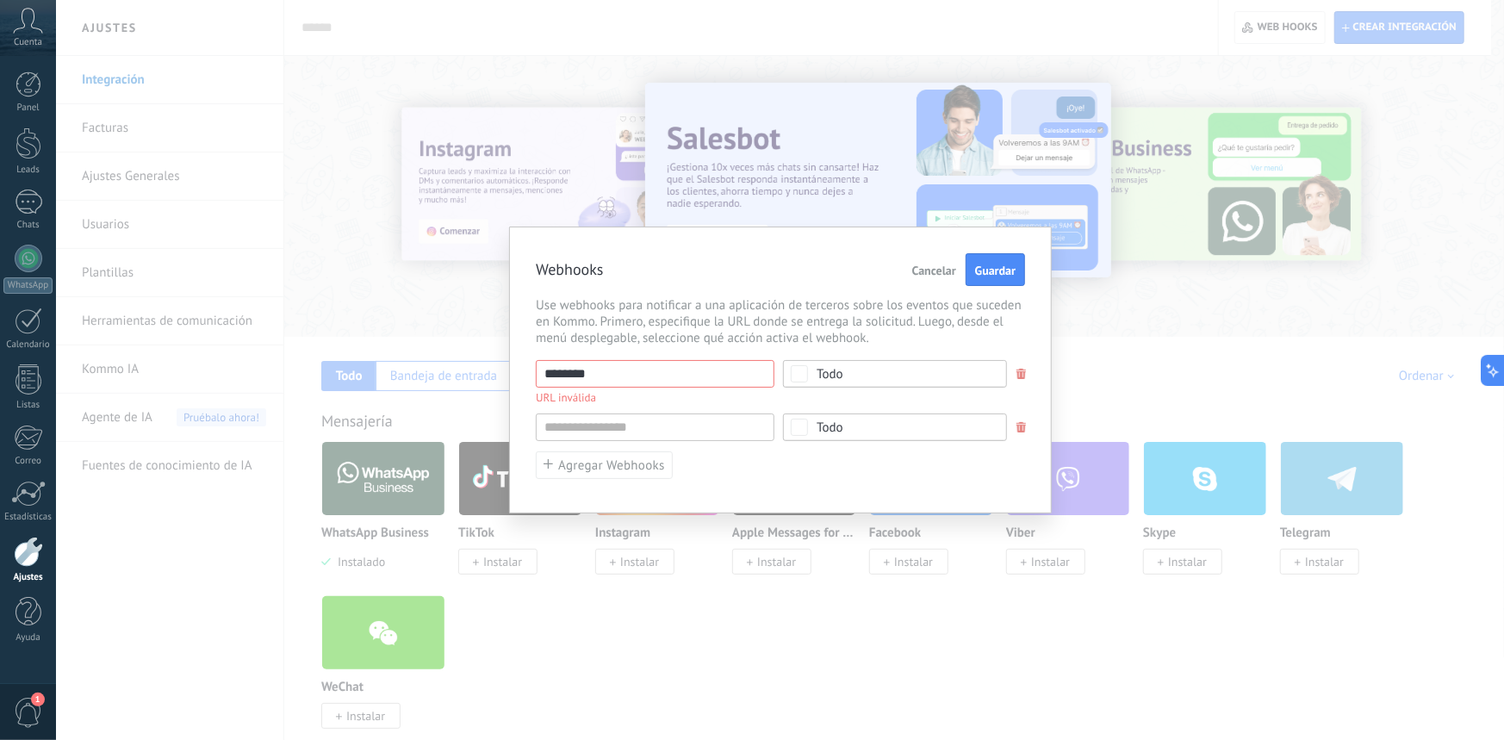
click at [876, 377] on span "Todo" at bounding box center [901, 374] width 168 height 13
click at [851, 374] on span "Todo" at bounding box center [901, 374] width 168 height 13
click at [1029, 423] on div "Webhooks Cancelar Guardar Use webhooks para notificar a una aplicación de terce…" at bounding box center [780, 370] width 543 height 287
click at [1023, 426] on span at bounding box center [1022, 427] width 10 height 11
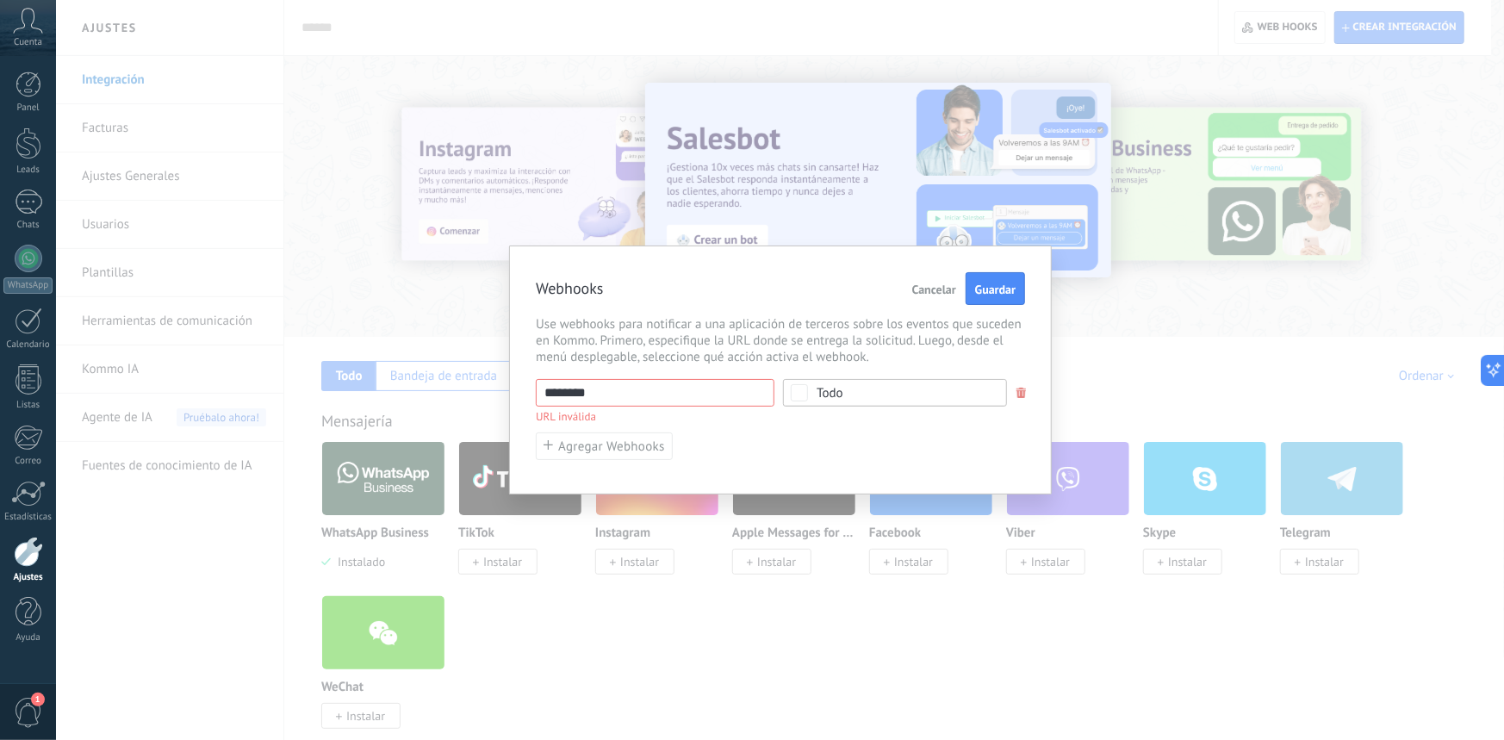
click at [1017, 390] on span at bounding box center [1022, 393] width 10 height 11
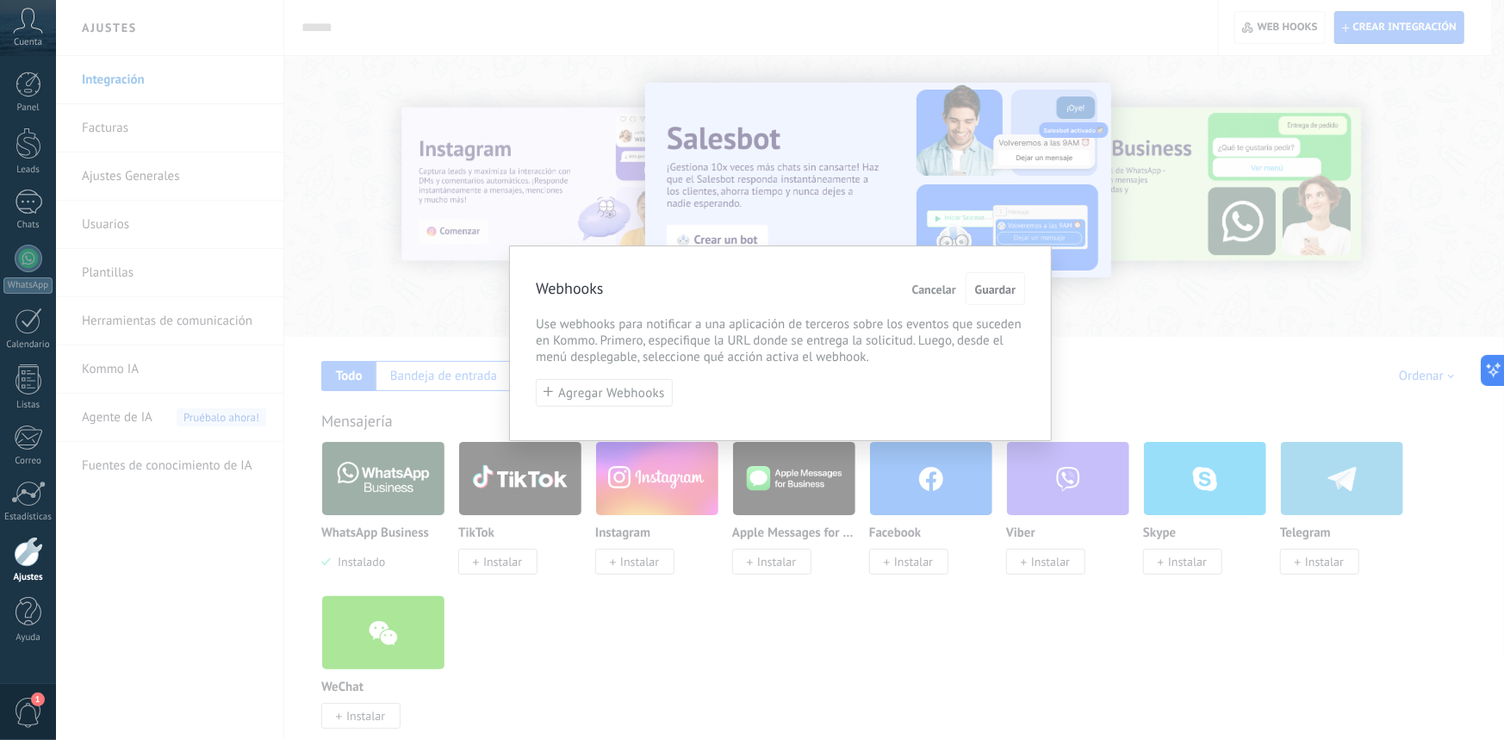
click at [937, 295] on span "Cancelar" at bounding box center [934, 289] width 44 height 12
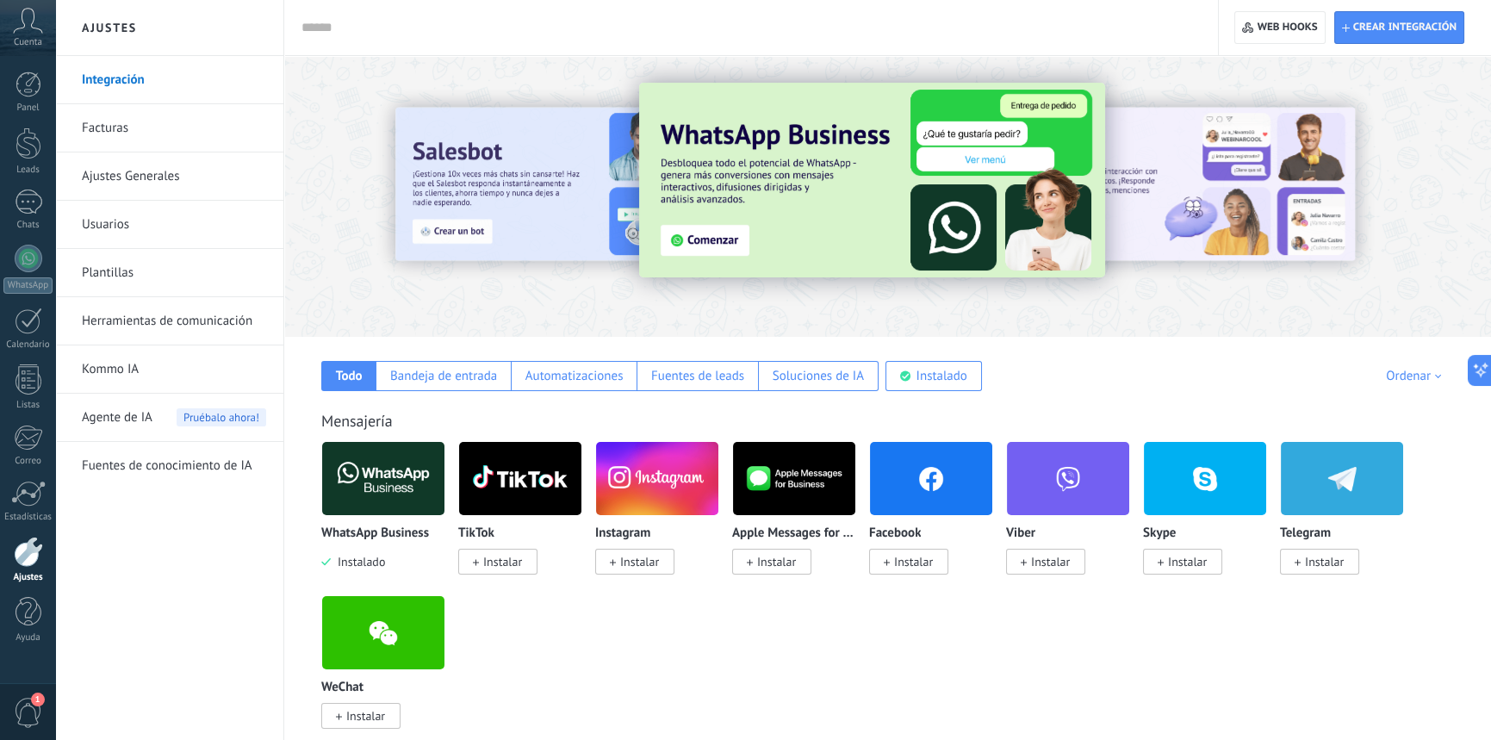
click at [112, 105] on link "Facturas" at bounding box center [174, 128] width 184 height 48
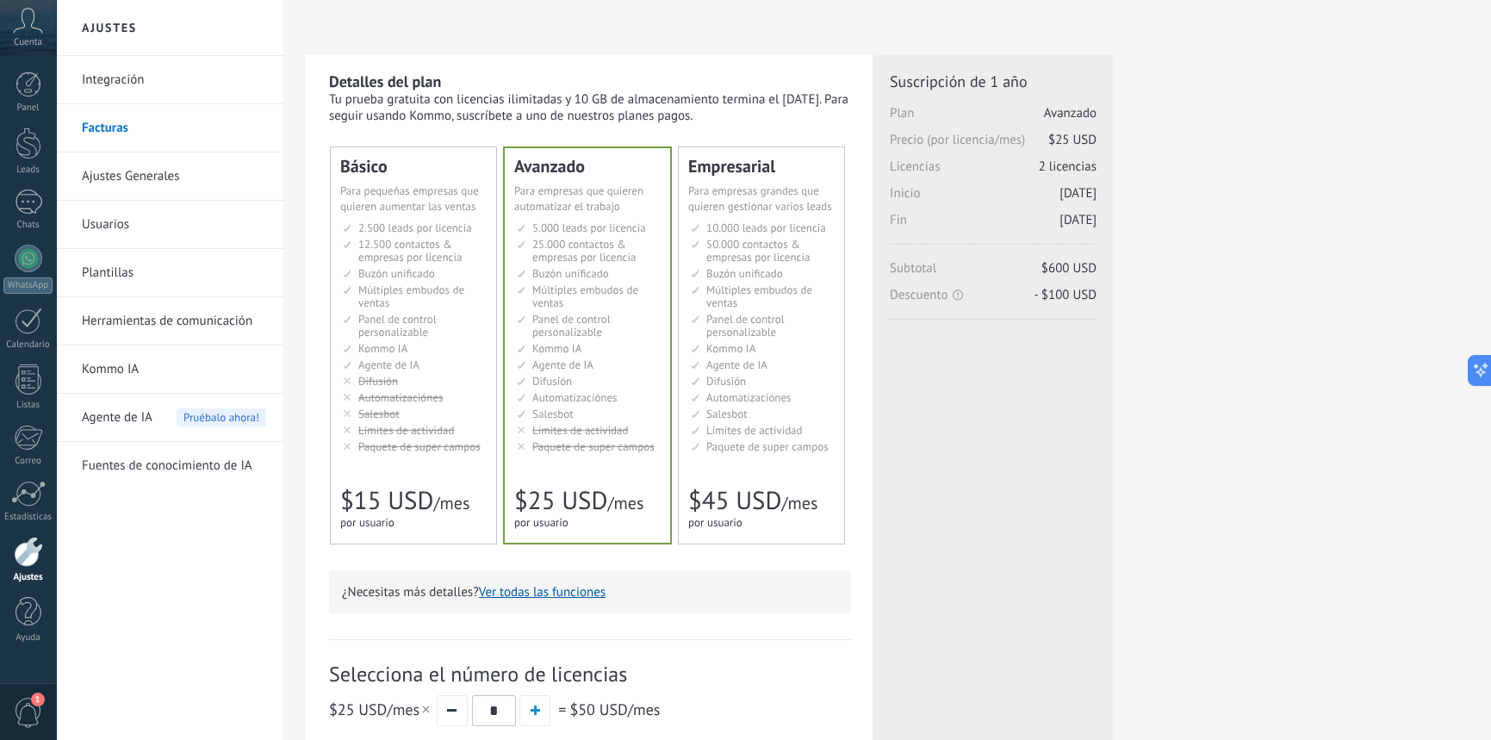
click at [112, 180] on link "Ajustes Generales" at bounding box center [174, 176] width 184 height 48
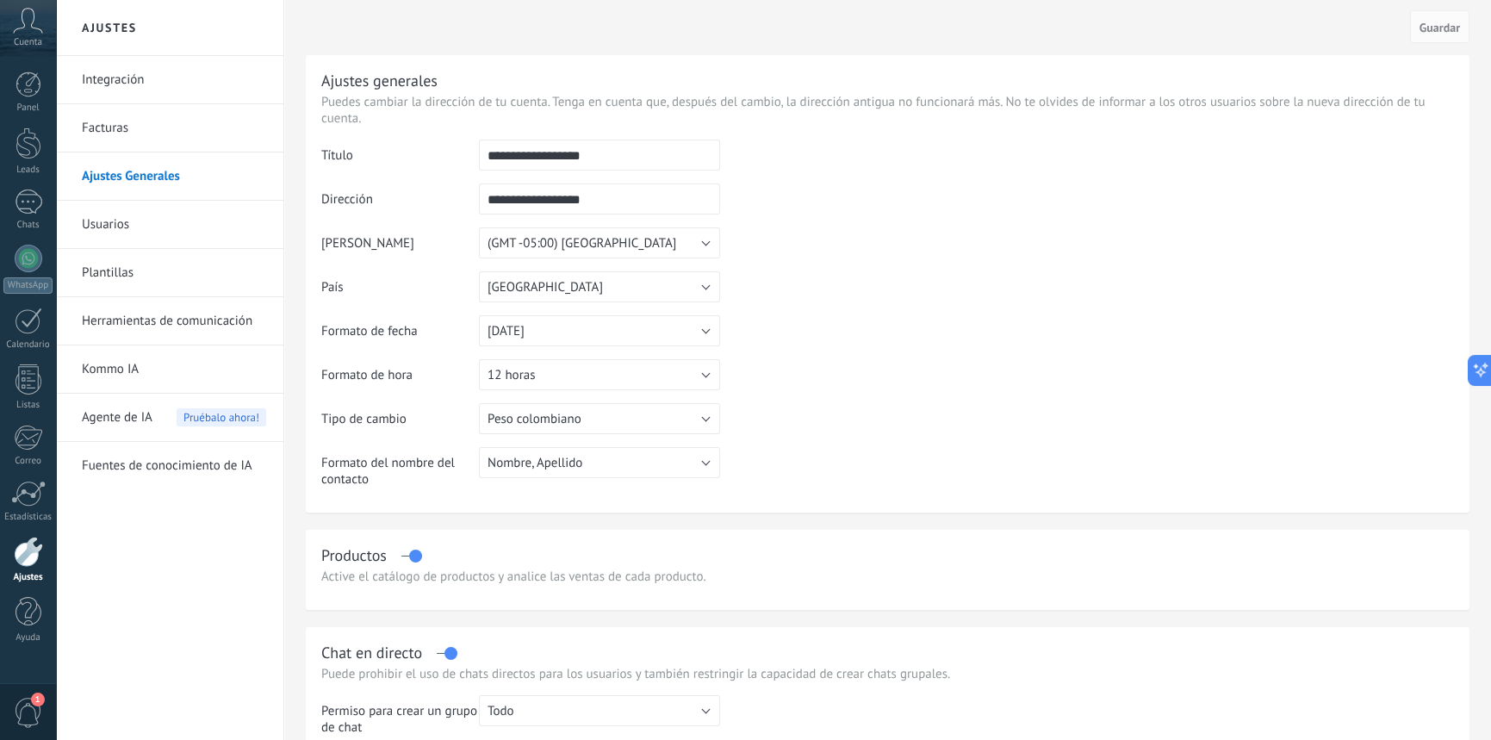
click at [103, 217] on link "Usuarios" at bounding box center [174, 225] width 184 height 48
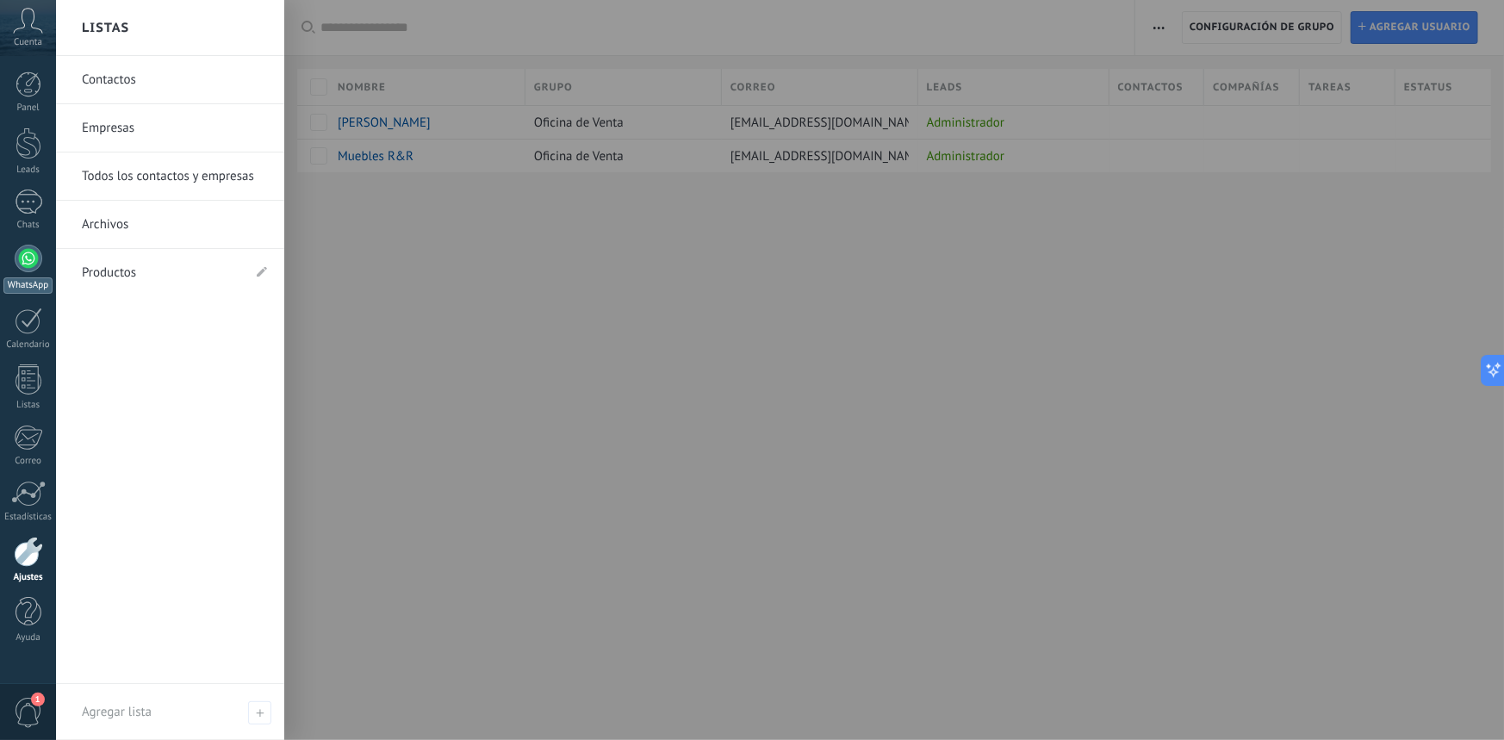
click at [33, 283] on div "WhatsApp" at bounding box center [27, 285] width 49 height 16
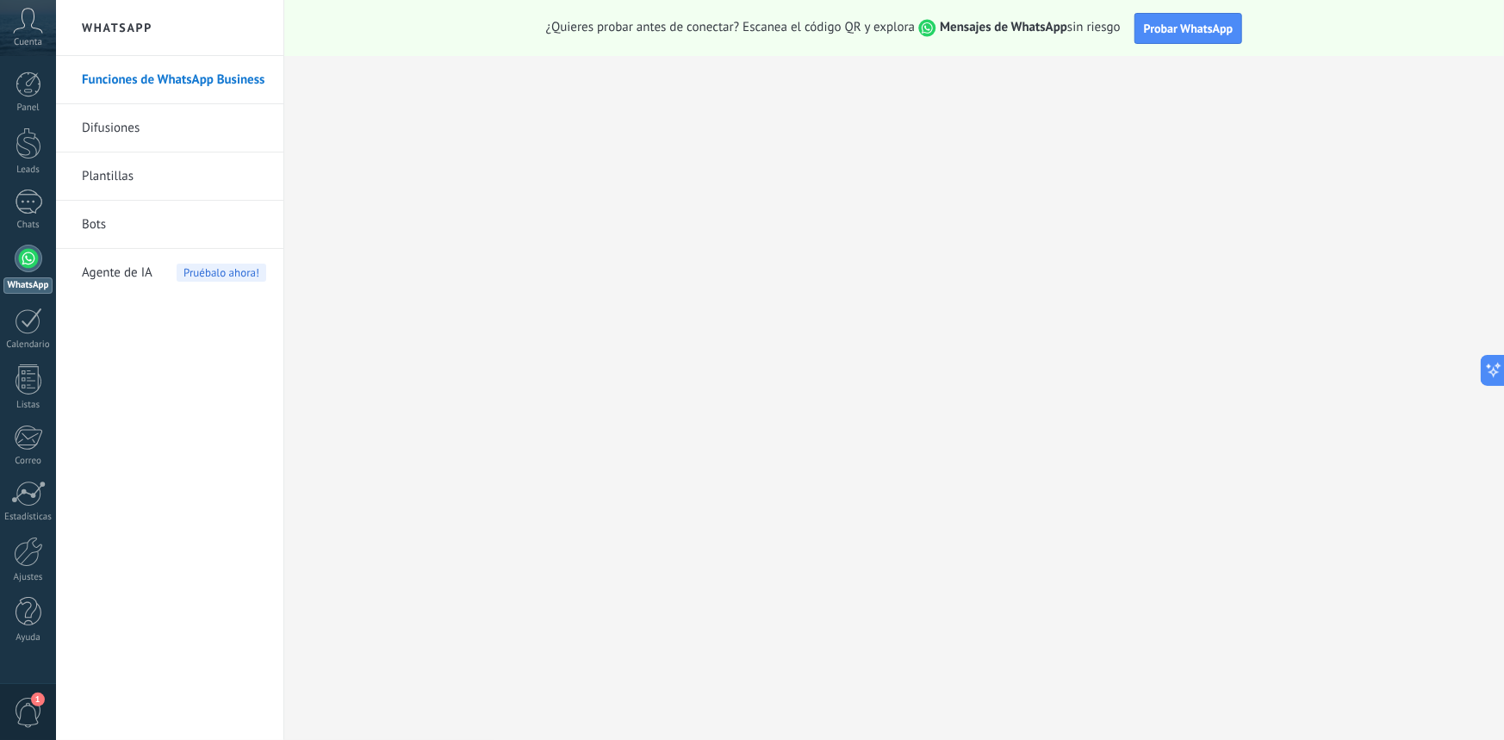
click at [39, 284] on div "WhatsApp" at bounding box center [27, 285] width 49 height 16
